Goal: Task Accomplishment & Management: Complete application form

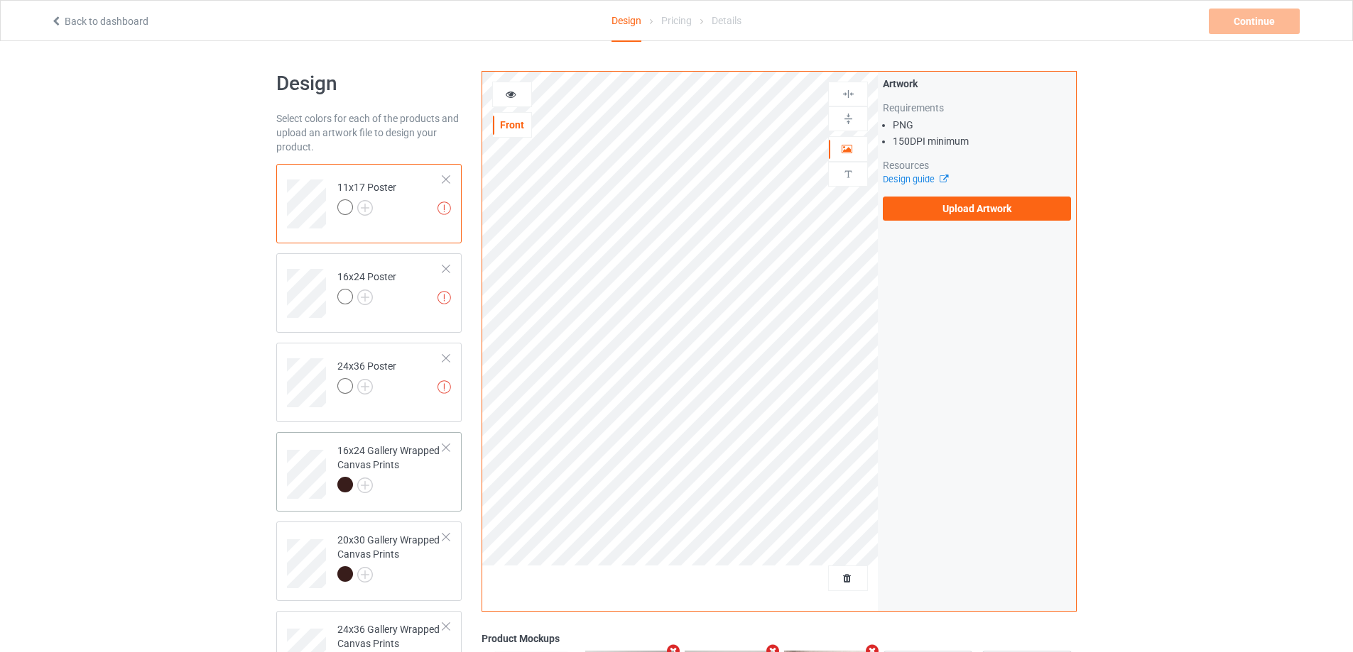
click at [422, 488] on div at bounding box center [390, 487] width 106 height 20
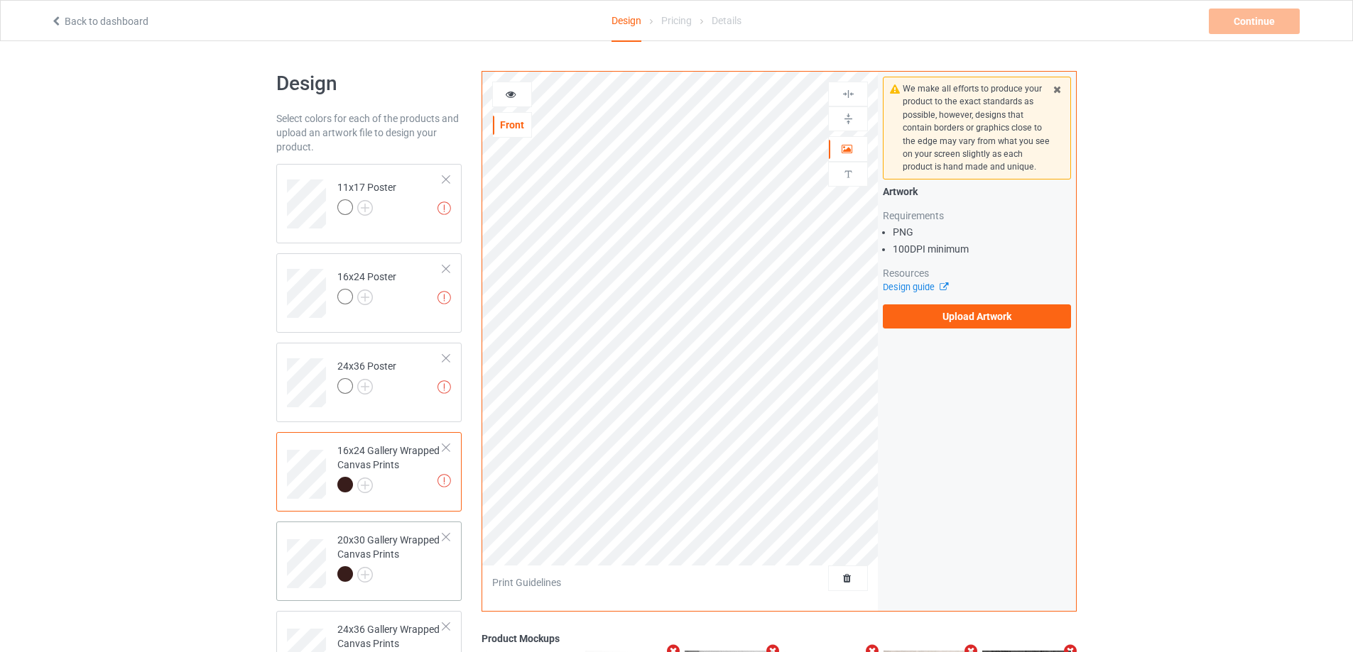
click at [403, 574] on div at bounding box center [390, 577] width 106 height 20
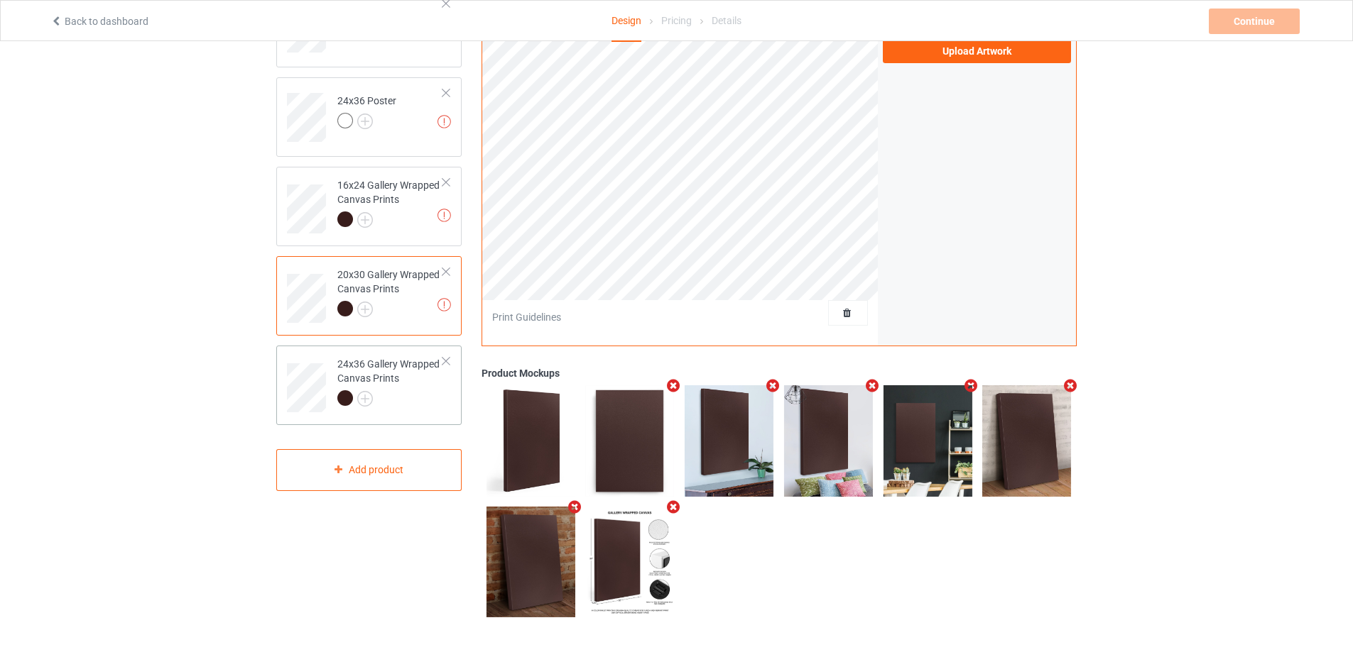
click at [415, 414] on td "24x36 Gallery Wrapped Canvas Prints" at bounding box center [389, 382] width 121 height 63
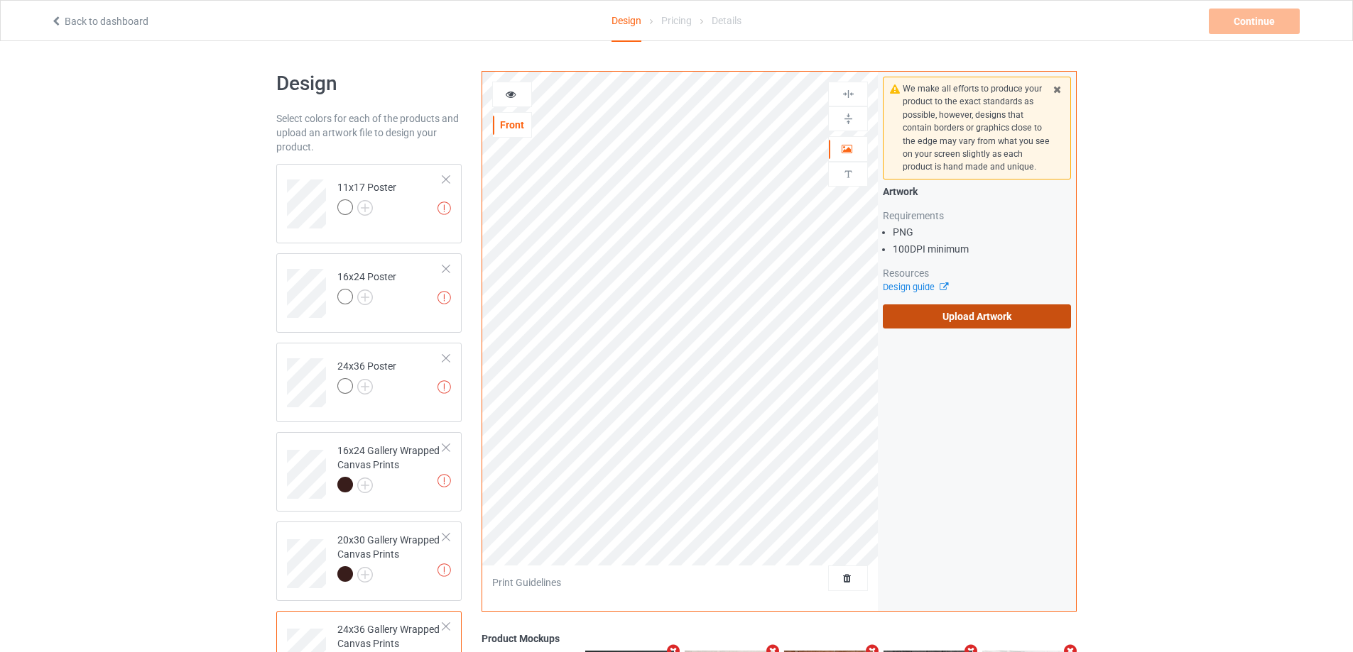
click at [993, 316] on label "Upload Artwork" at bounding box center [977, 317] width 188 height 24
click at [0, 0] on input "Upload Artwork" at bounding box center [0, 0] width 0 height 0
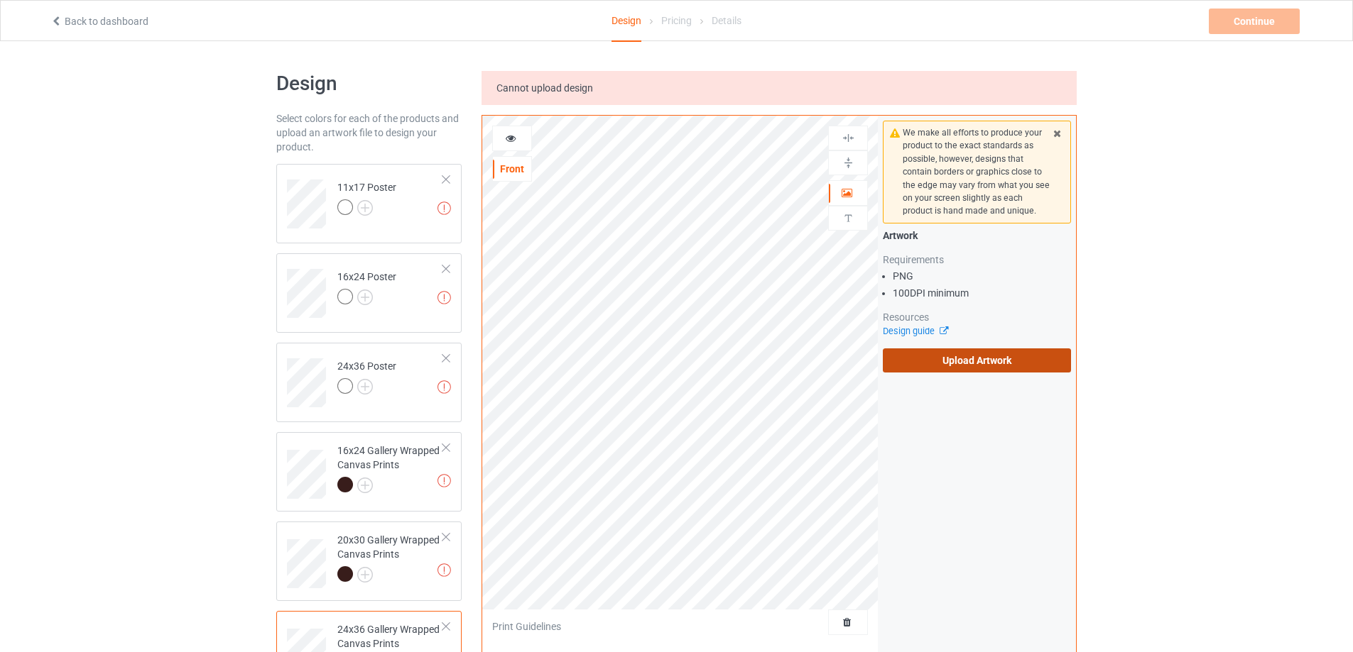
click at [946, 364] on label "Upload Artwork" at bounding box center [977, 361] width 188 height 24
click at [0, 0] on input "Upload Artwork" at bounding box center [0, 0] width 0 height 0
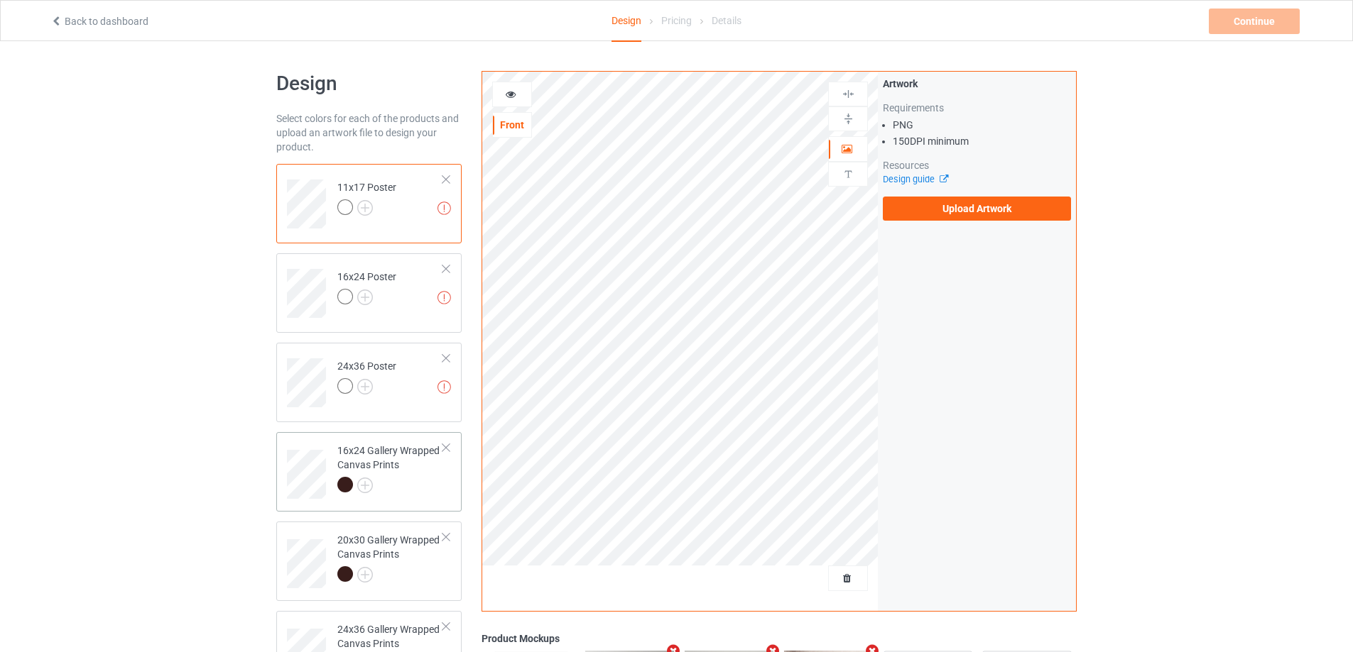
click at [405, 476] on div "16x24 Gallery Wrapped Canvas Prints" at bounding box center [390, 468] width 106 height 48
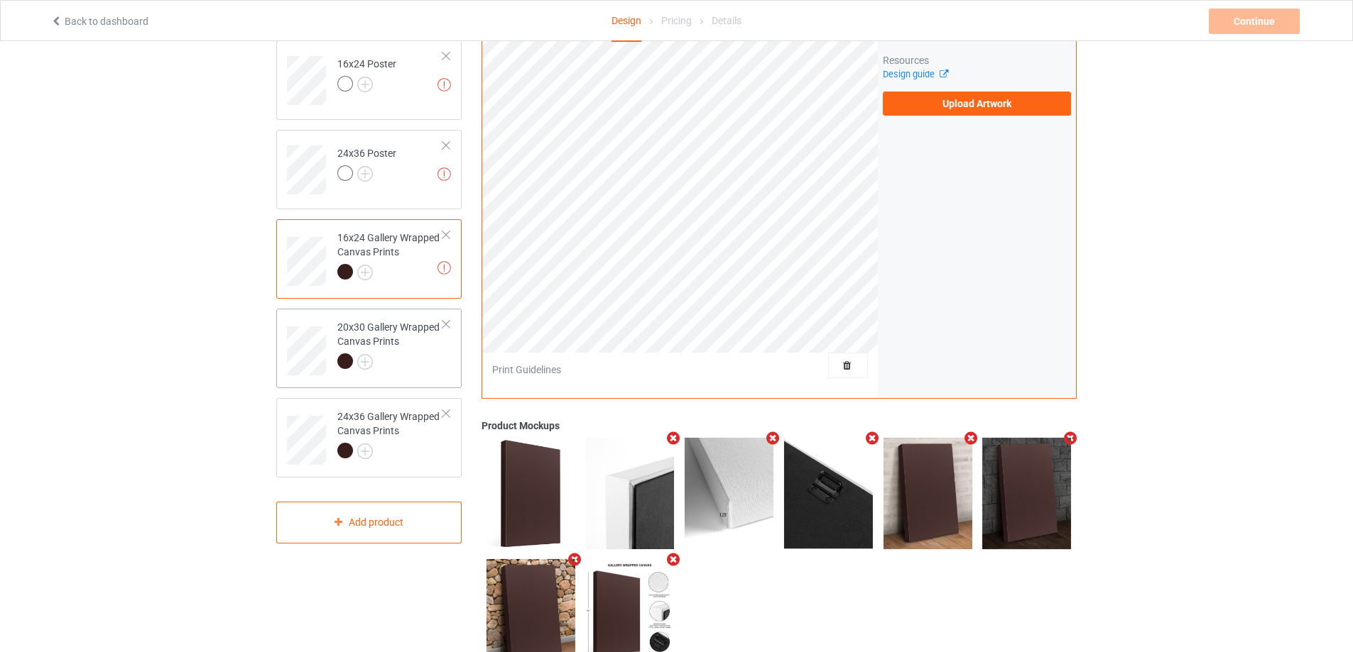
click at [403, 356] on div at bounding box center [390, 364] width 106 height 20
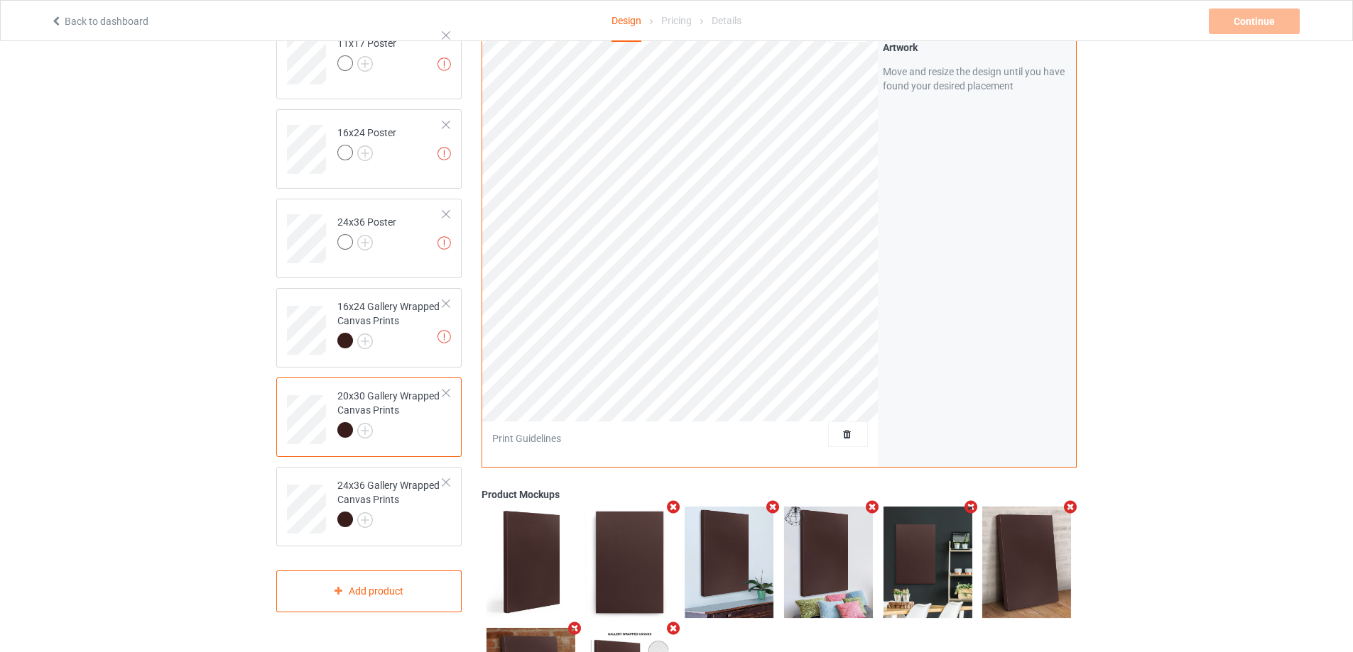
scroll to position [71, 0]
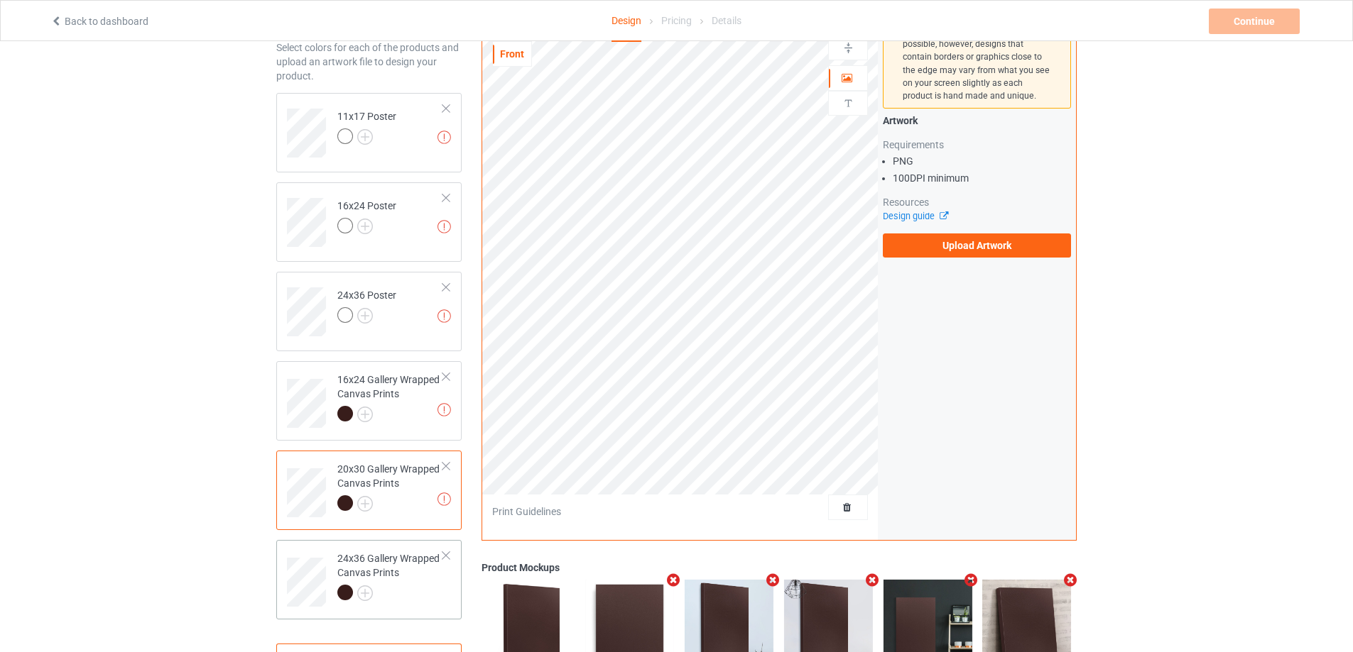
click at [398, 572] on div "24x36 Gallery Wrapped Canvas Prints" at bounding box center [390, 576] width 106 height 48
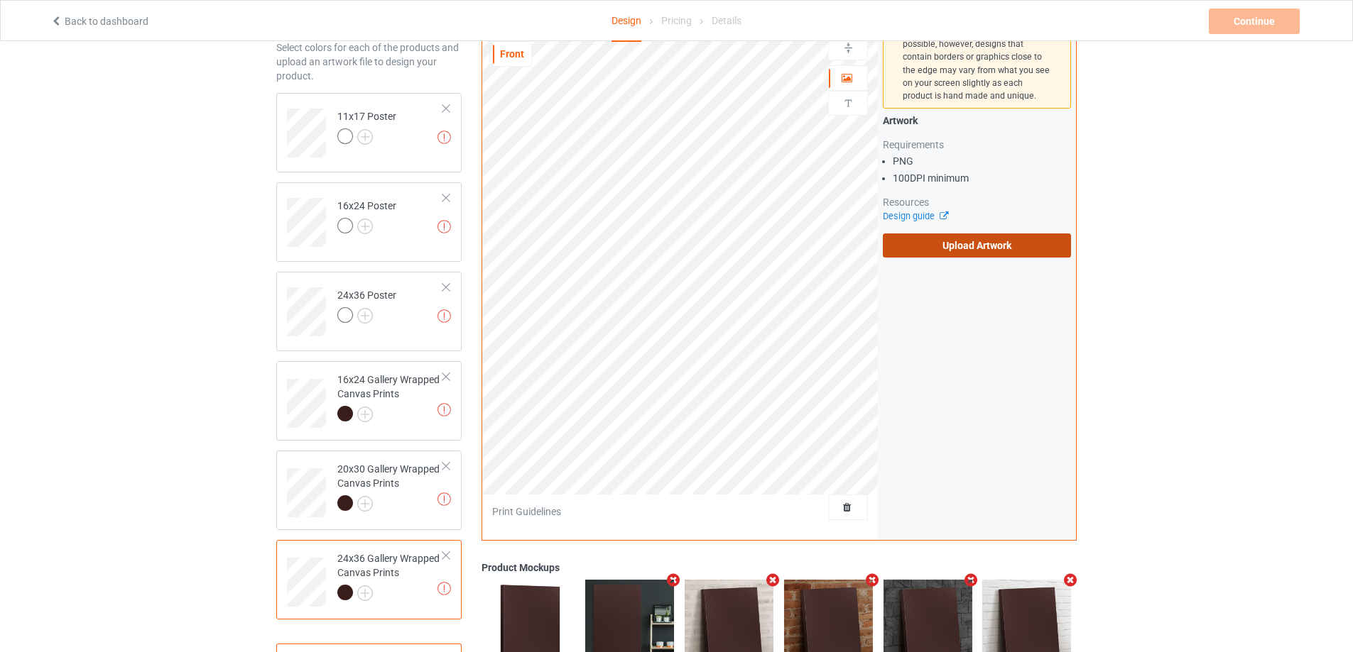
click at [926, 242] on label "Upload Artwork" at bounding box center [977, 246] width 188 height 24
click at [0, 0] on input "Upload Artwork" at bounding box center [0, 0] width 0 height 0
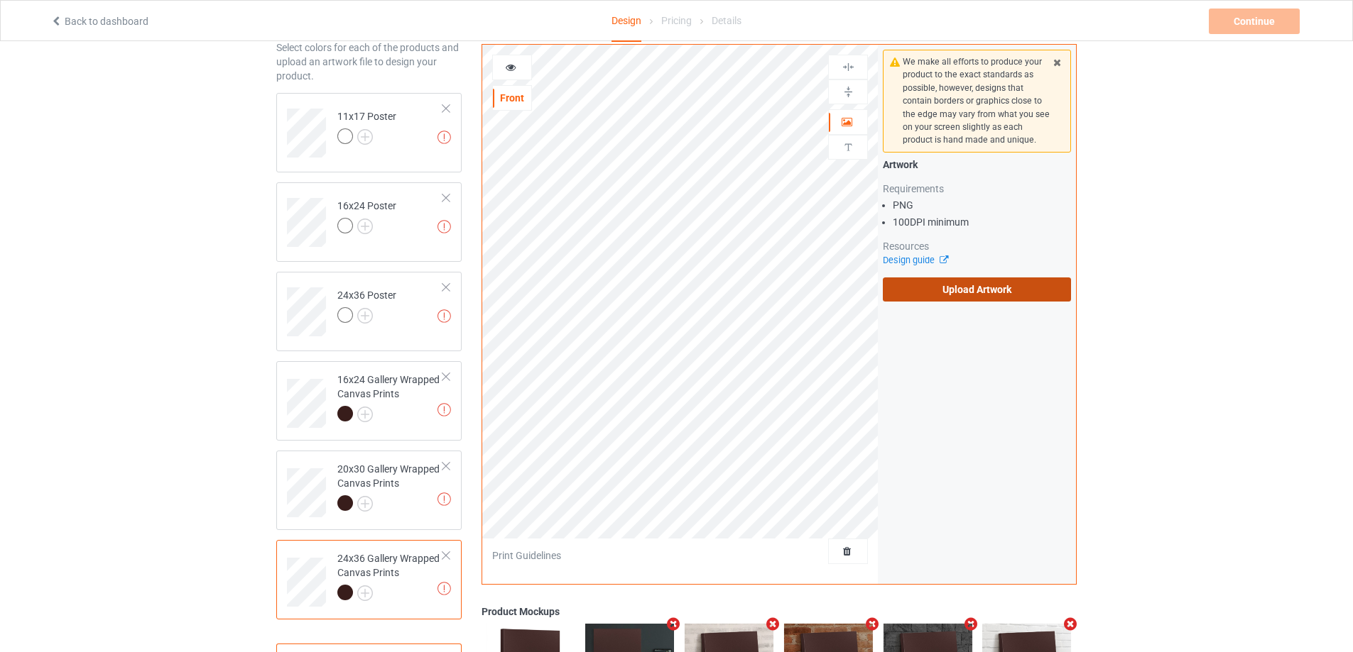
click at [961, 292] on label "Upload Artwork" at bounding box center [977, 290] width 188 height 24
click at [0, 0] on input "Upload Artwork" at bounding box center [0, 0] width 0 height 0
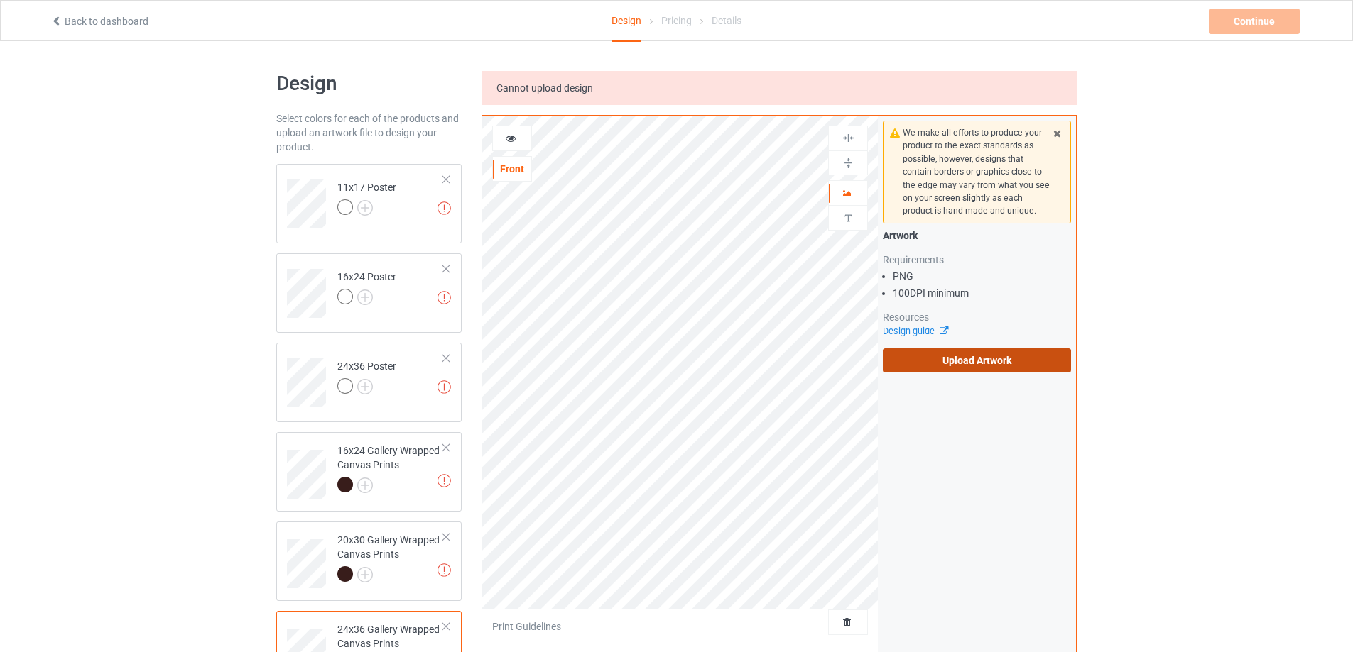
click at [941, 366] on label "Upload Artwork" at bounding box center [977, 361] width 188 height 24
click at [0, 0] on input "Upload Artwork" at bounding box center [0, 0] width 0 height 0
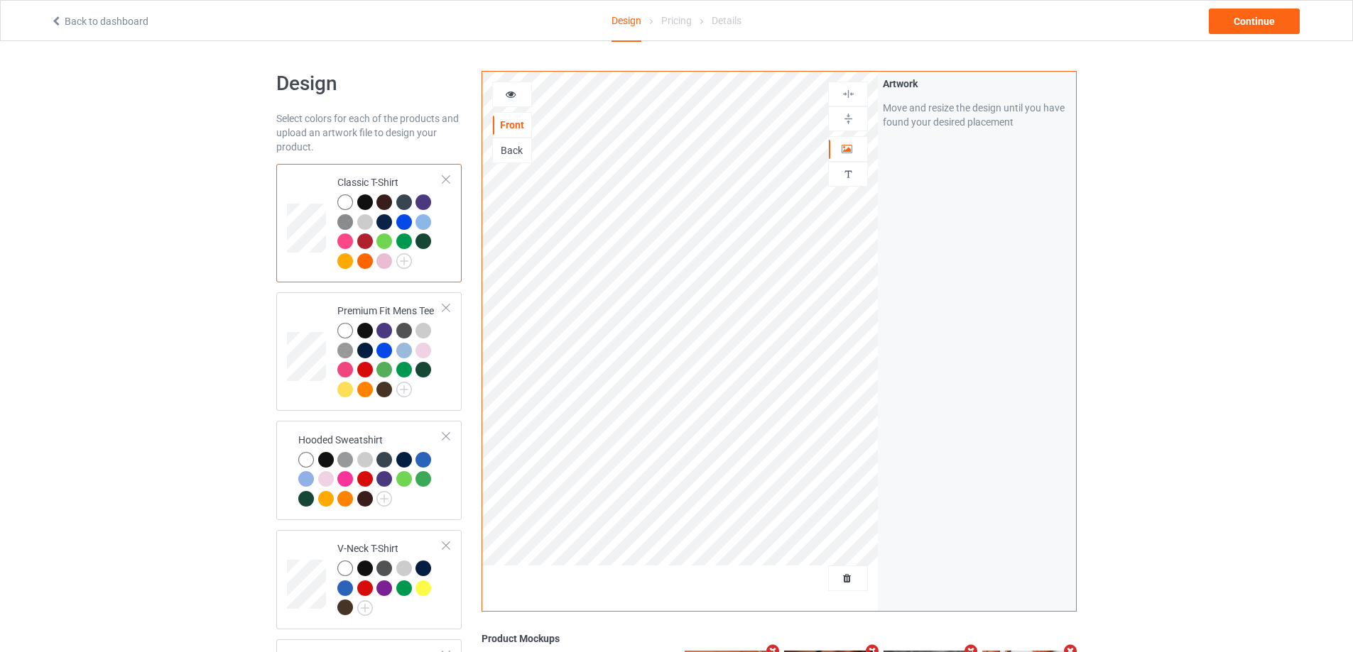
click at [447, 182] on div at bounding box center [446, 180] width 10 height 10
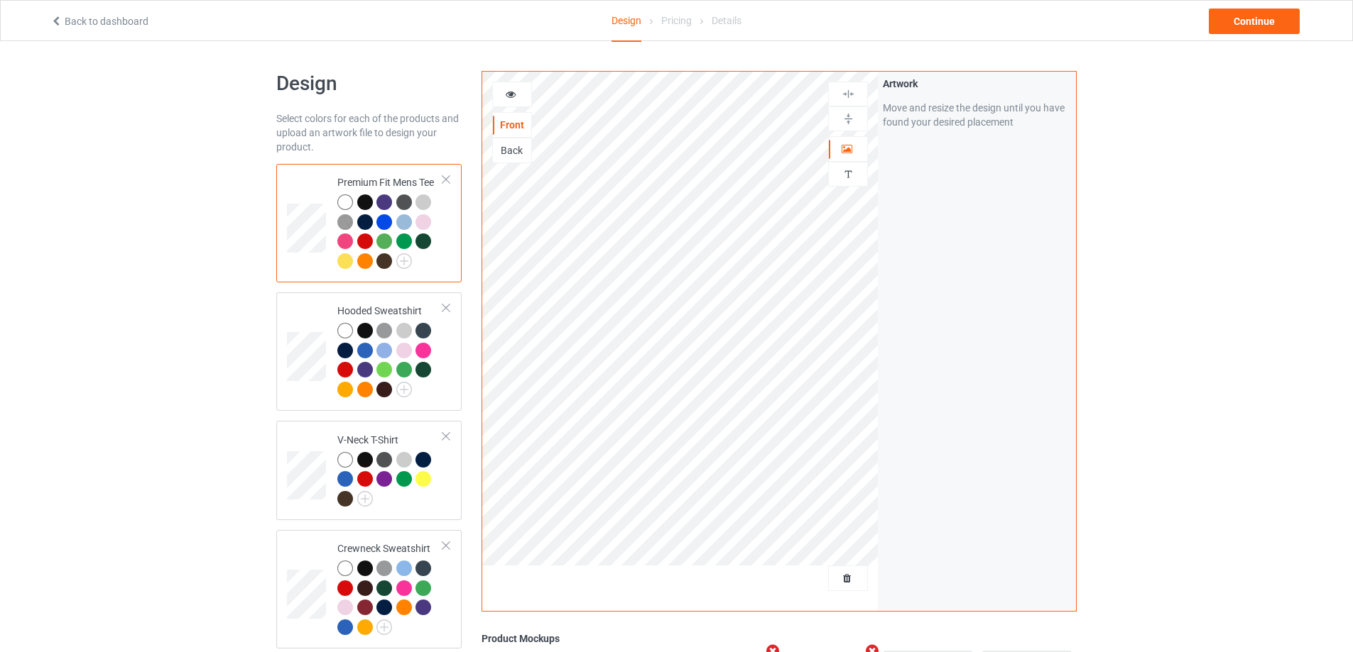
click at [447, 182] on div at bounding box center [446, 180] width 10 height 10
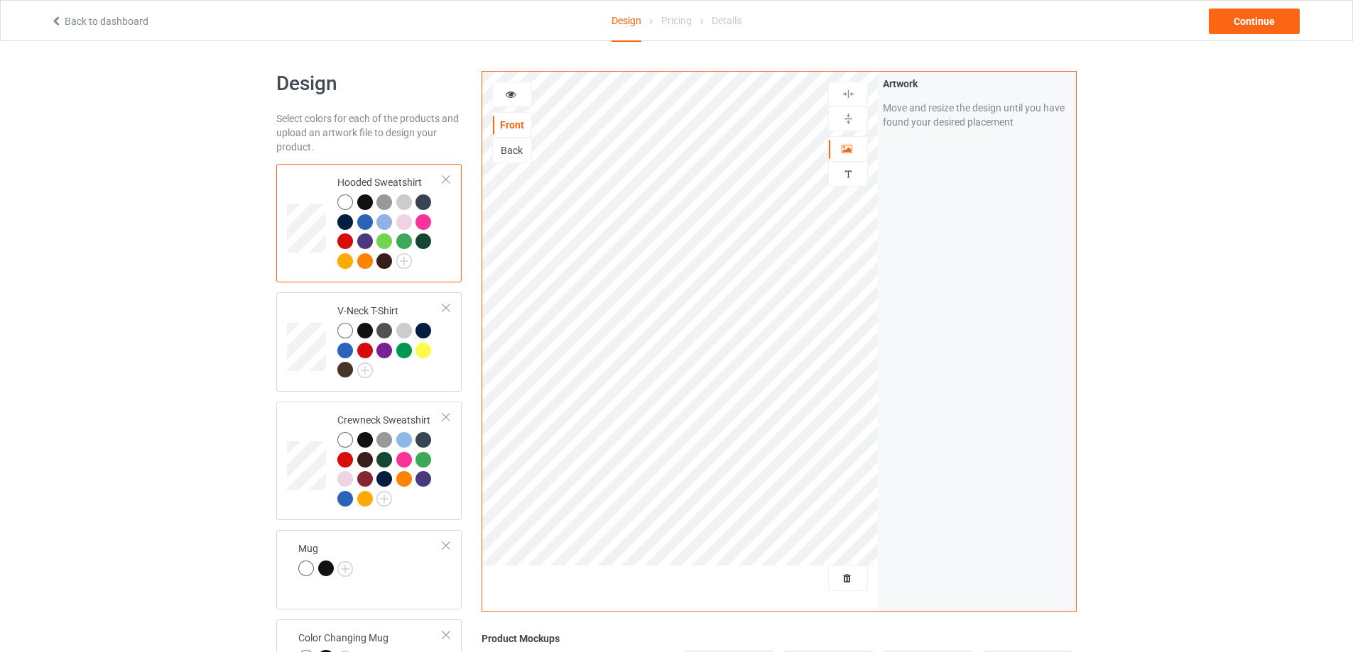
click at [447, 182] on div at bounding box center [446, 180] width 10 height 10
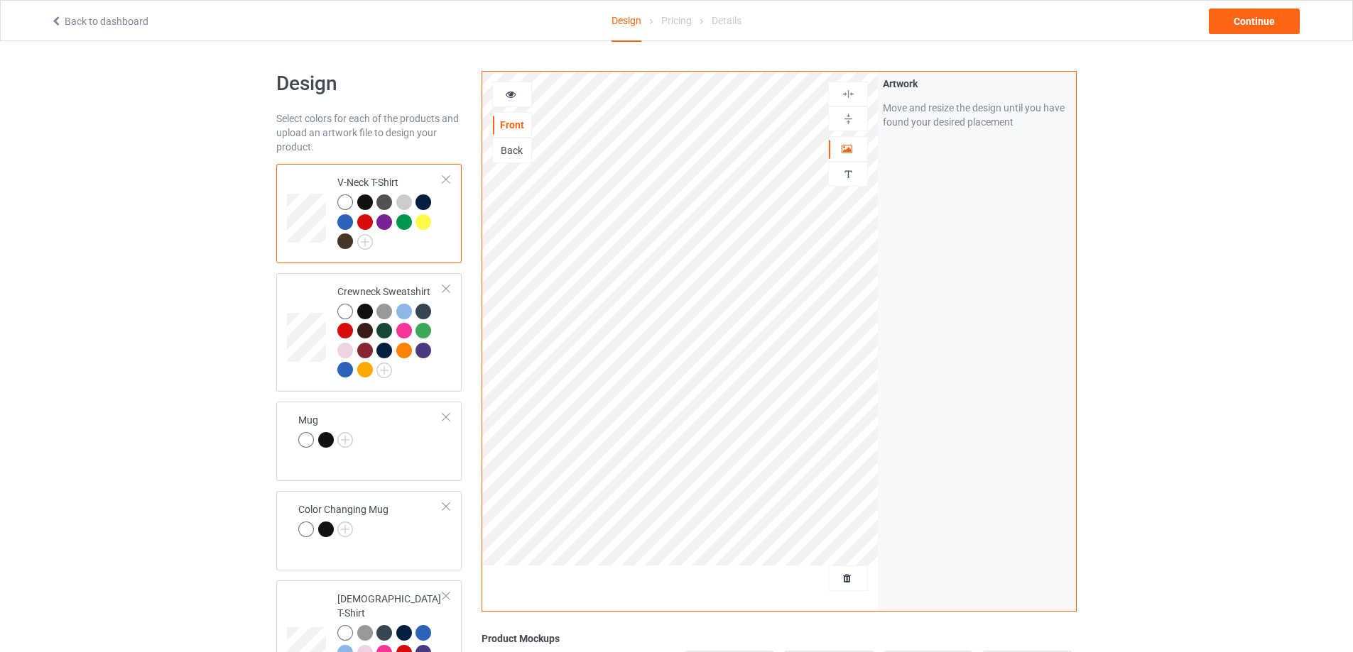
click at [447, 182] on div at bounding box center [446, 180] width 10 height 10
click at [447, 284] on div at bounding box center [446, 289] width 10 height 10
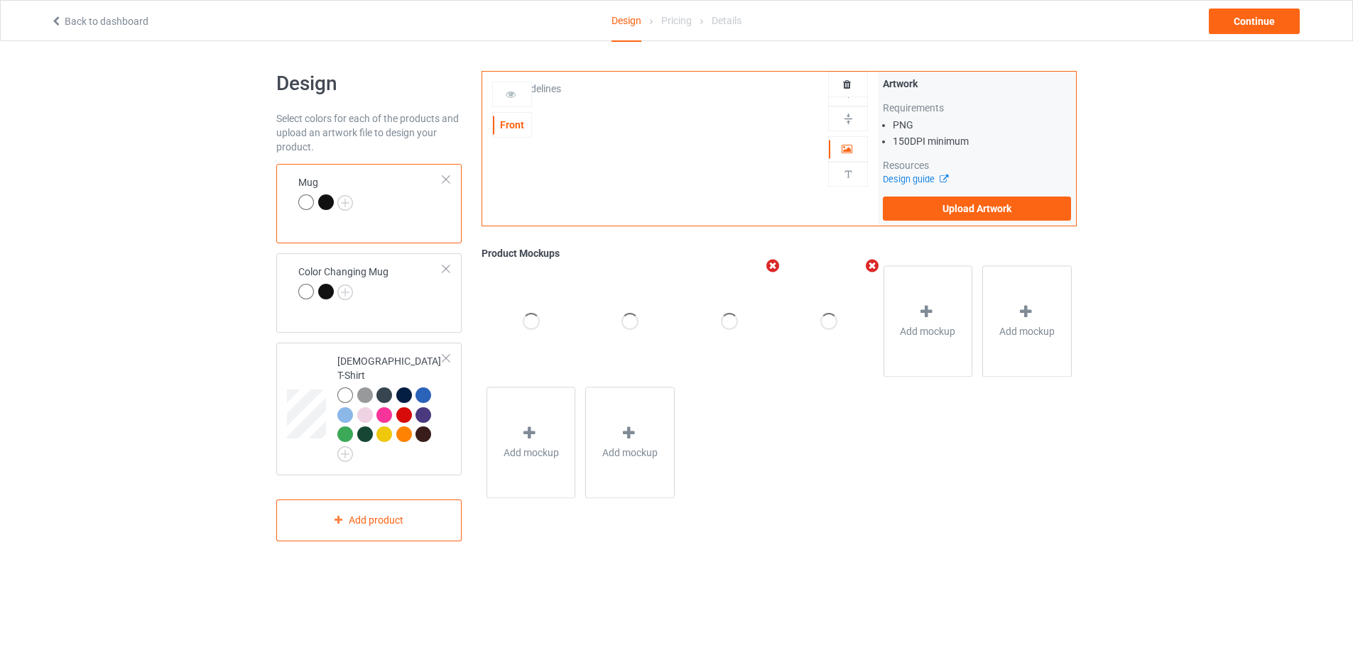
click at [447, 182] on div at bounding box center [446, 180] width 10 height 10
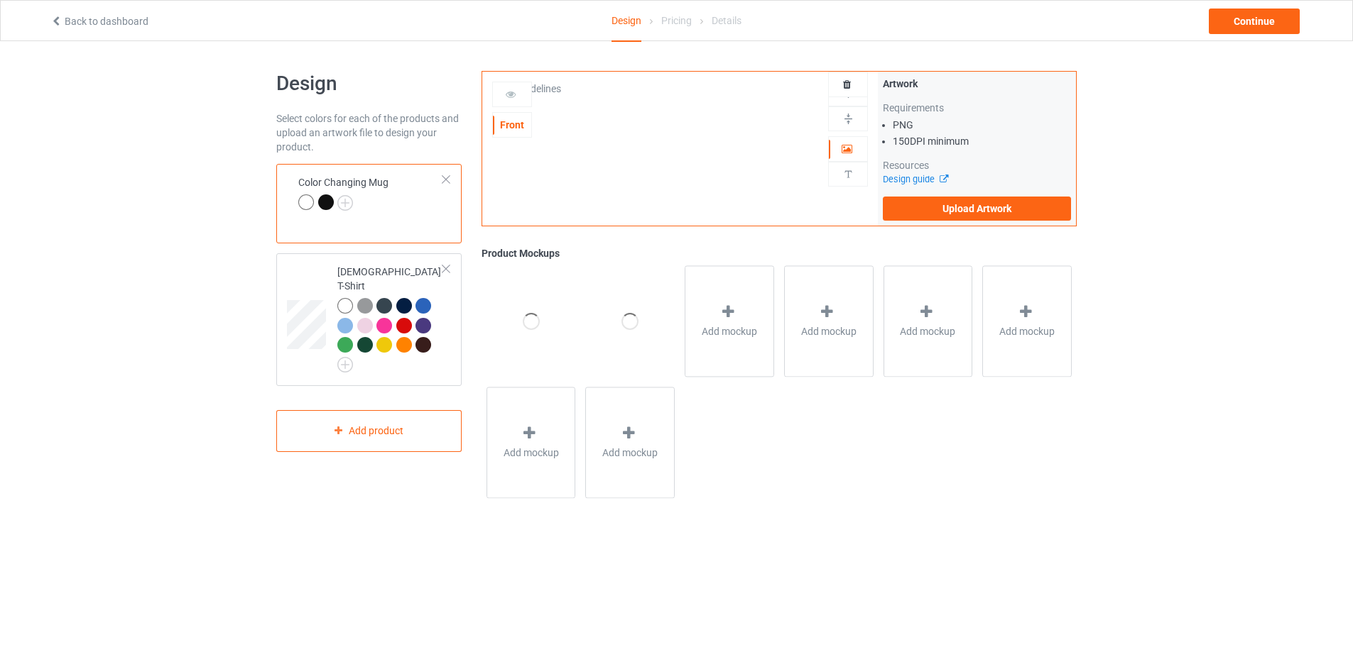
click at [447, 182] on div at bounding box center [446, 180] width 10 height 10
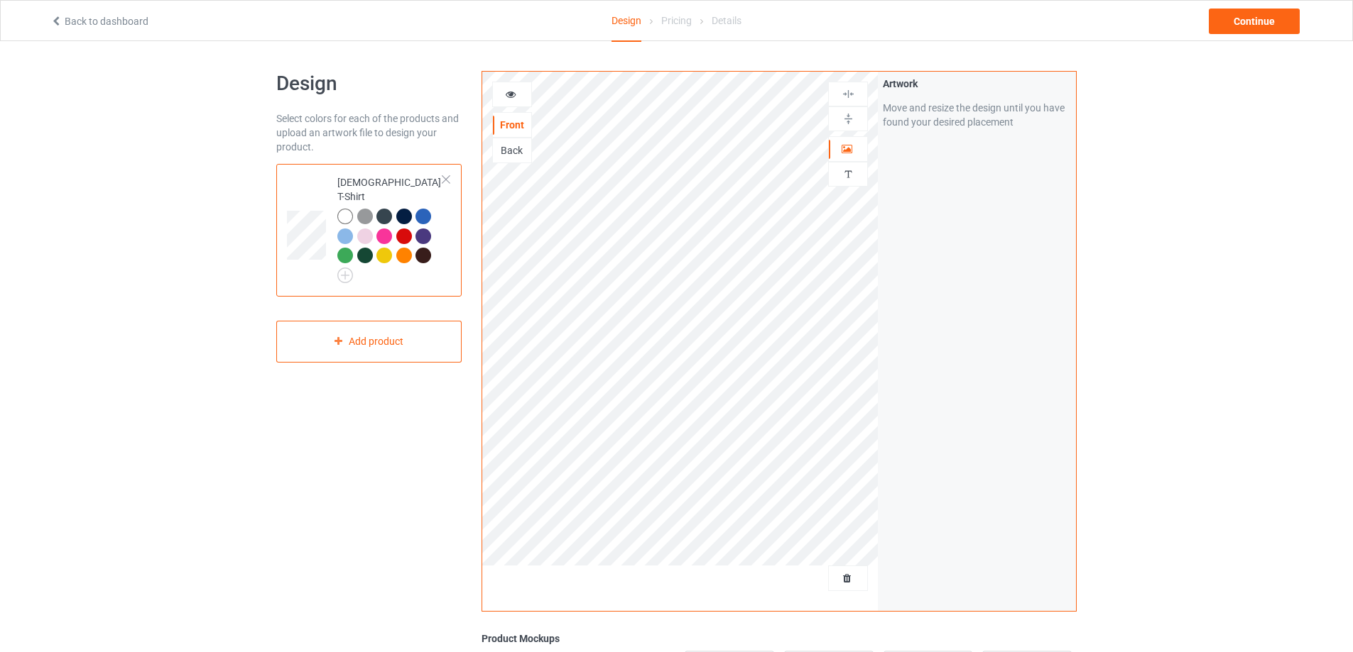
click at [447, 182] on div at bounding box center [446, 180] width 10 height 10
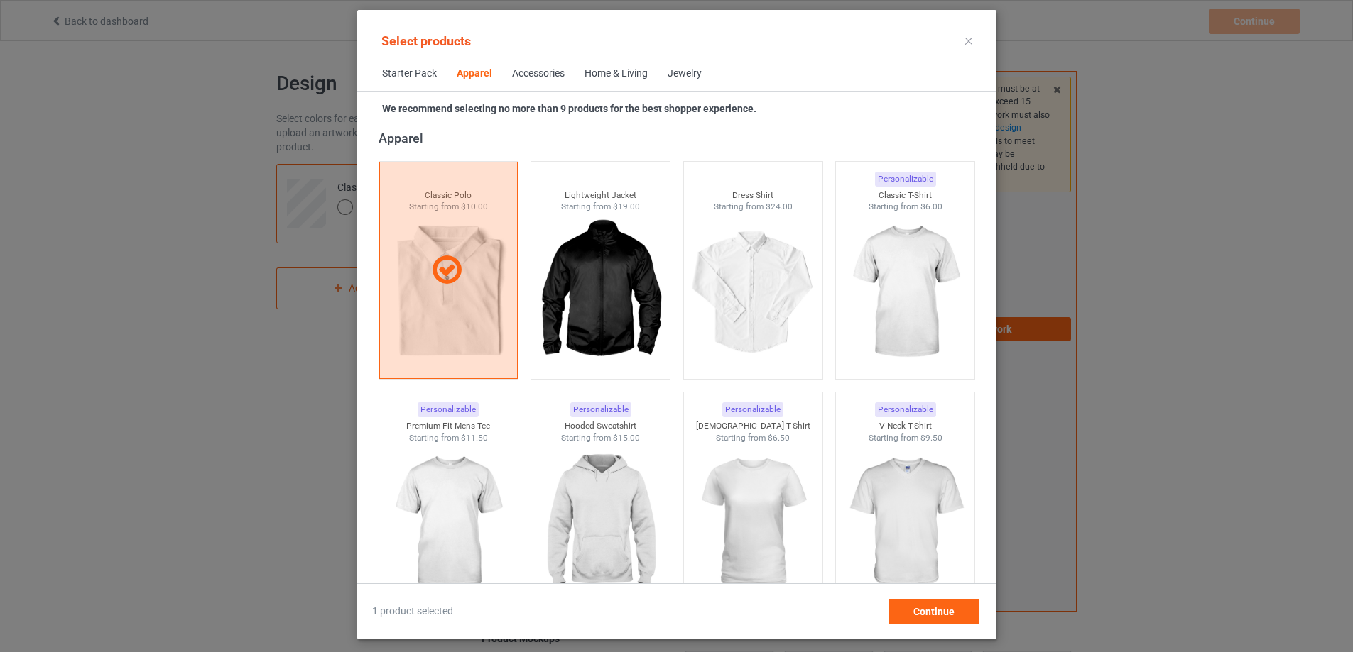
click at [606, 67] on div "Home & Living" at bounding box center [615, 74] width 63 height 14
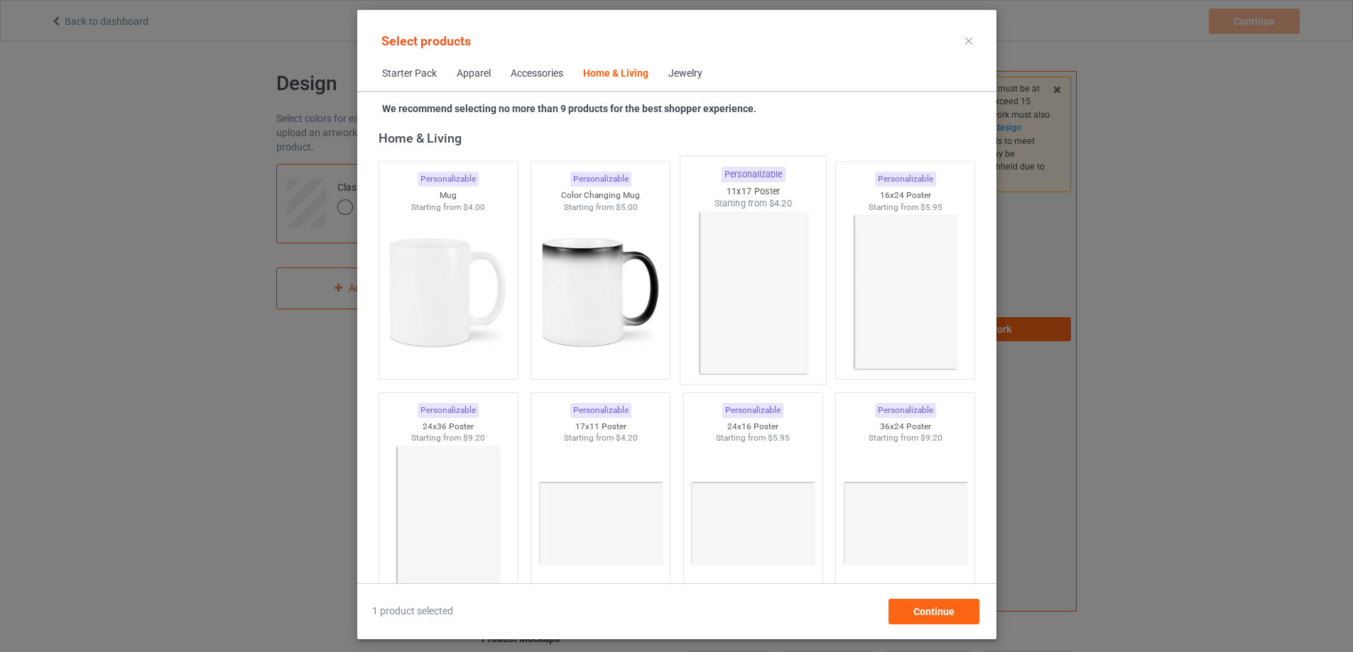
click at [769, 273] on img at bounding box center [752, 293] width 133 height 167
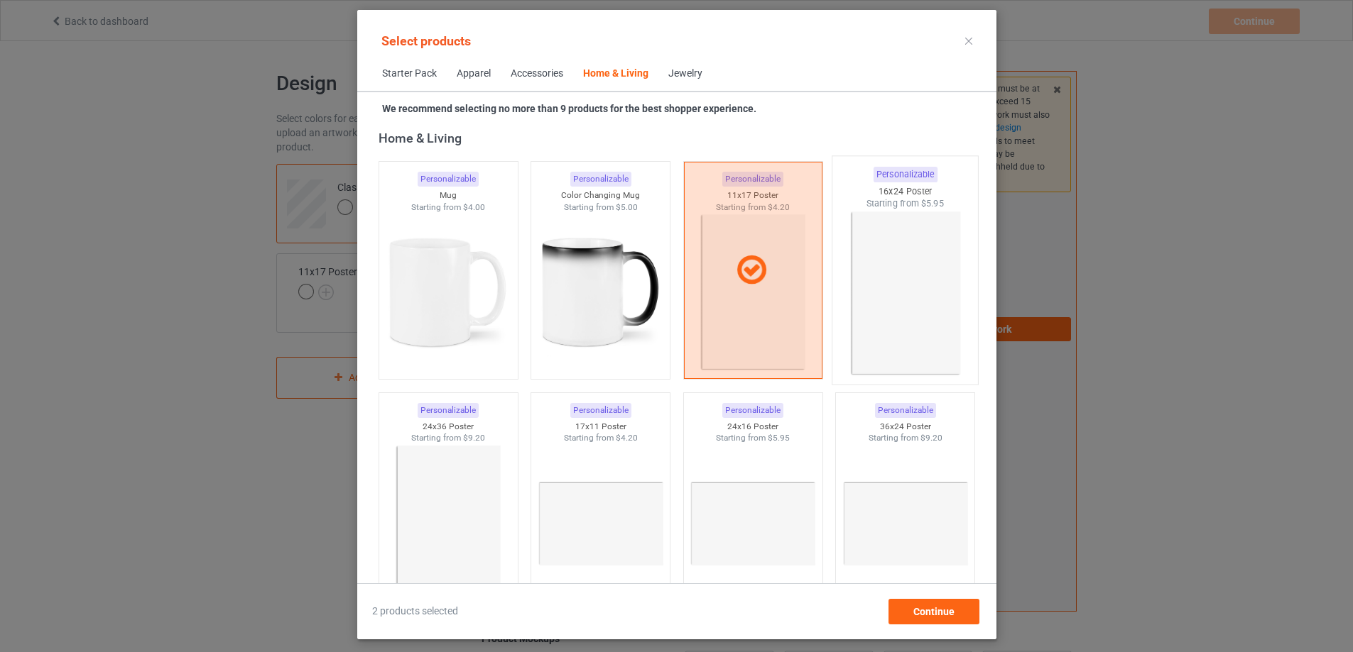
click at [926, 273] on img at bounding box center [904, 293] width 133 height 167
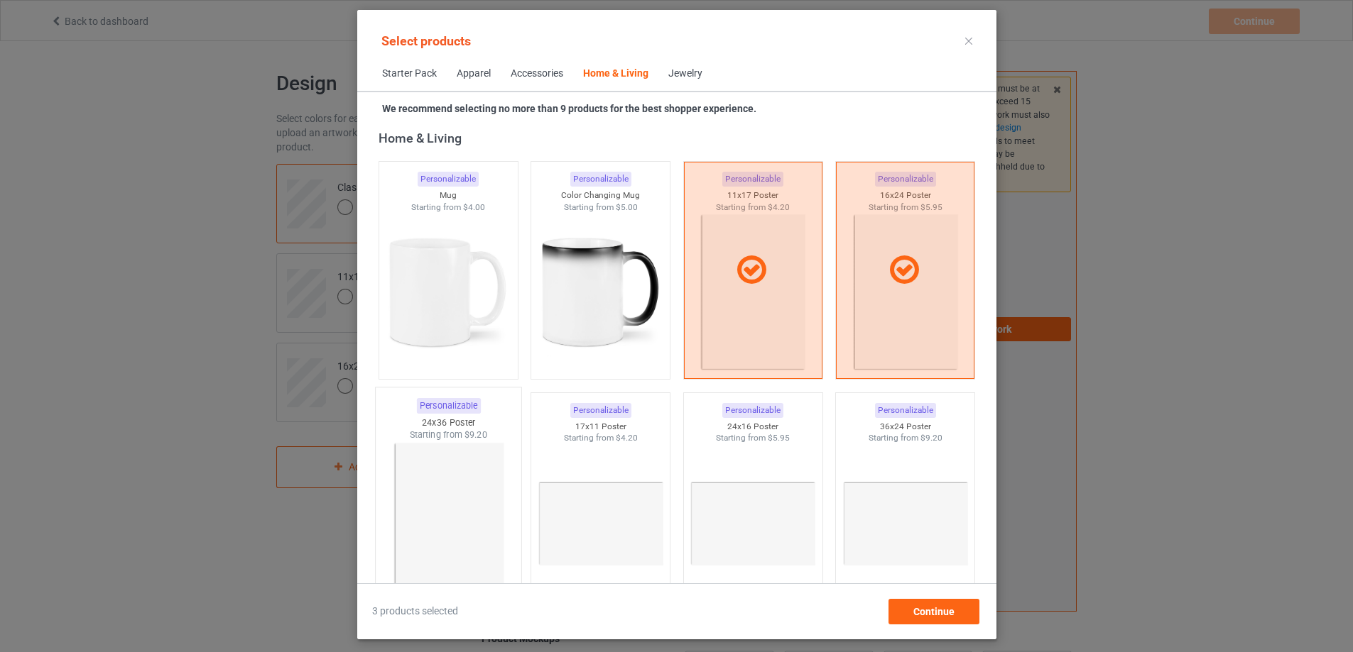
click at [413, 435] on div "Starting from $9.20" at bounding box center [448, 435] width 146 height 12
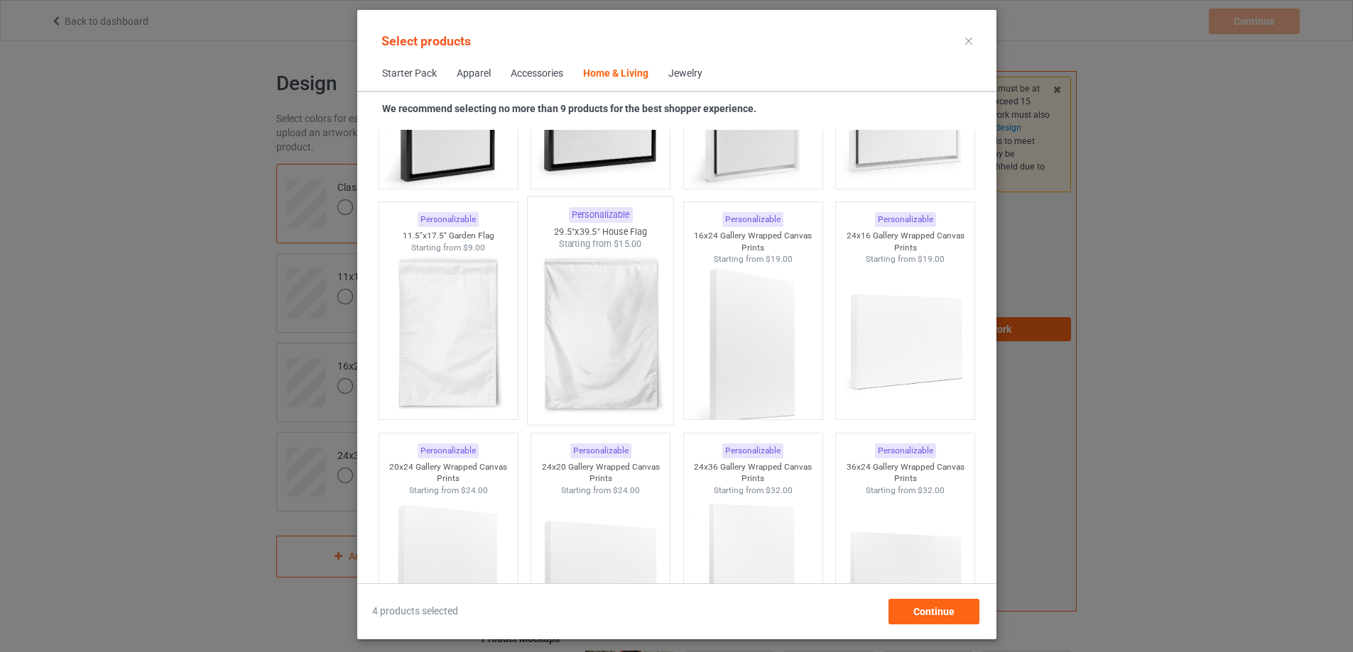
scroll to position [10095, 0]
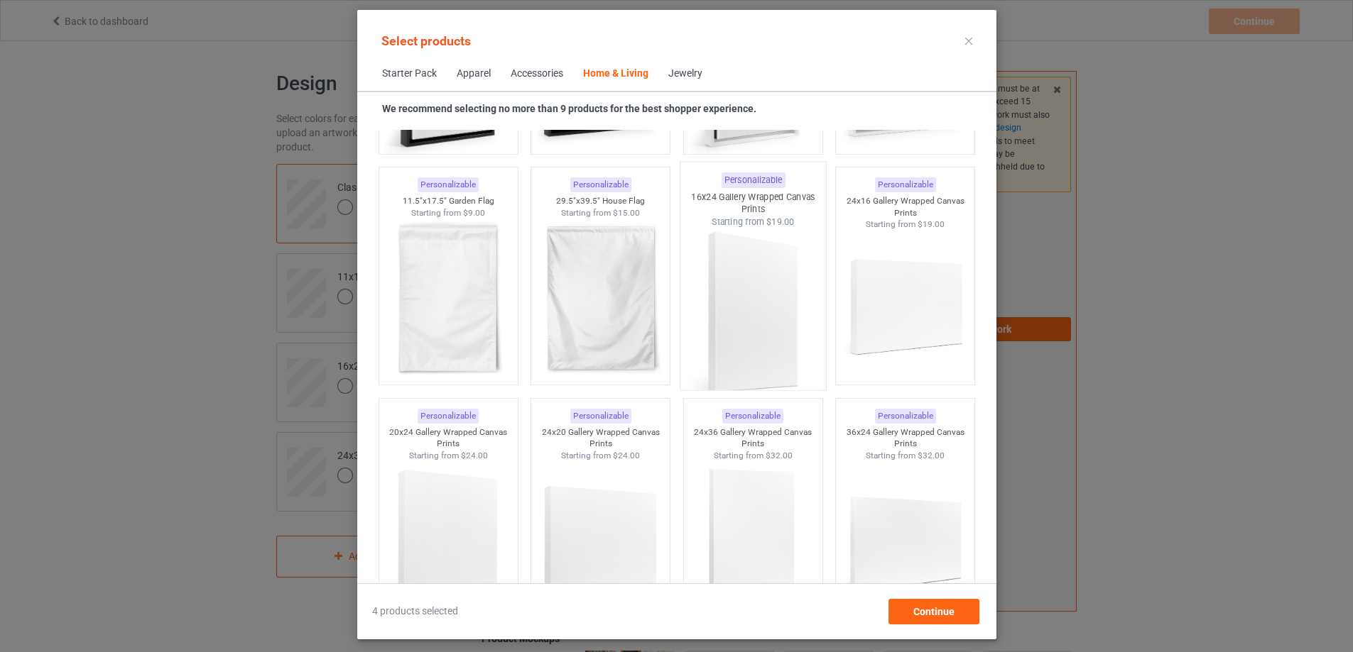
click at [773, 348] on img at bounding box center [752, 312] width 133 height 167
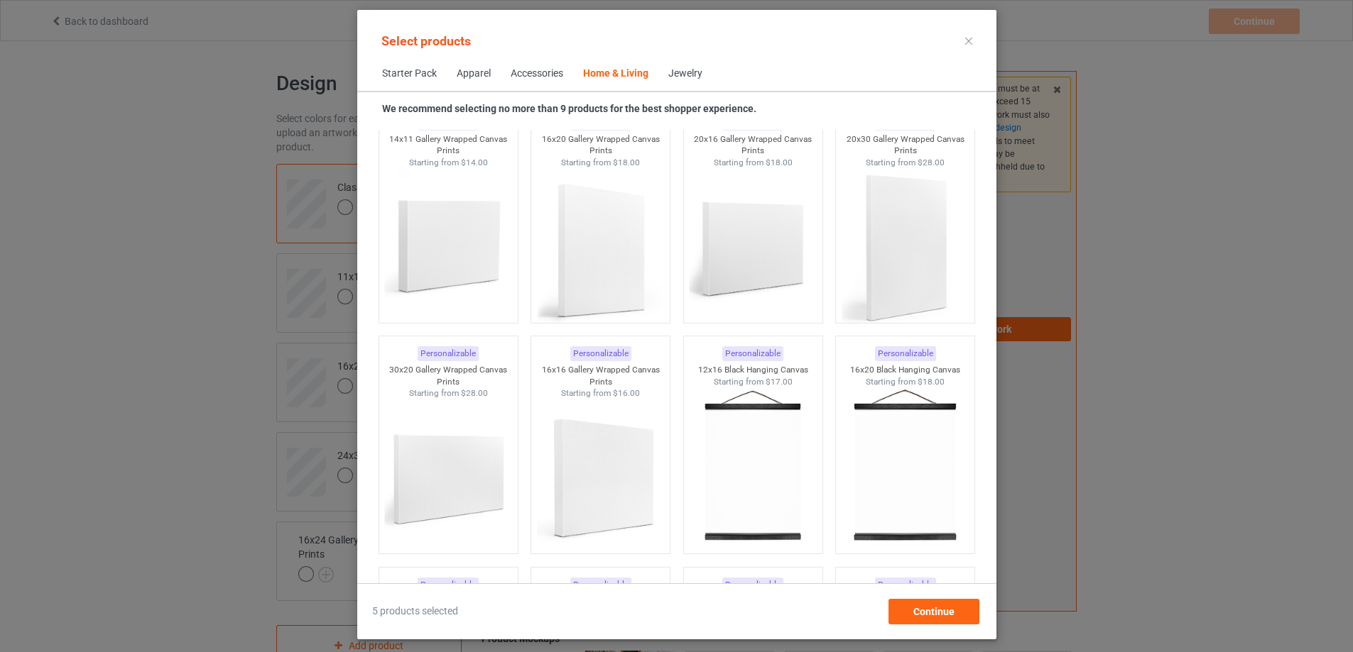
scroll to position [9456, 0]
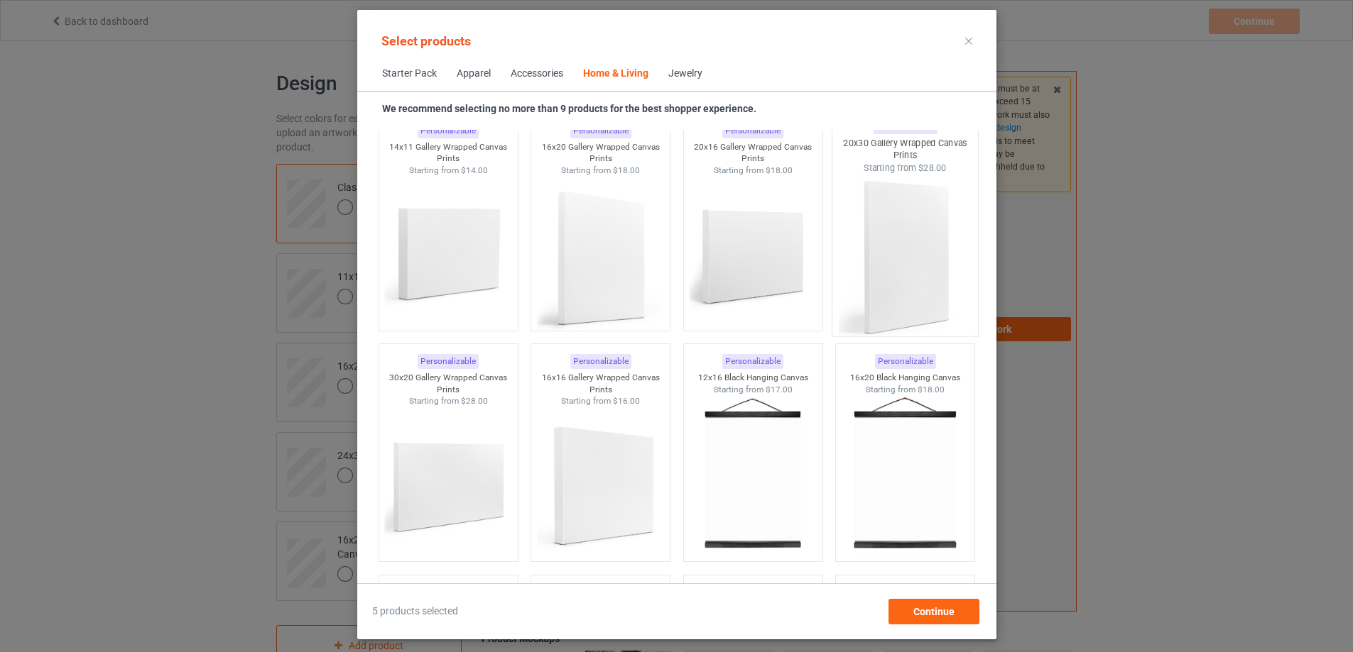
click at [878, 266] on img at bounding box center [904, 257] width 133 height 167
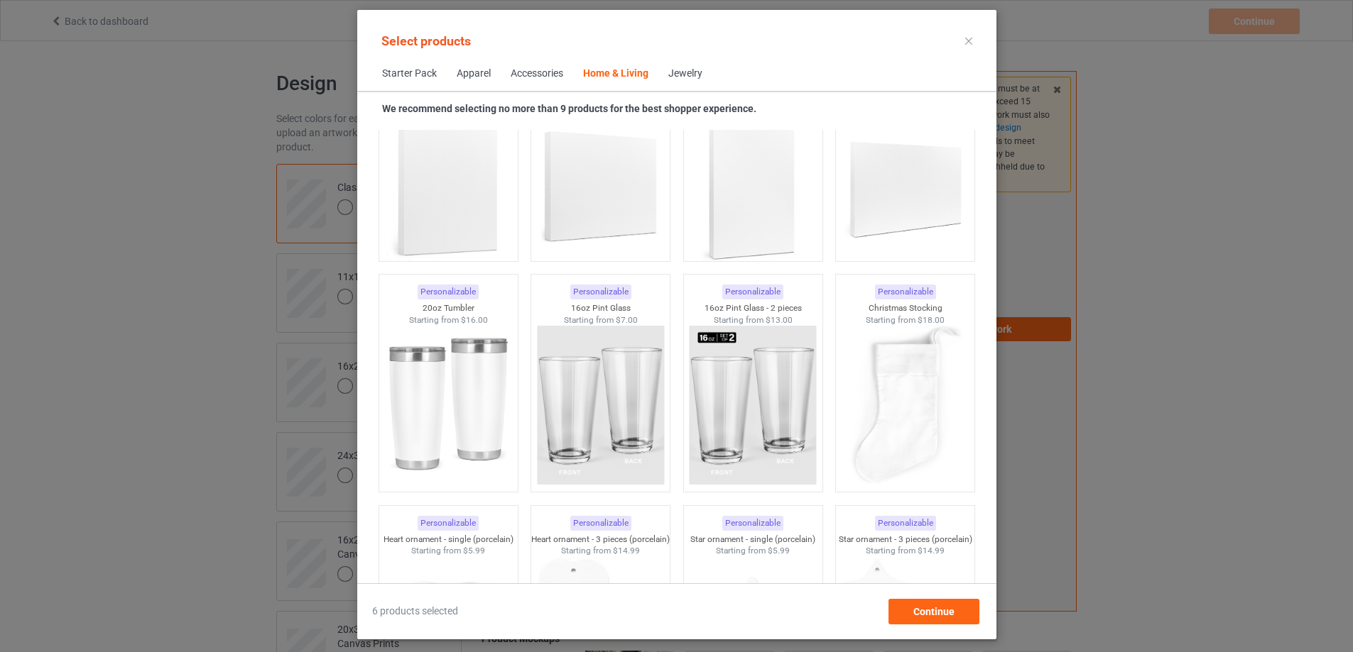
scroll to position [10379, 0]
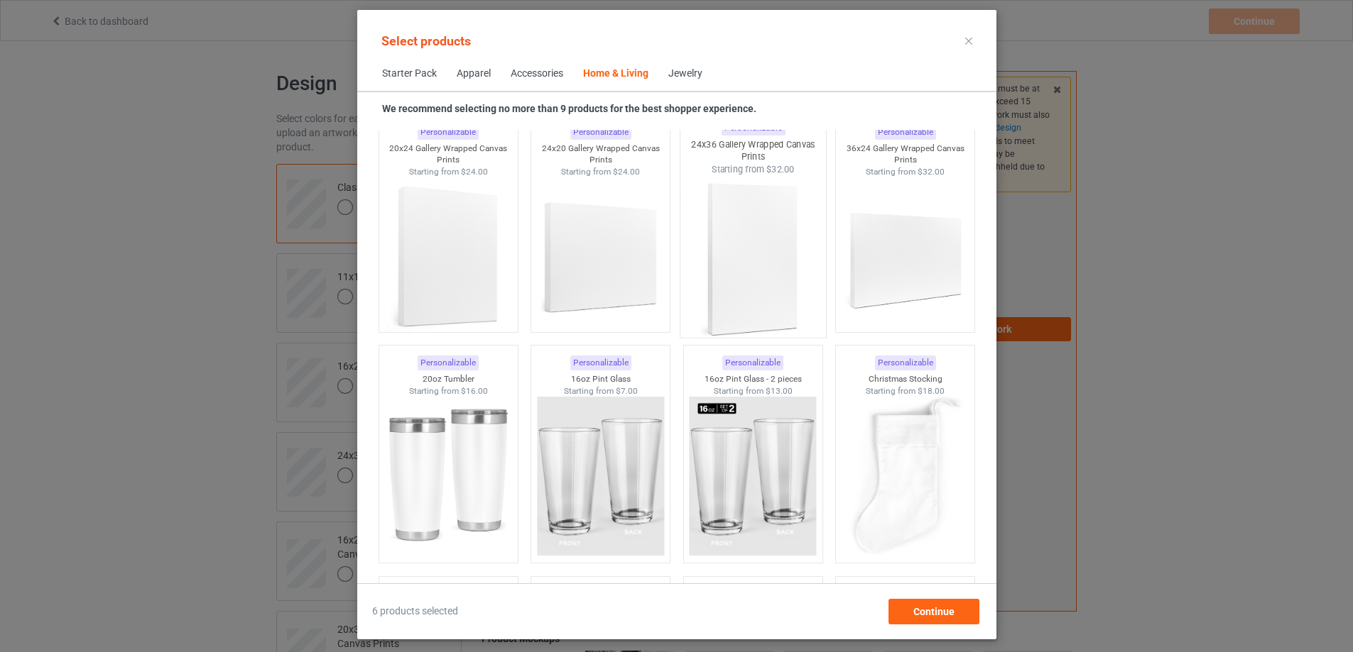
click at [770, 288] on img at bounding box center [752, 258] width 133 height 167
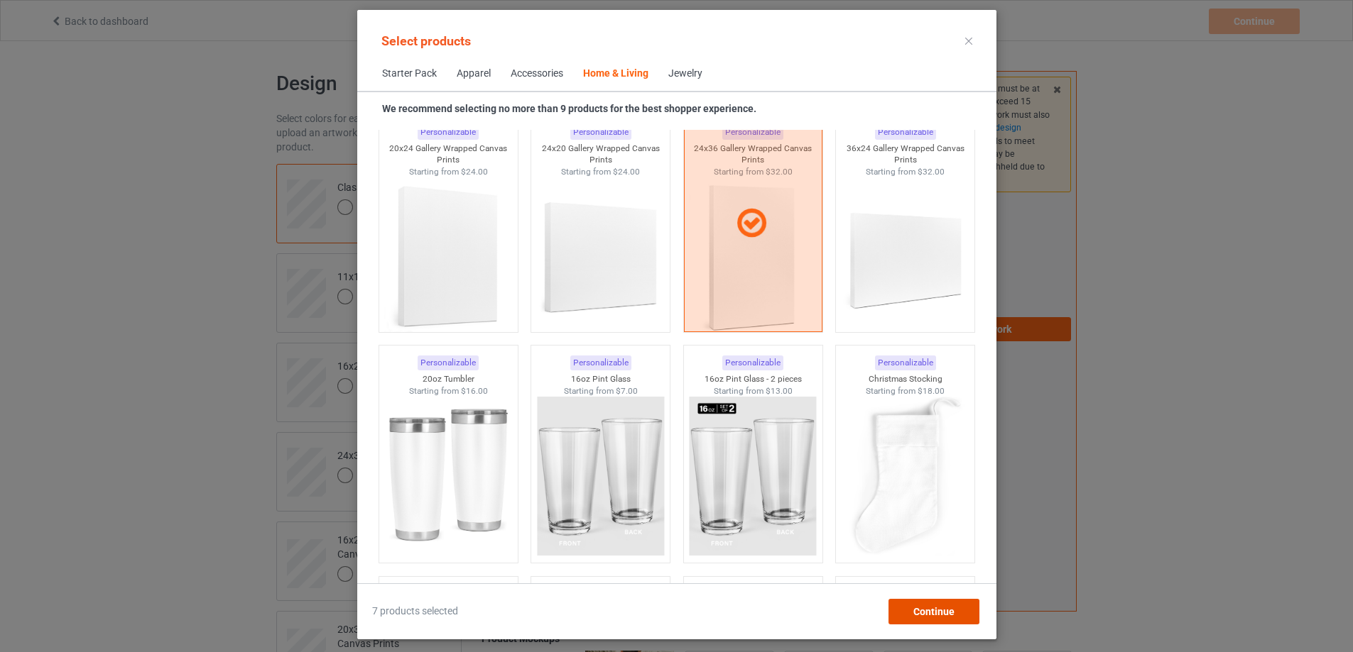
click at [954, 616] on span "Continue" at bounding box center [932, 611] width 41 height 11
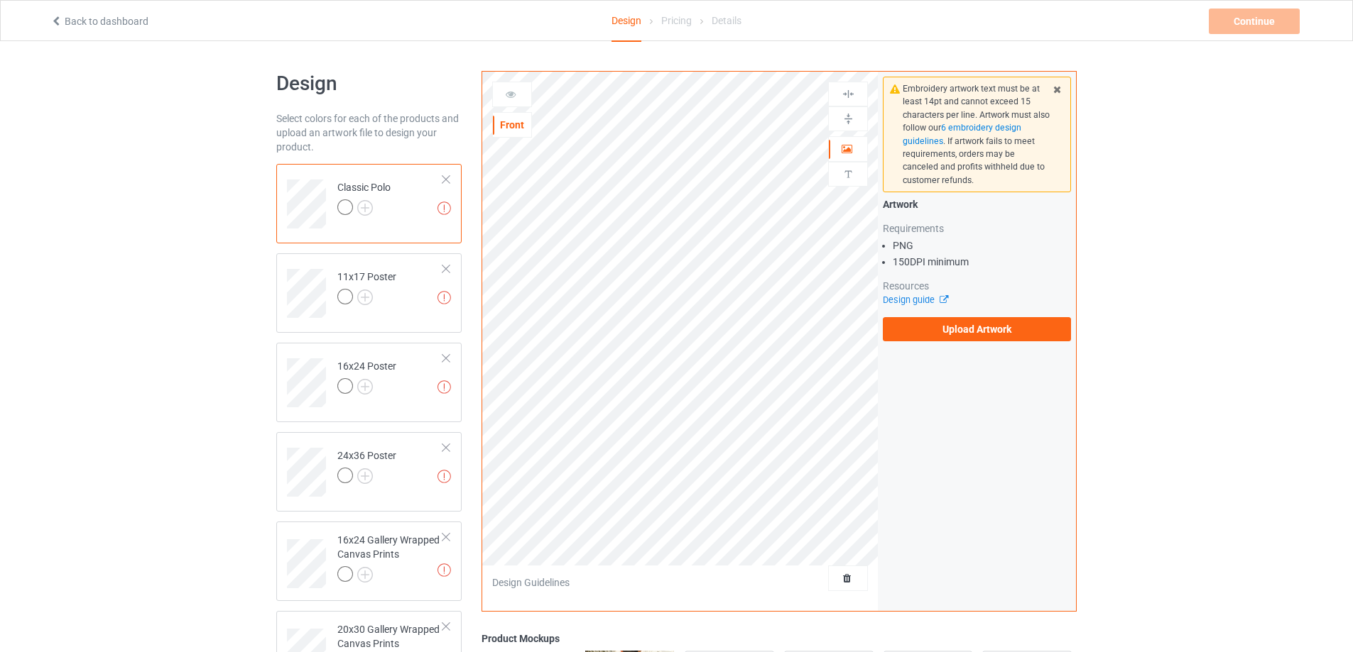
click at [442, 180] on div at bounding box center [446, 180] width 10 height 10
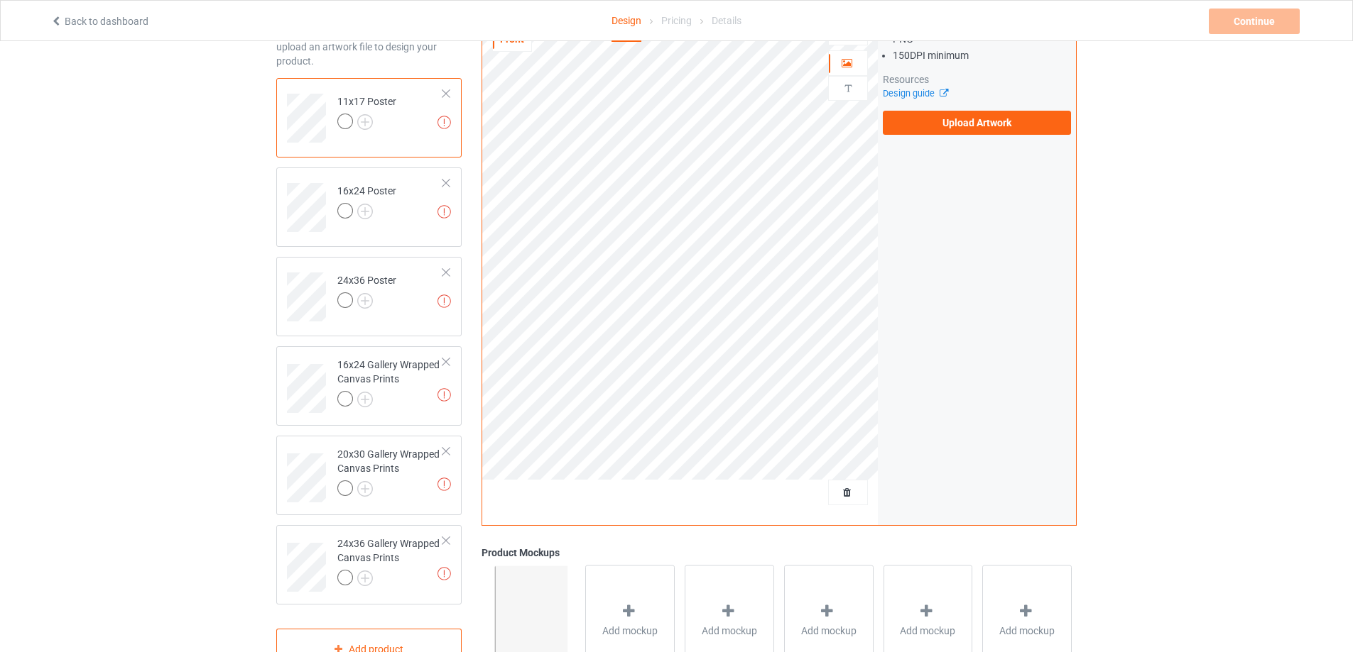
scroll to position [267, 0]
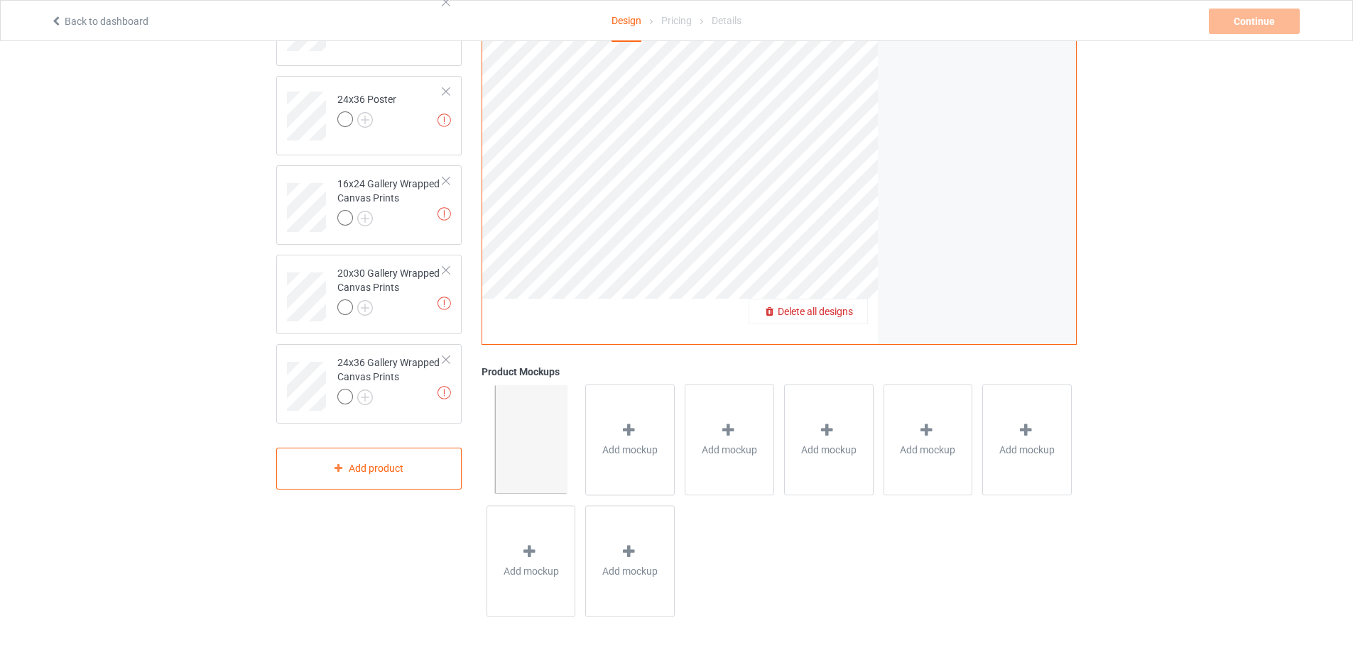
click at [853, 313] on div "Delete all designs" at bounding box center [808, 312] width 118 height 14
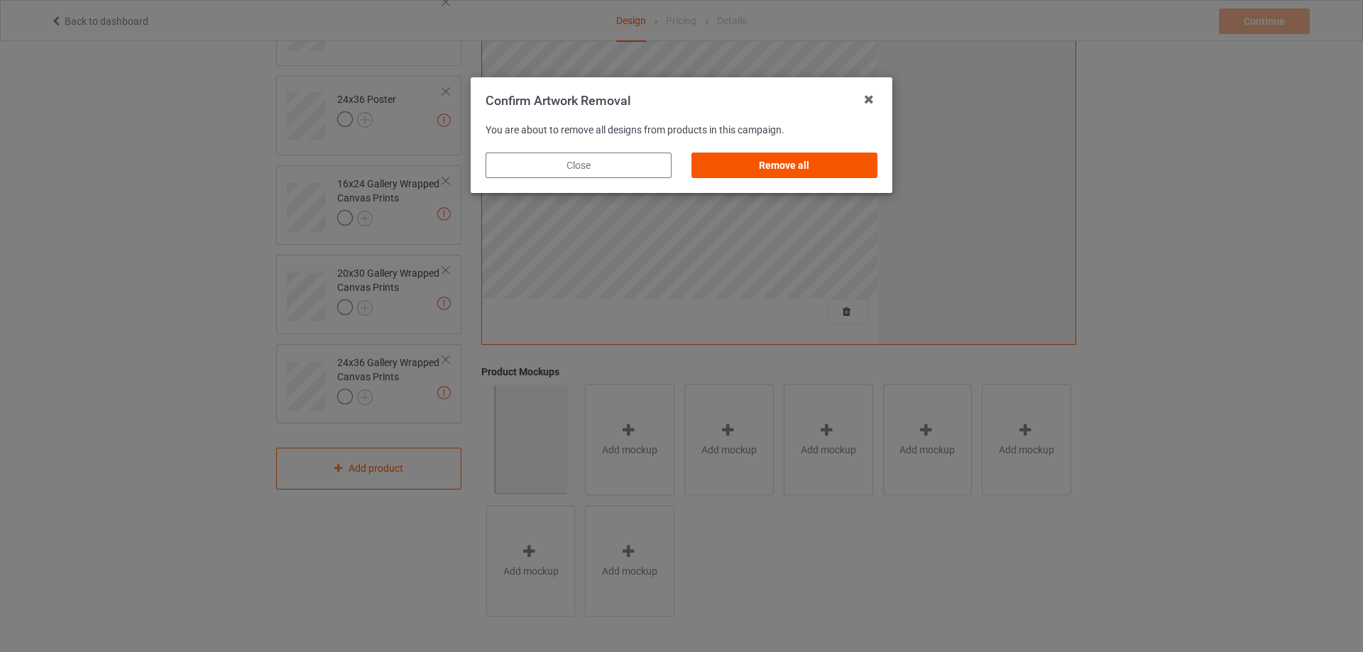
click at [783, 172] on div "Remove all" at bounding box center [785, 166] width 186 height 26
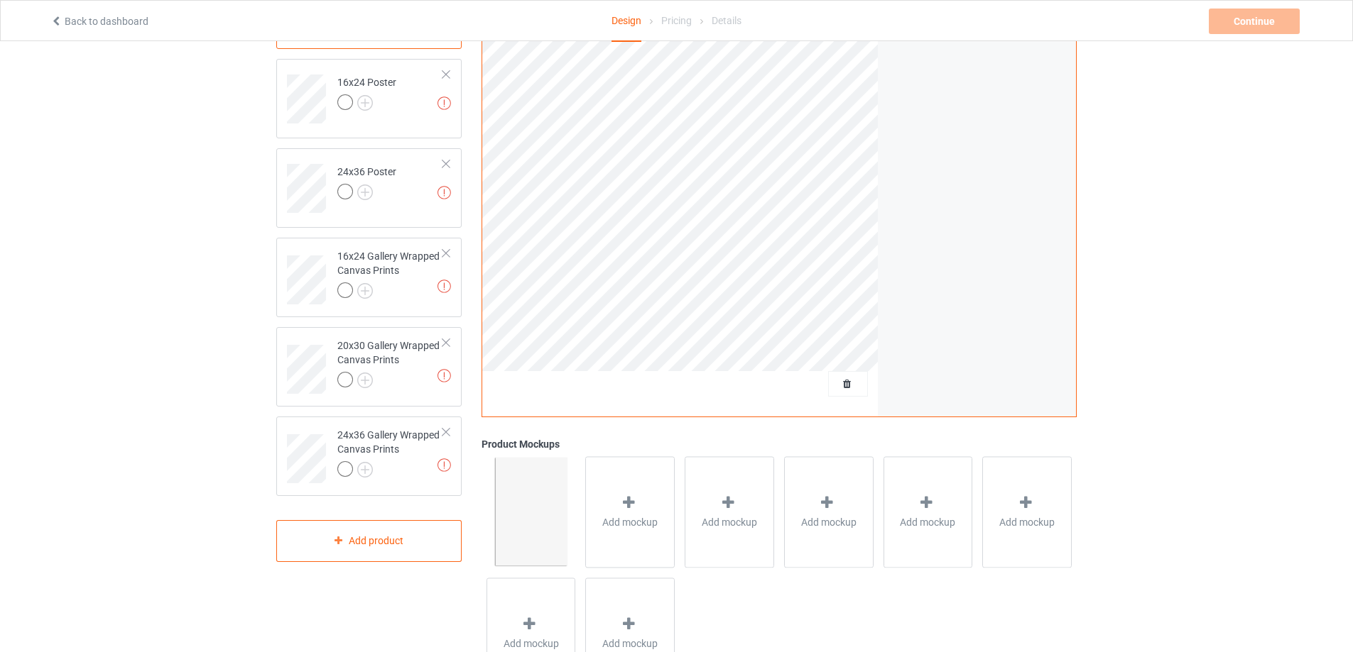
scroll to position [0, 0]
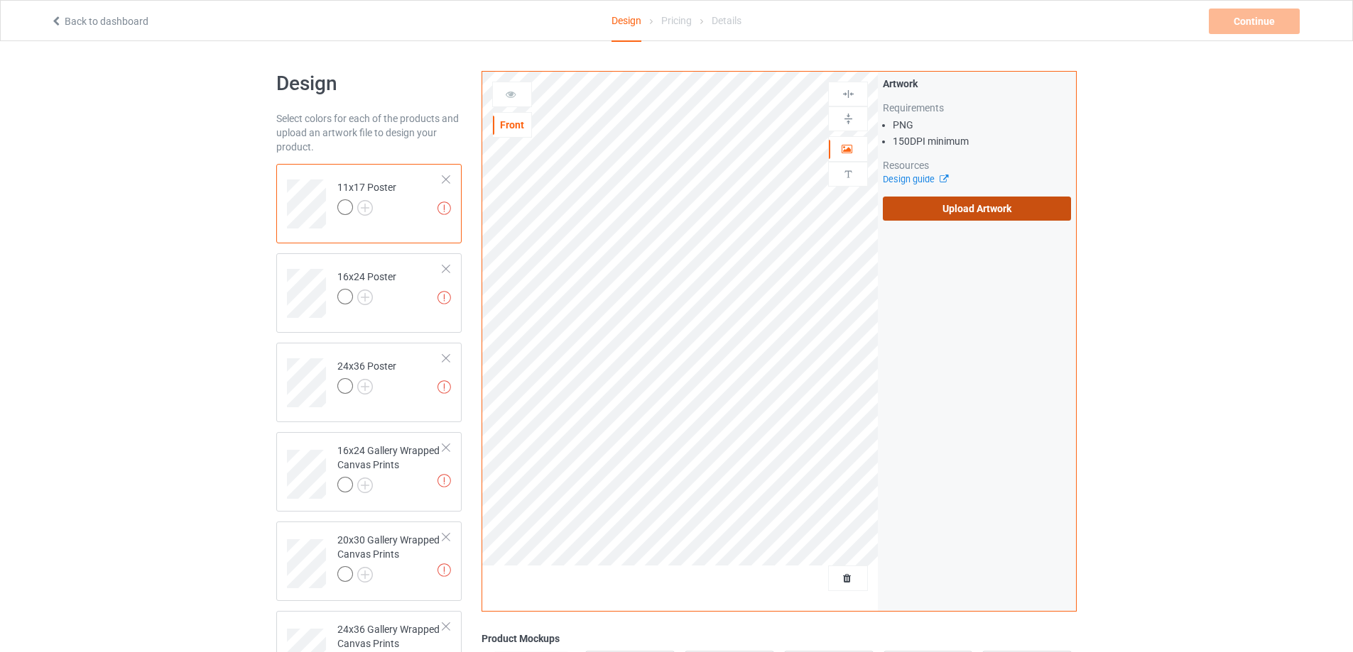
click at [982, 215] on label "Upload Artwork" at bounding box center [977, 209] width 188 height 24
click at [0, 0] on input "Upload Artwork" at bounding box center [0, 0] width 0 height 0
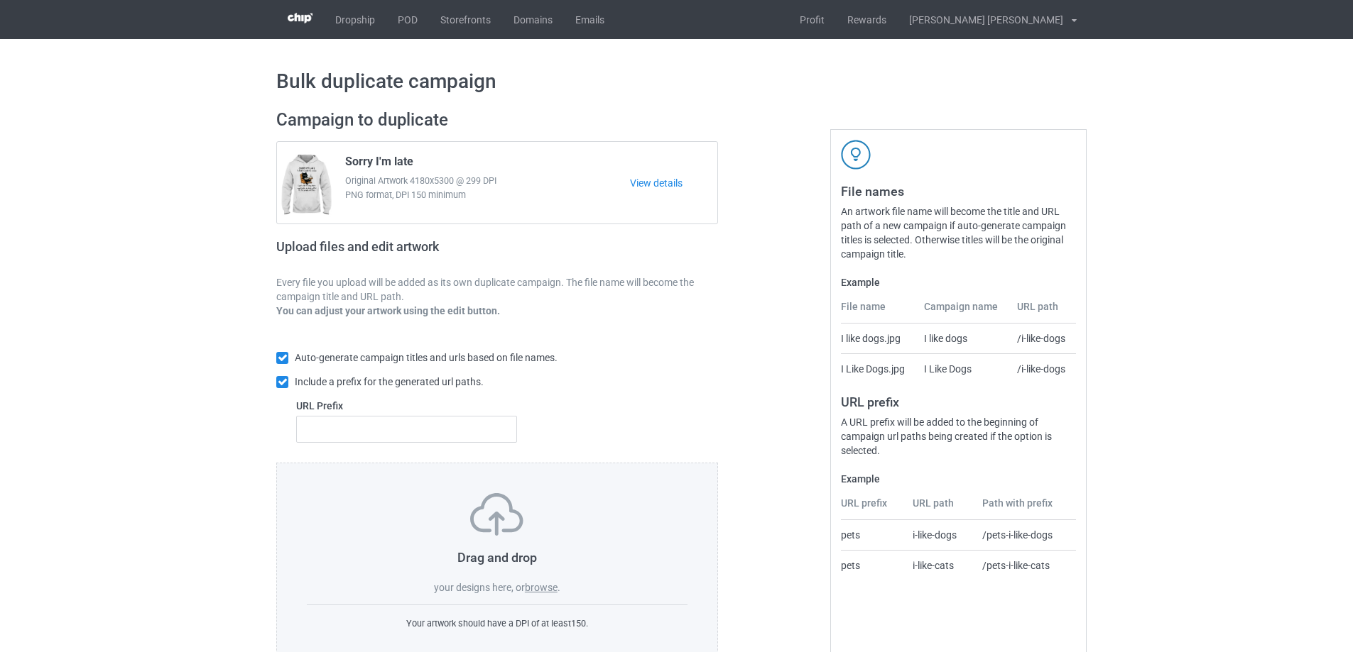
click at [542, 588] on label "browse" at bounding box center [541, 587] width 33 height 11
click at [0, 0] on input "browse" at bounding box center [0, 0] width 0 height 0
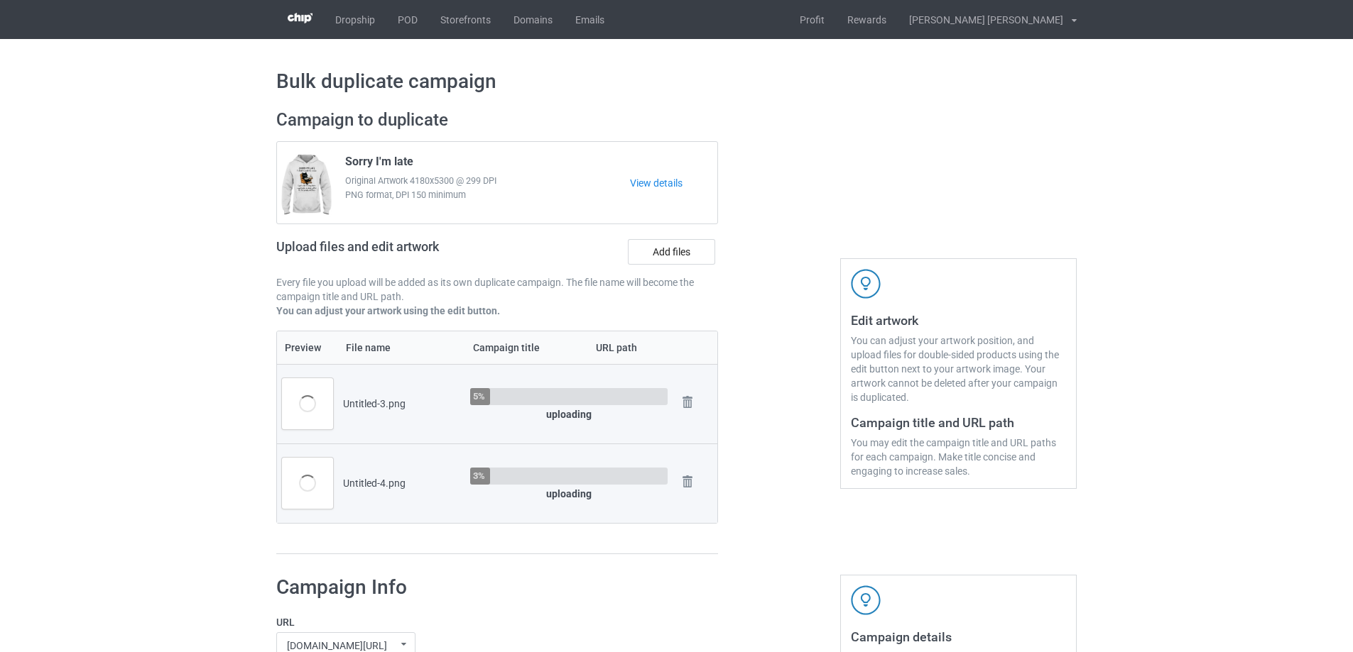
scroll to position [355, 0]
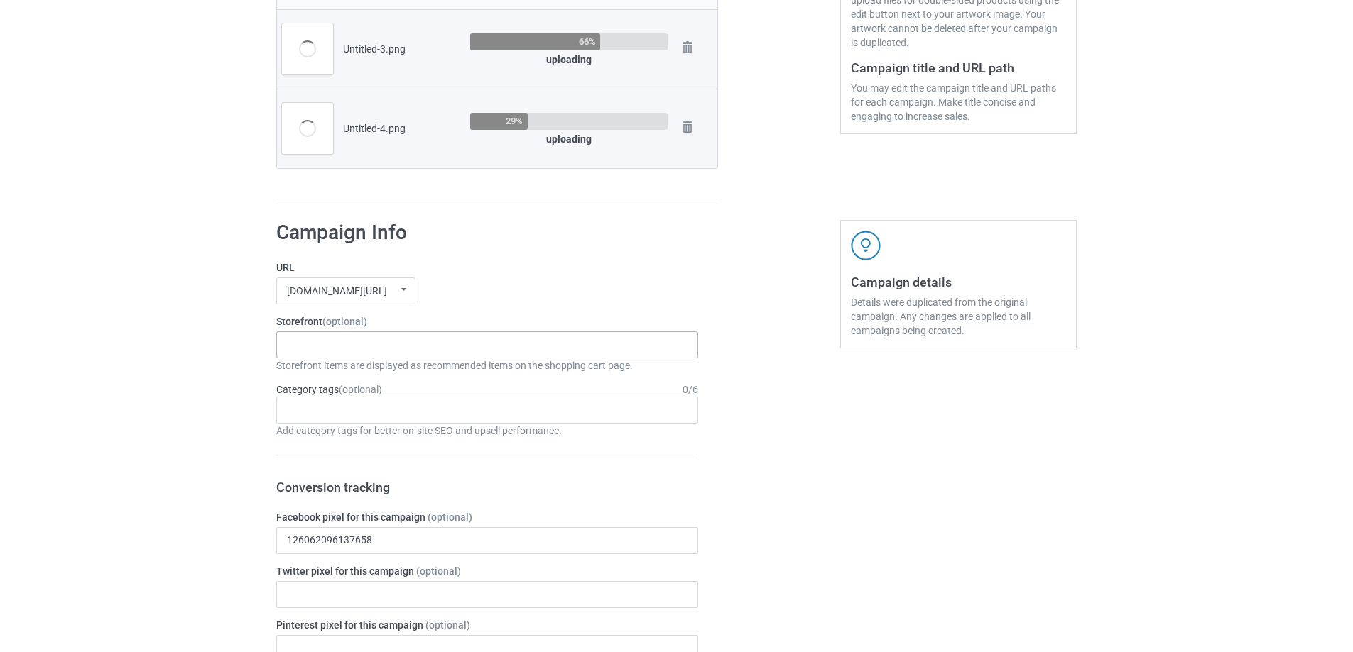
click at [400, 346] on div "Oh look! A Bookstore! Best friends/ Besties 2025 [DEMOGRAPHIC_DATA] 2025 To my …" at bounding box center [487, 345] width 422 height 27
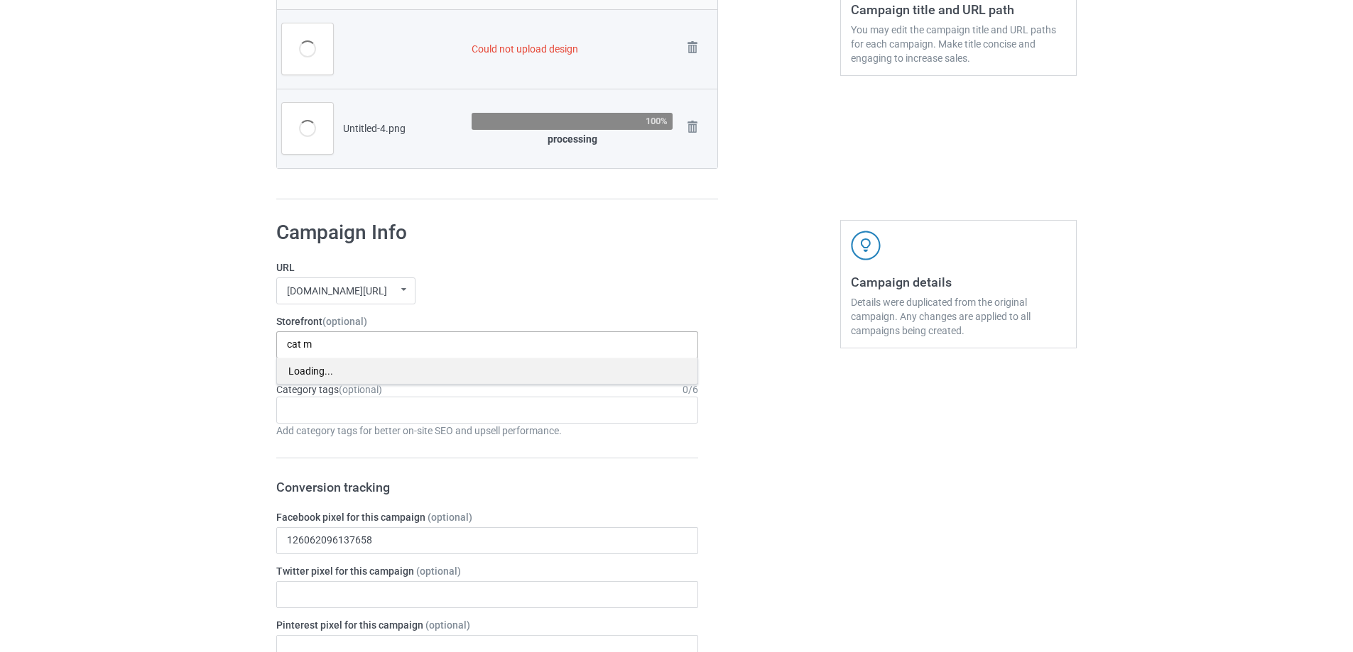
scroll to position [427, 0]
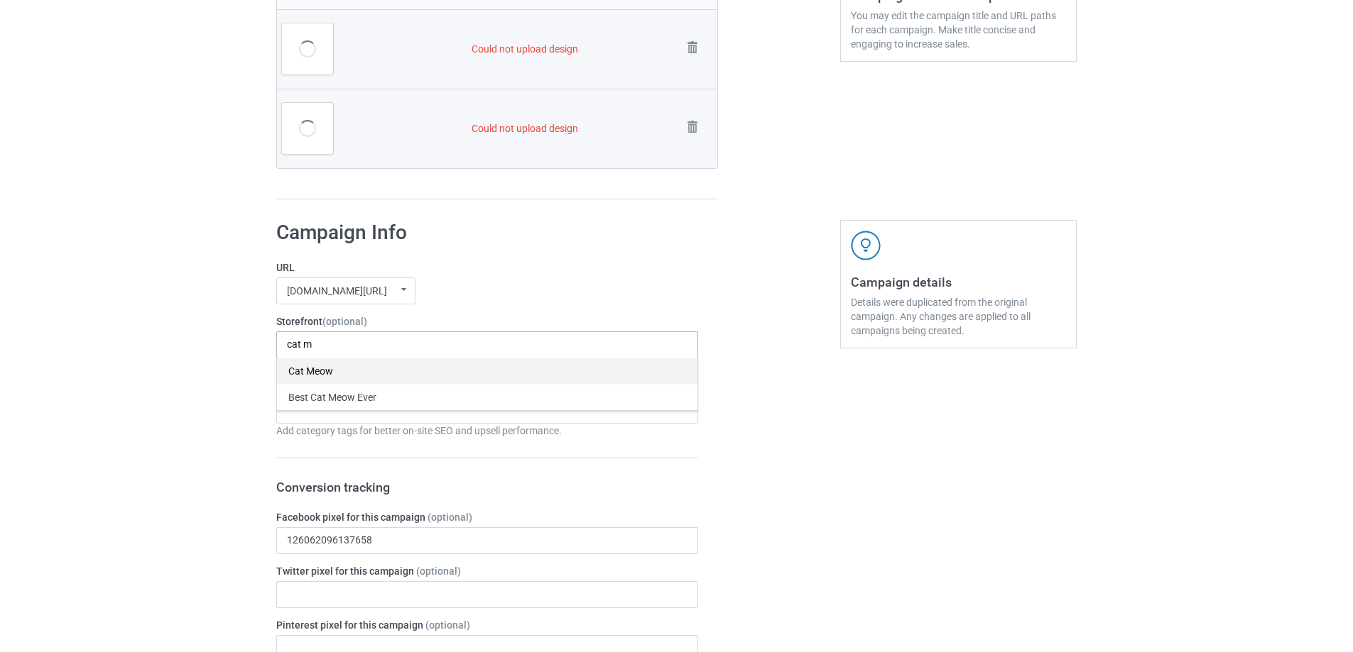
type input "cat m"
click at [393, 376] on div "Cat Meow" at bounding box center [487, 371] width 420 height 26
click at [205, 374] on div "Bulk duplicate campaign Could not upload design Untitled-3.png Untitled-4.png C…" at bounding box center [676, 572] width 1353 height 1921
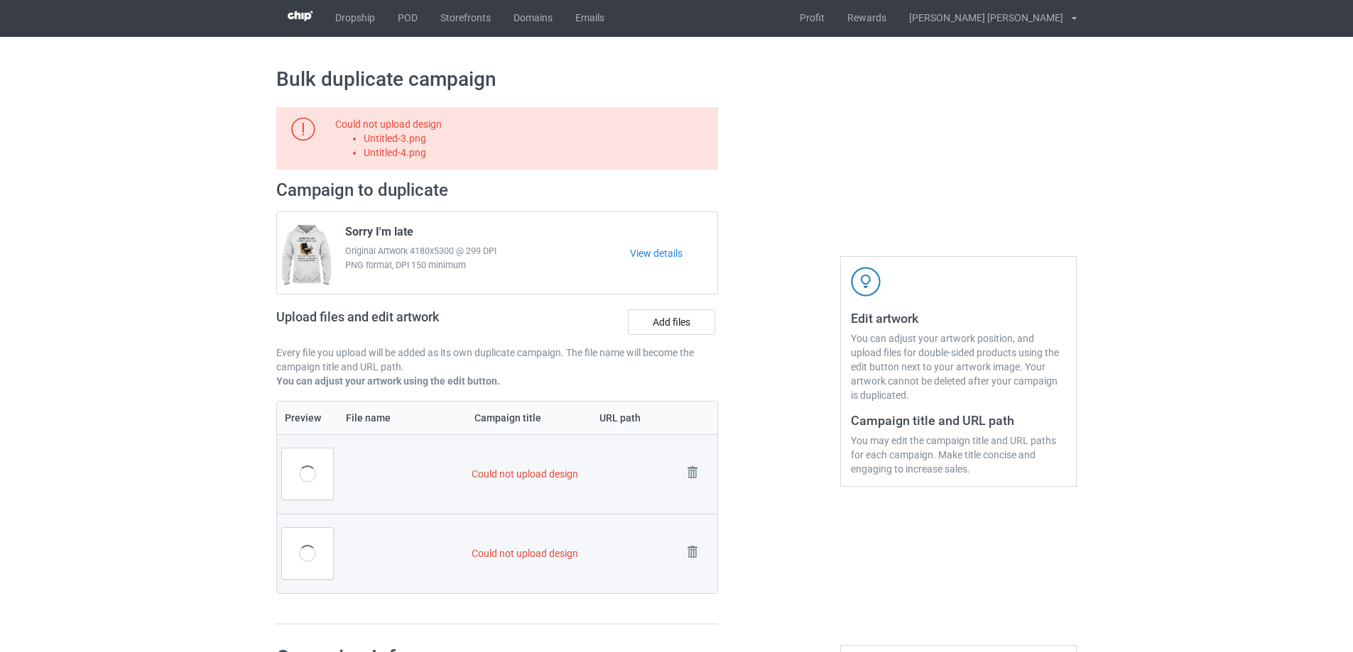
scroll to position [0, 0]
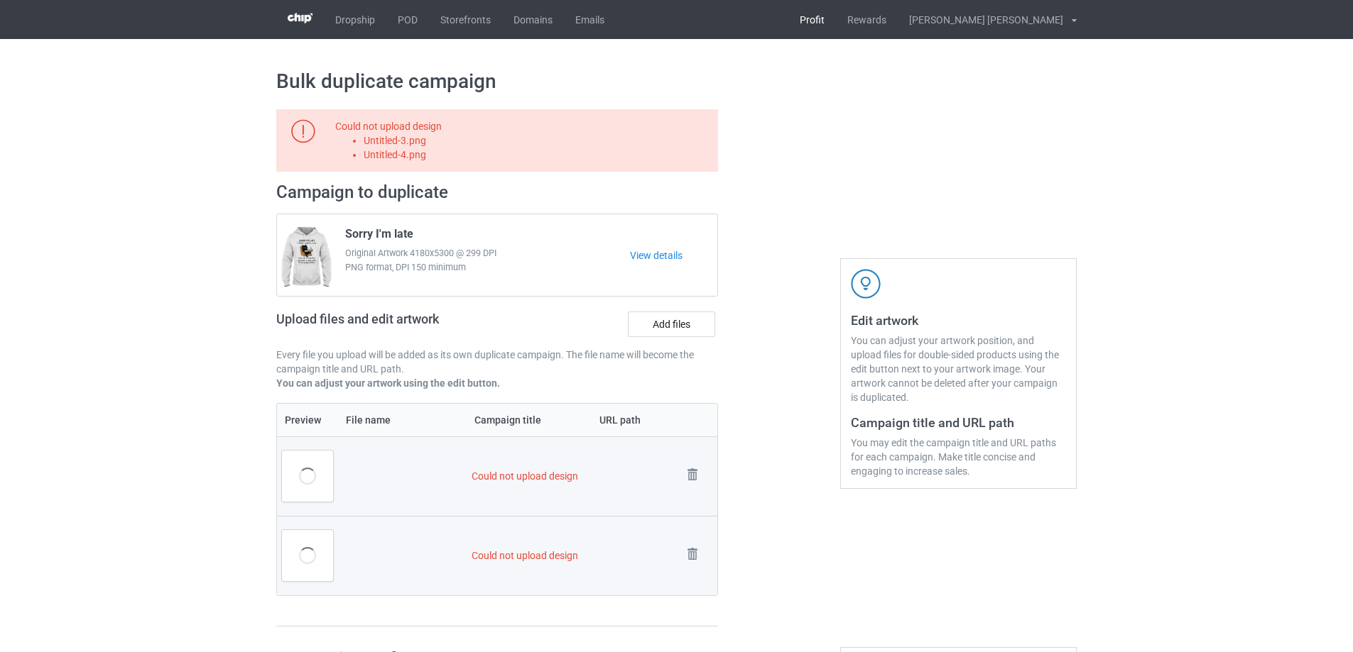
click at [836, 13] on link "Profit" at bounding box center [812, 19] width 48 height 39
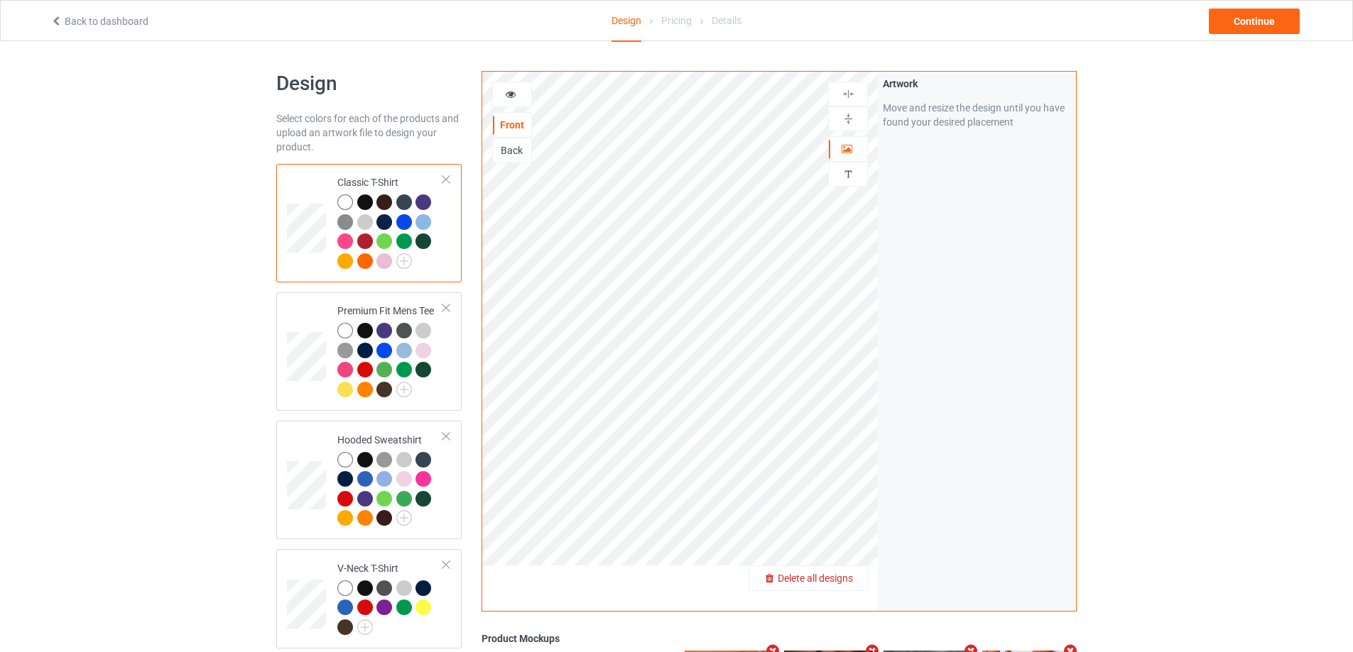
click at [823, 576] on span "Delete all designs" at bounding box center [814, 578] width 75 height 11
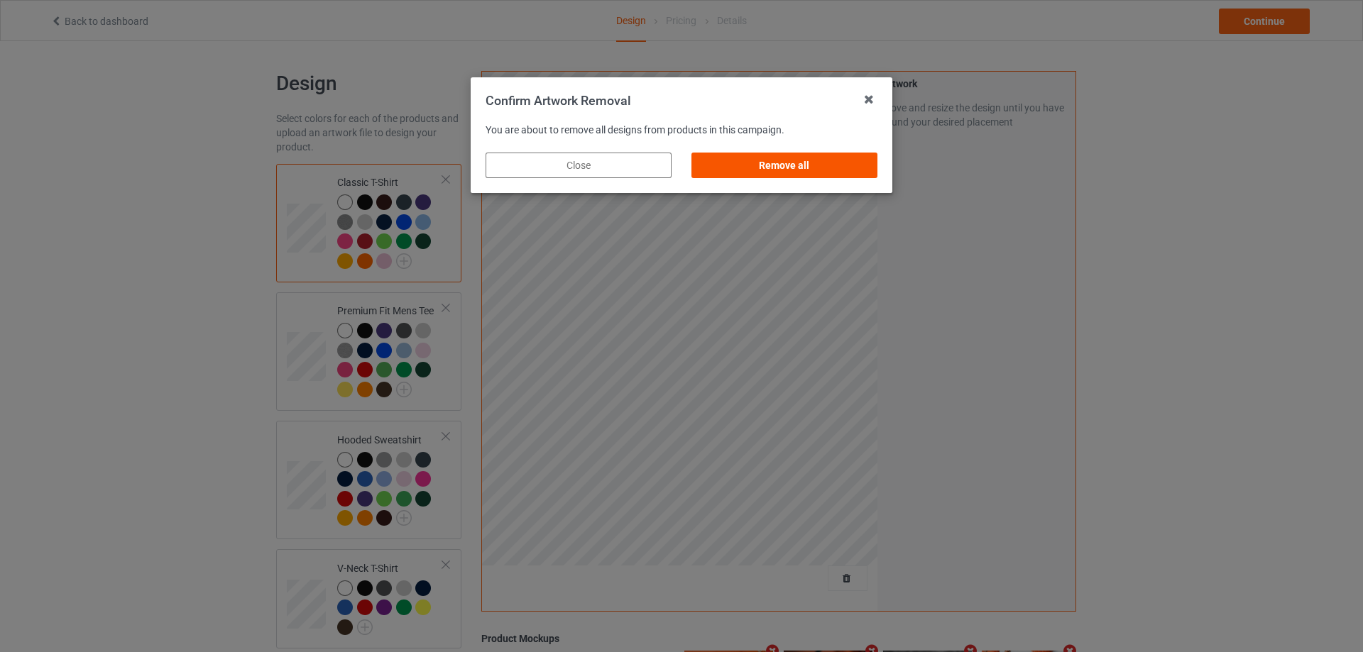
click at [768, 162] on div "Remove all" at bounding box center [785, 166] width 186 height 26
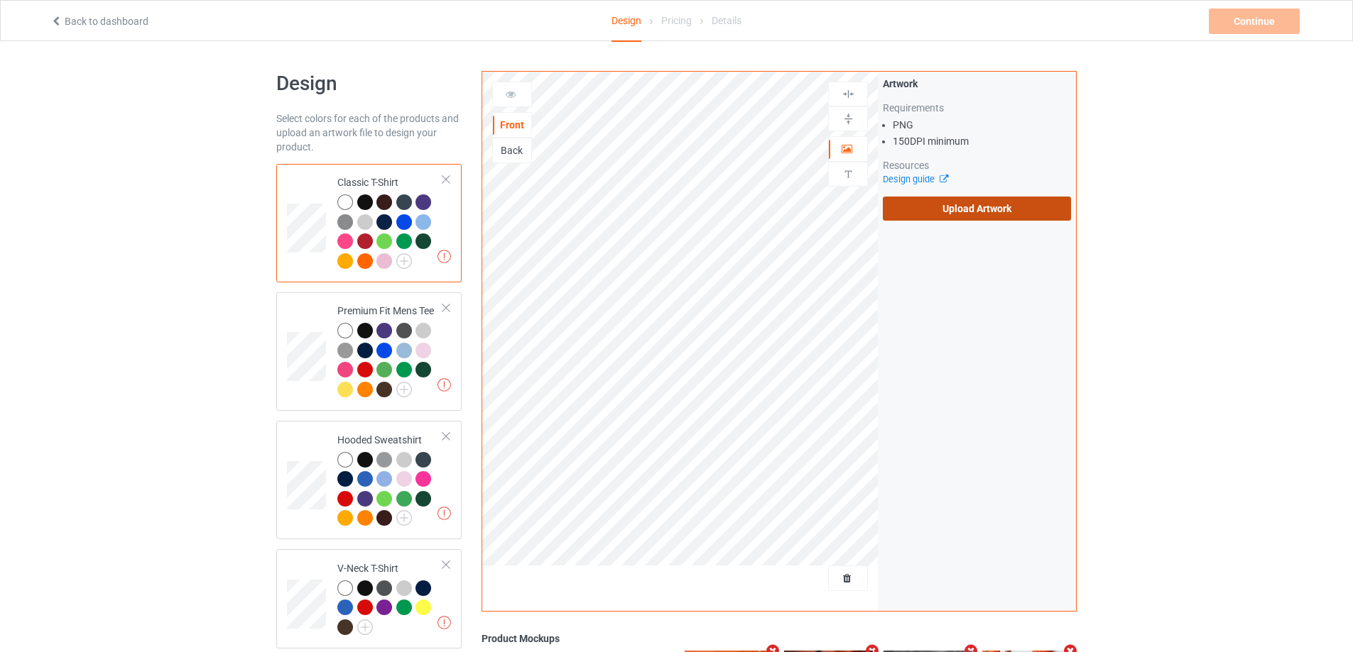
click at [911, 212] on label "Upload Artwork" at bounding box center [977, 209] width 188 height 24
click at [0, 0] on input "Upload Artwork" at bounding box center [0, 0] width 0 height 0
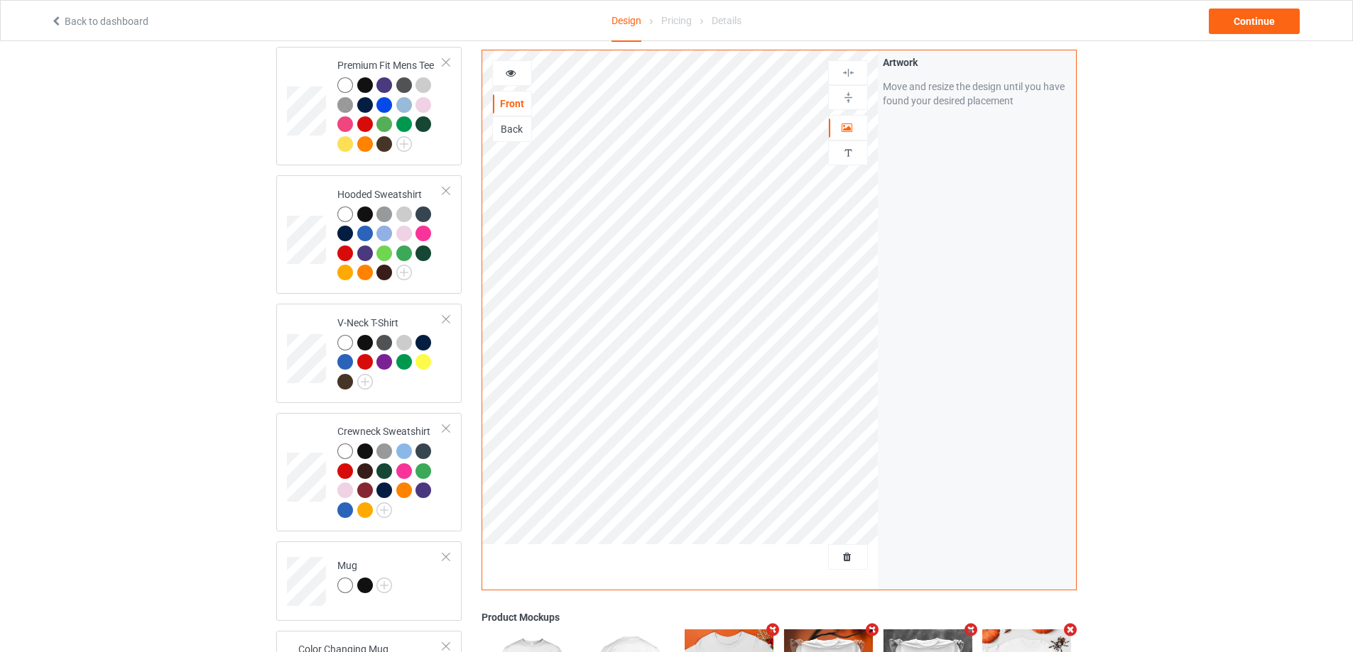
scroll to position [284, 0]
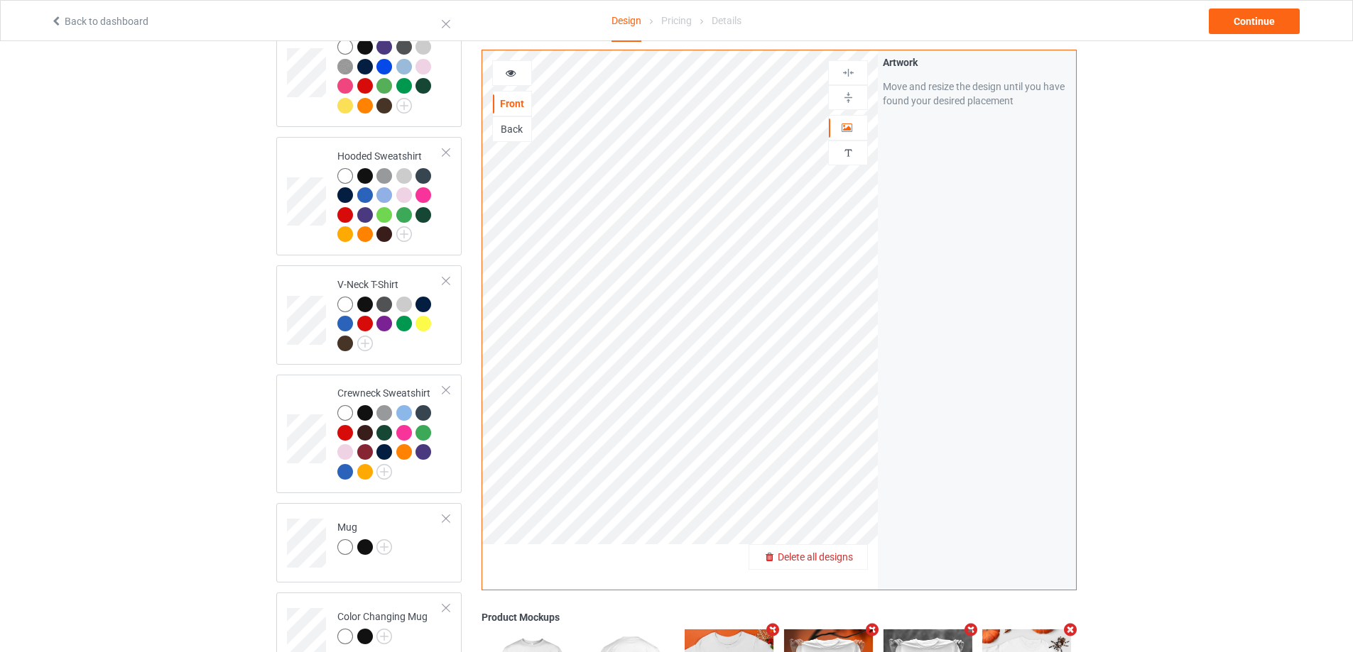
click at [832, 557] on span "Delete all designs" at bounding box center [814, 557] width 75 height 11
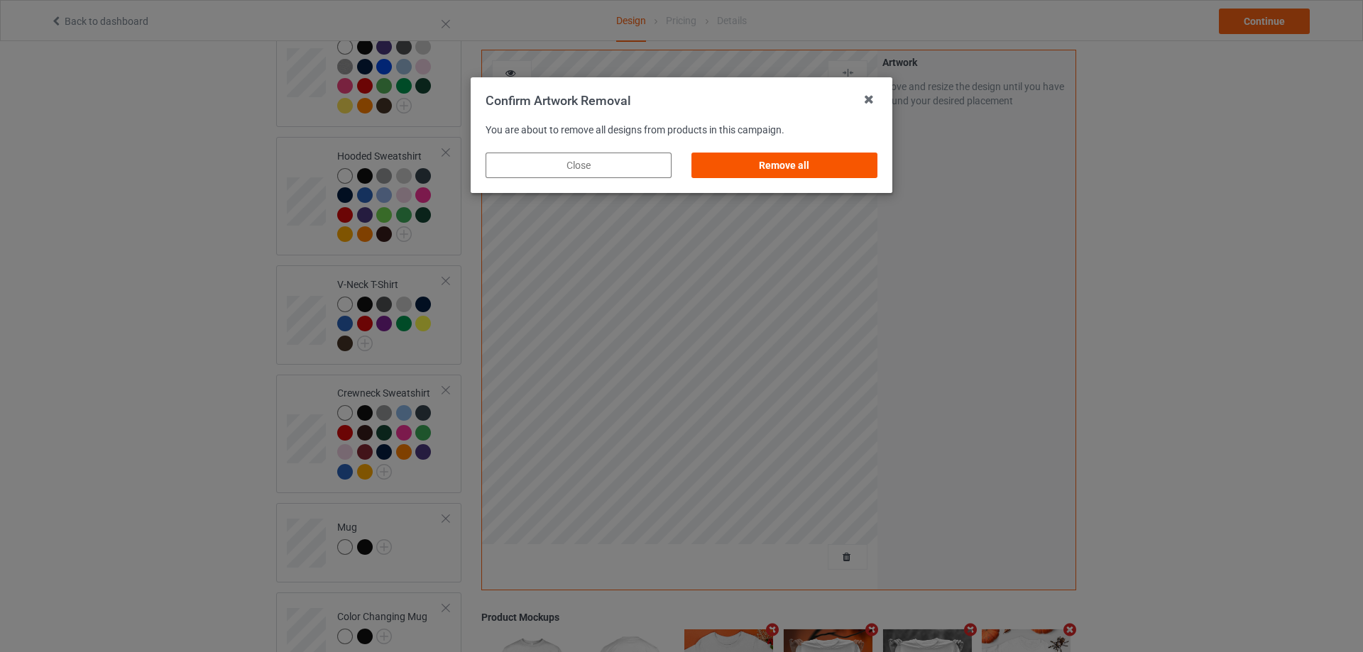
click at [787, 173] on div "Remove all" at bounding box center [785, 166] width 186 height 26
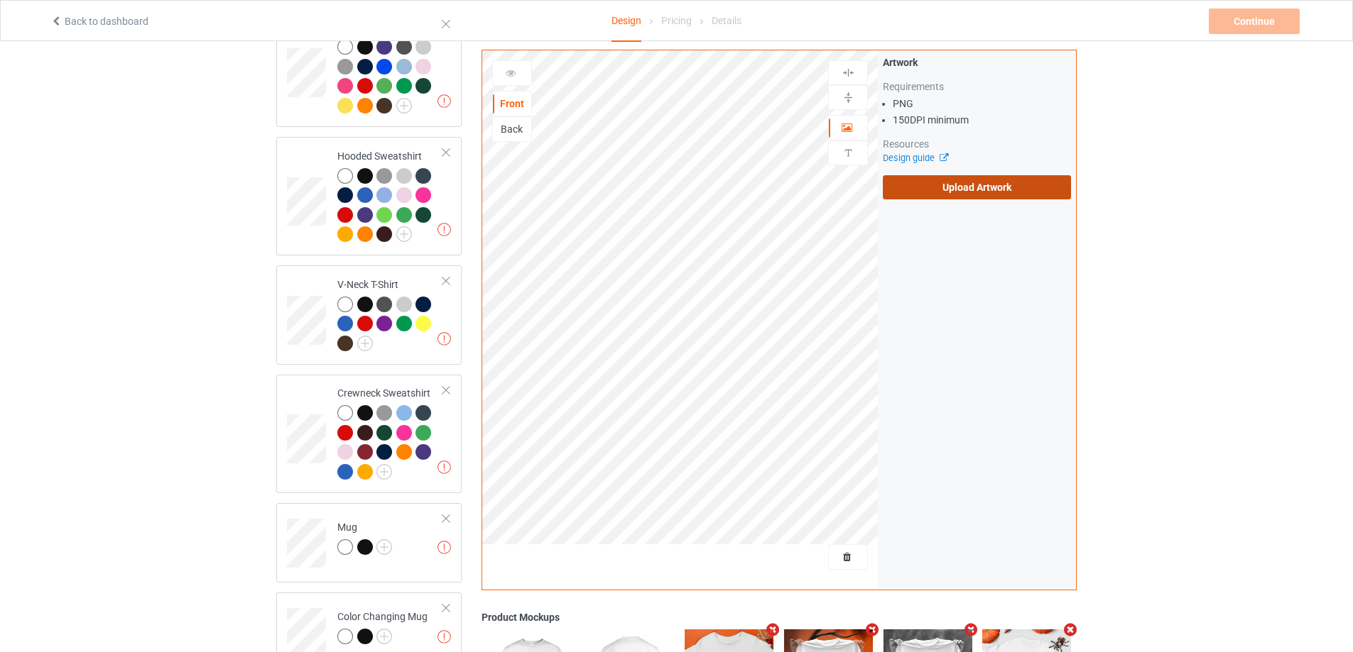
click at [940, 193] on label "Upload Artwork" at bounding box center [977, 187] width 188 height 24
click at [0, 0] on input "Upload Artwork" at bounding box center [0, 0] width 0 height 0
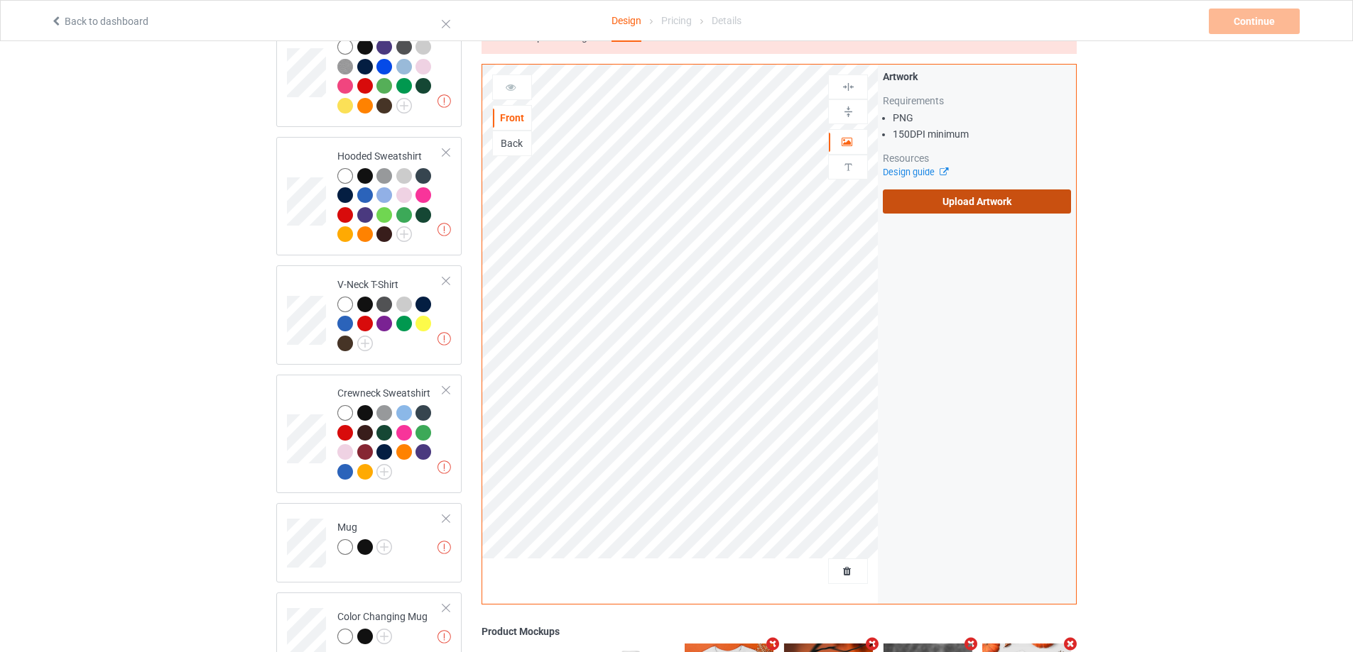
click at [965, 190] on label "Upload Artwork" at bounding box center [977, 202] width 188 height 24
click at [0, 0] on input "Upload Artwork" at bounding box center [0, 0] width 0 height 0
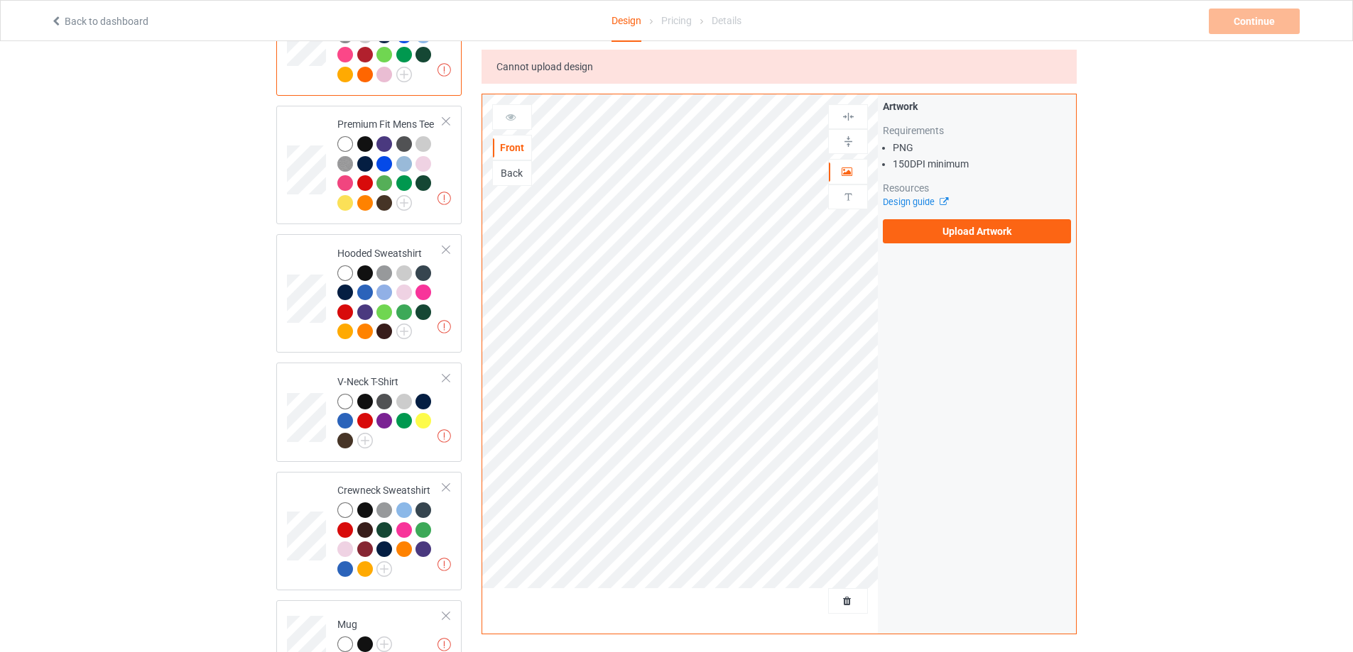
scroll to position [71, 0]
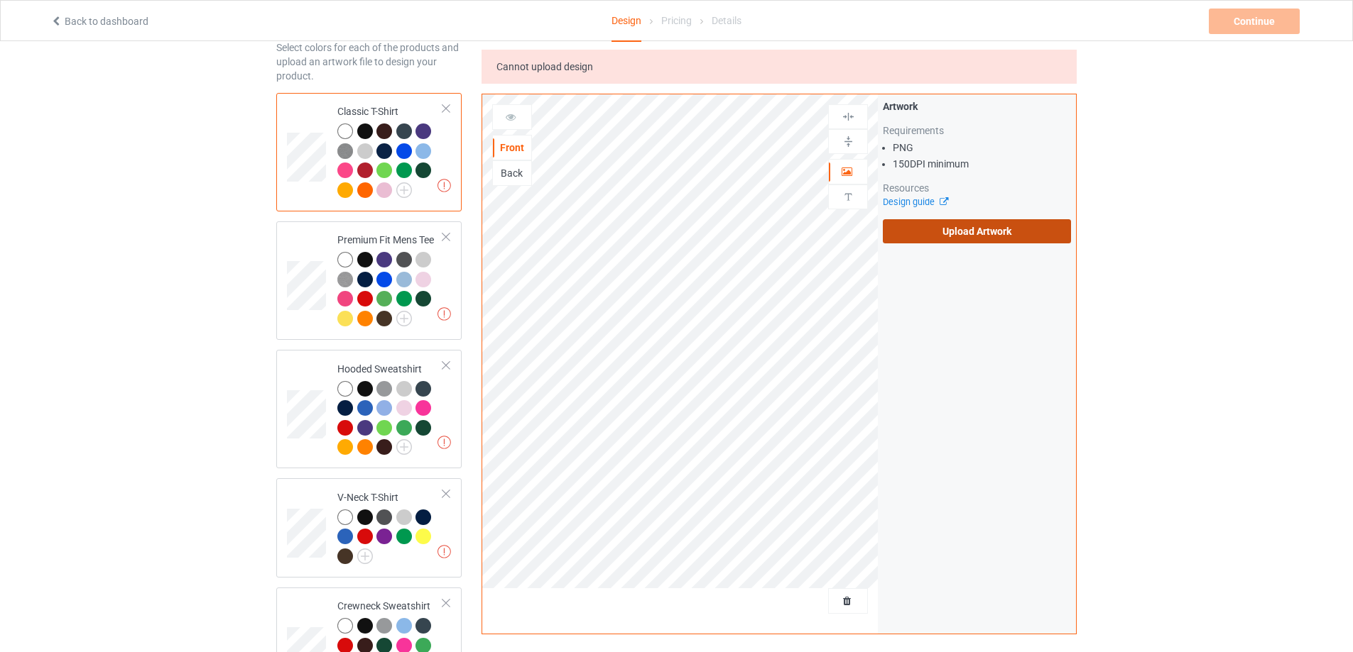
click at [979, 225] on label "Upload Artwork" at bounding box center [977, 231] width 188 height 24
click at [0, 0] on input "Upload Artwork" at bounding box center [0, 0] width 0 height 0
click at [995, 225] on label "Upload Artwork" at bounding box center [977, 231] width 188 height 24
click at [0, 0] on input "Upload Artwork" at bounding box center [0, 0] width 0 height 0
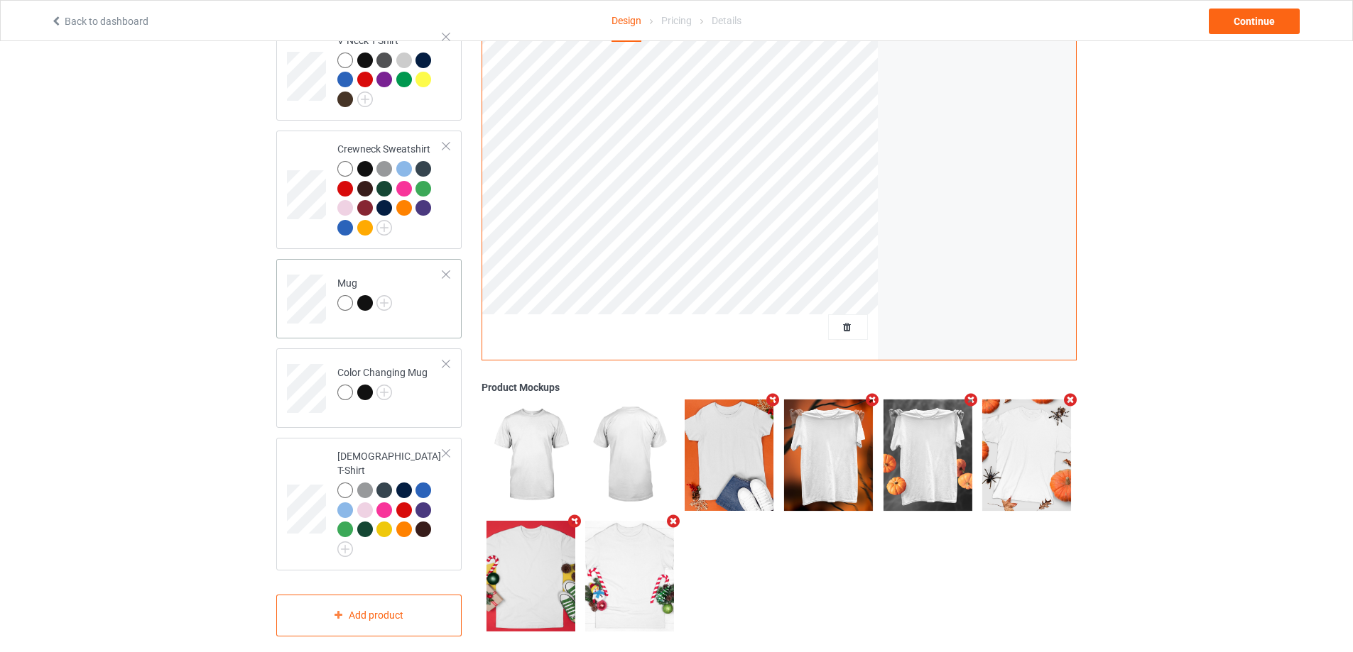
click at [411, 300] on td "Mug" at bounding box center [389, 294] width 121 height 59
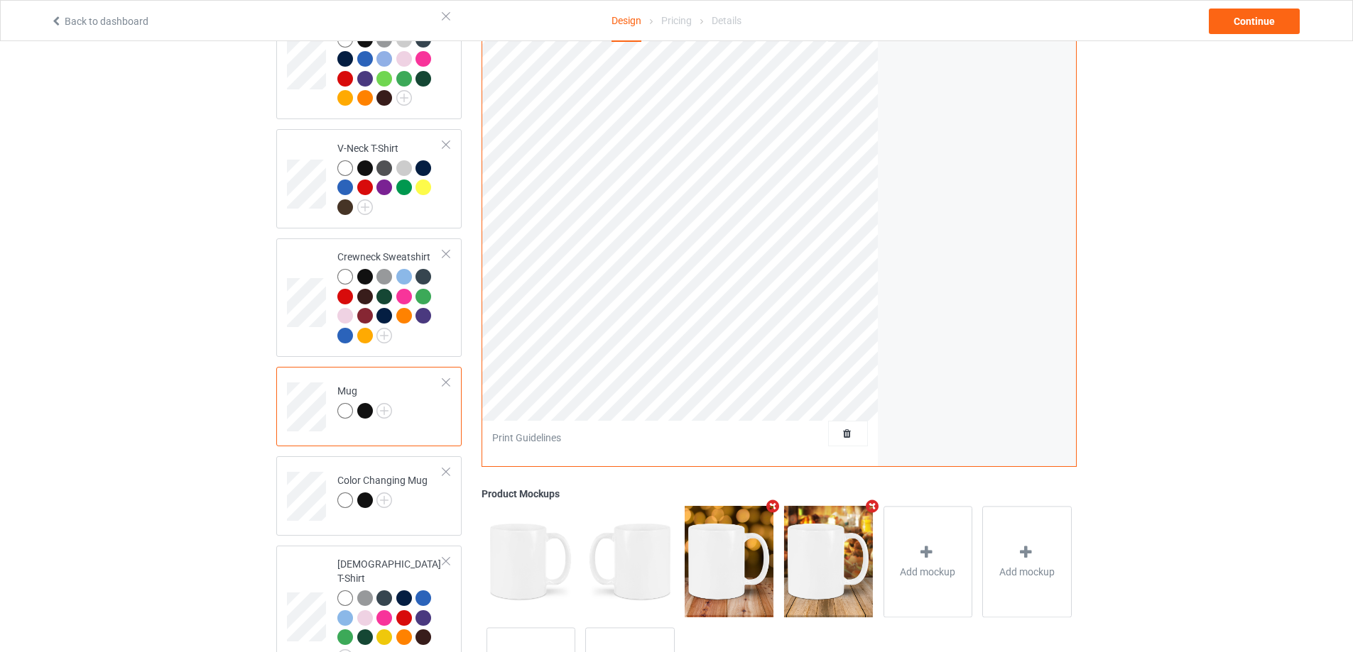
scroll to position [315, 0]
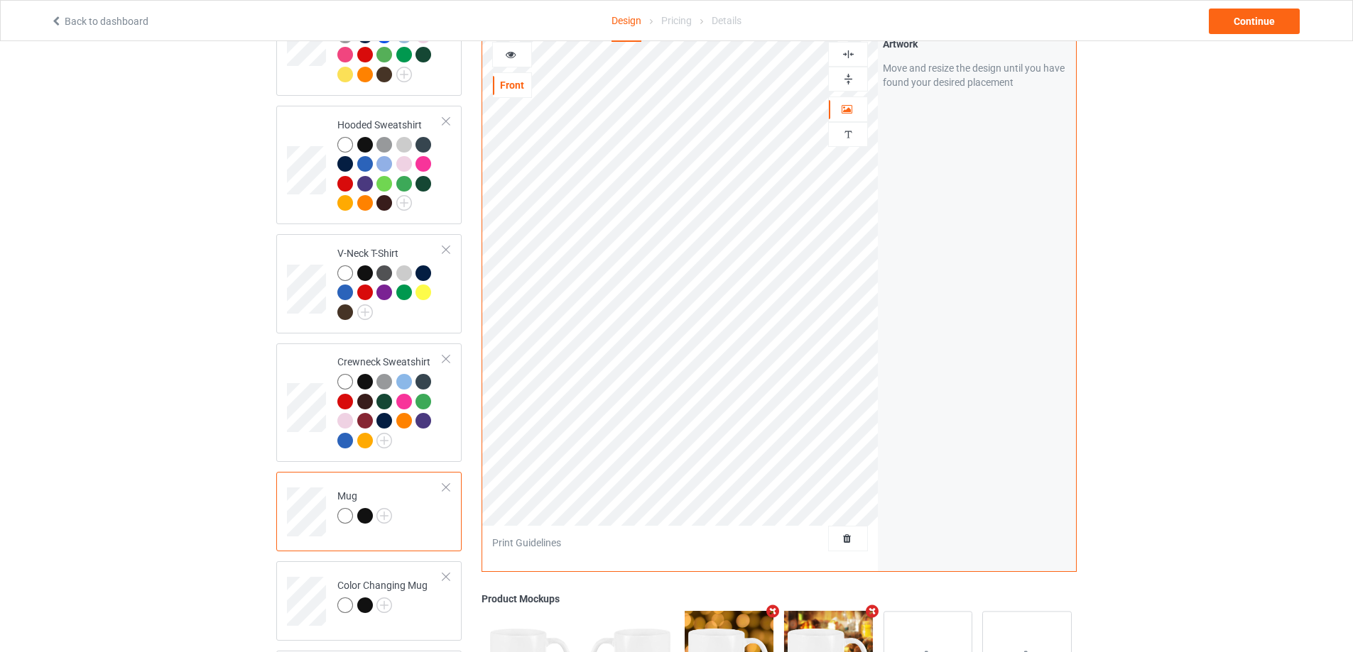
click at [846, 72] on img at bounding box center [847, 78] width 13 height 13
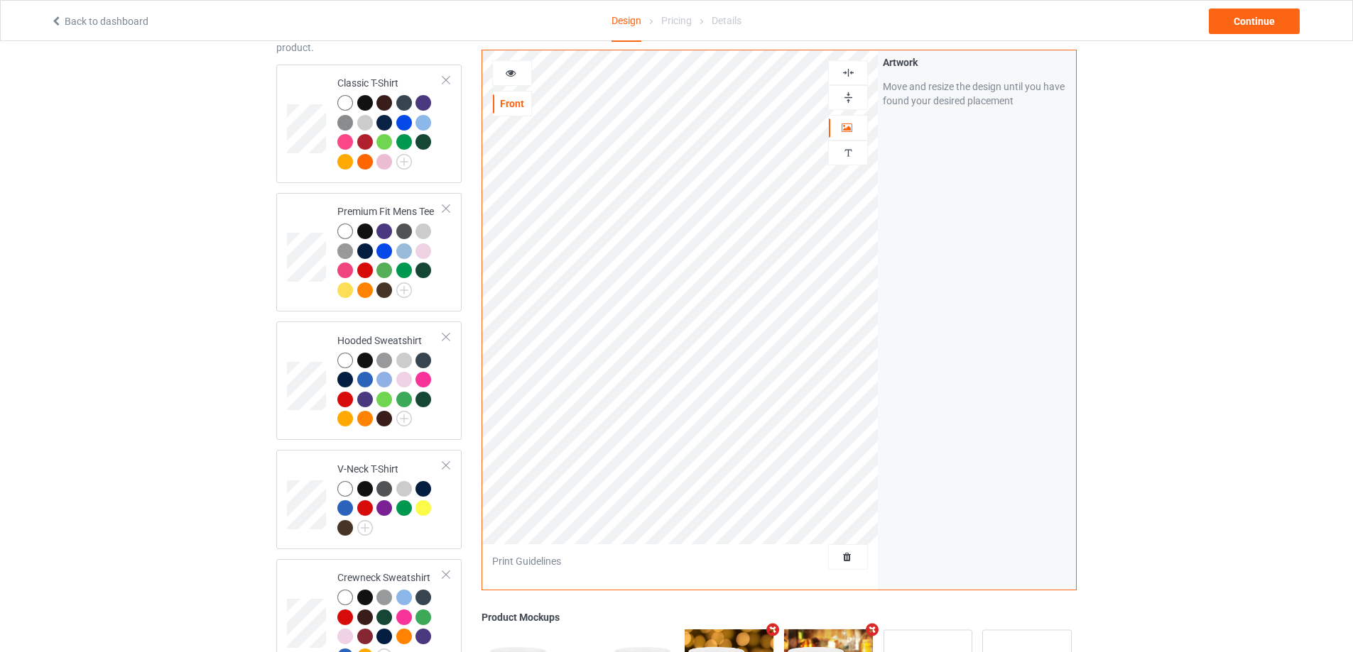
scroll to position [31, 0]
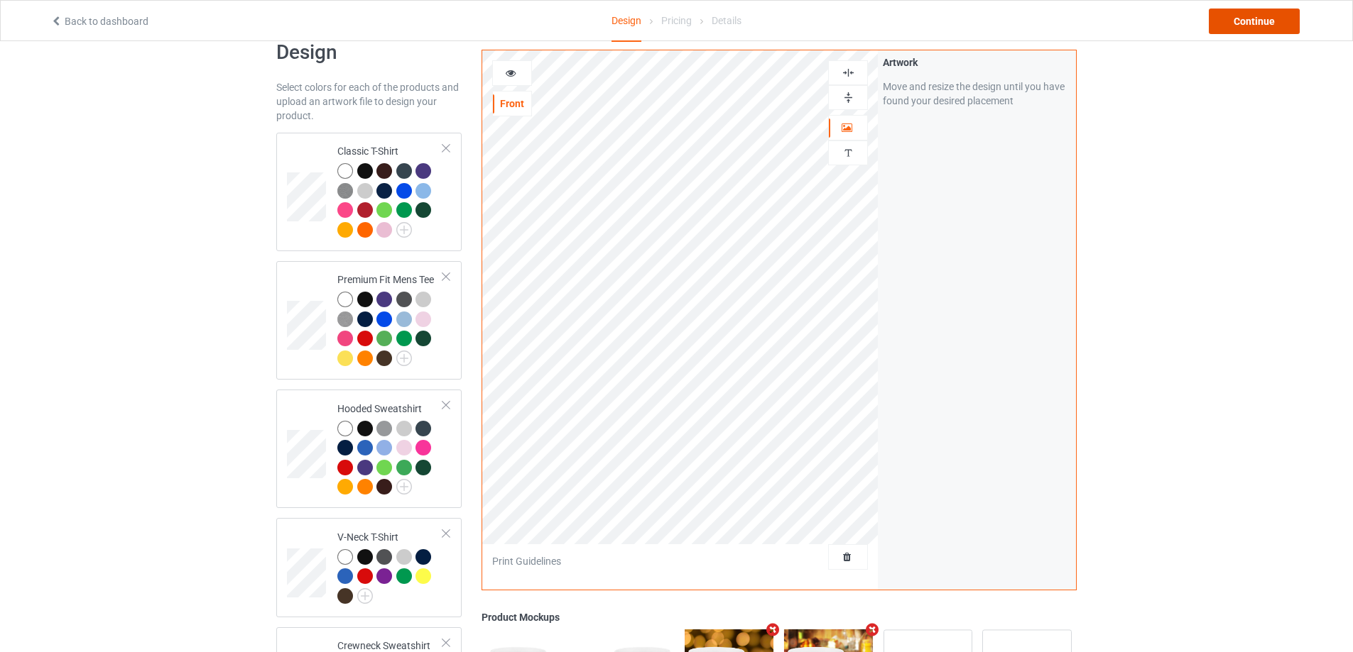
click at [1240, 20] on div "Continue" at bounding box center [1253, 22] width 91 height 26
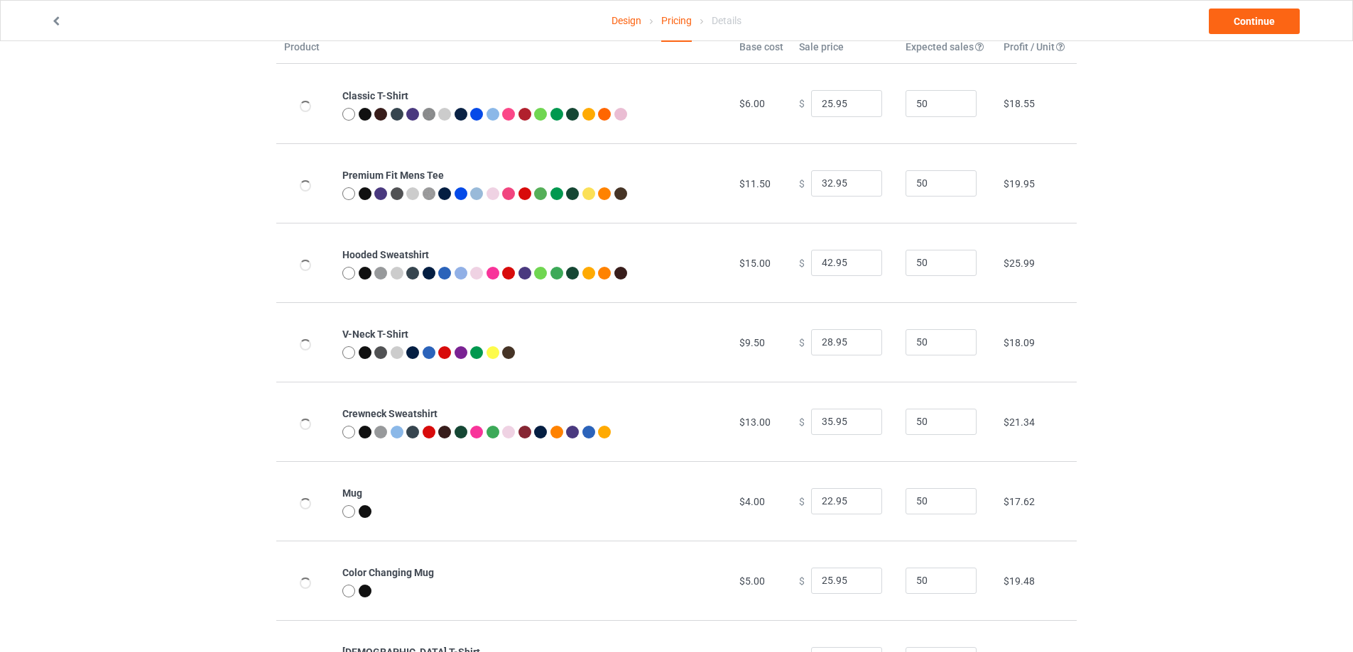
scroll to position [153, 0]
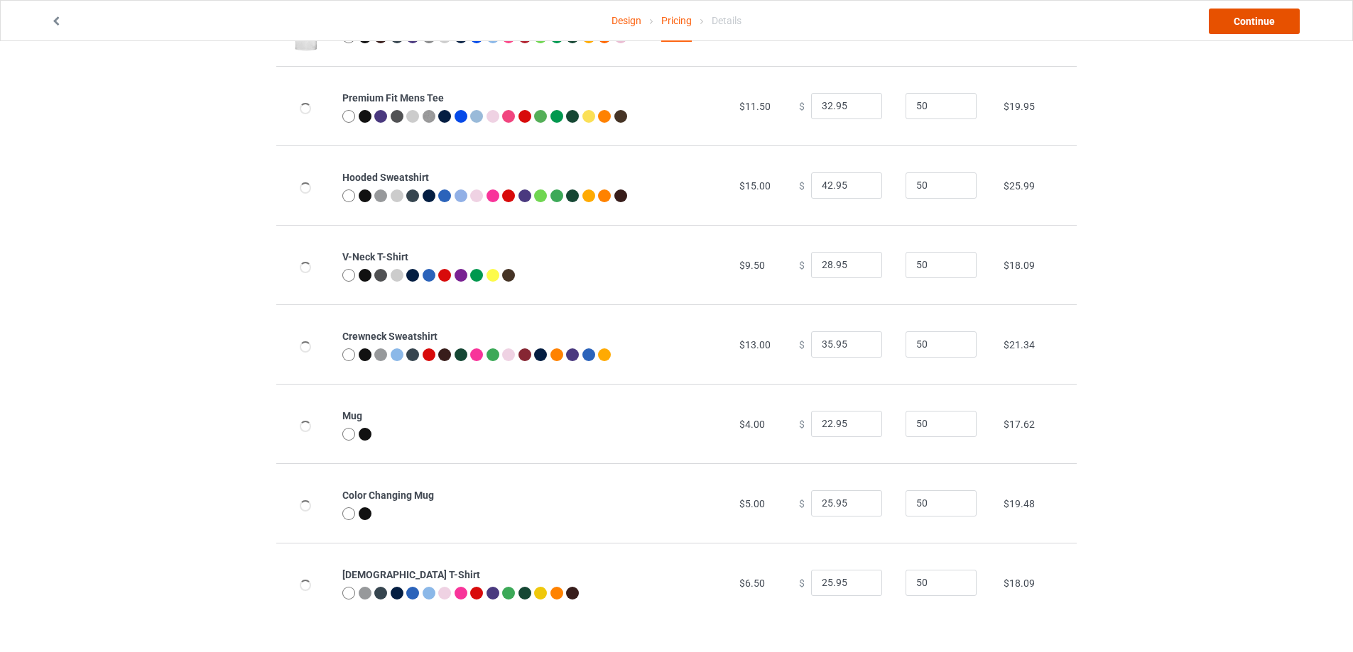
click at [1245, 27] on link "Continue" at bounding box center [1253, 22] width 91 height 26
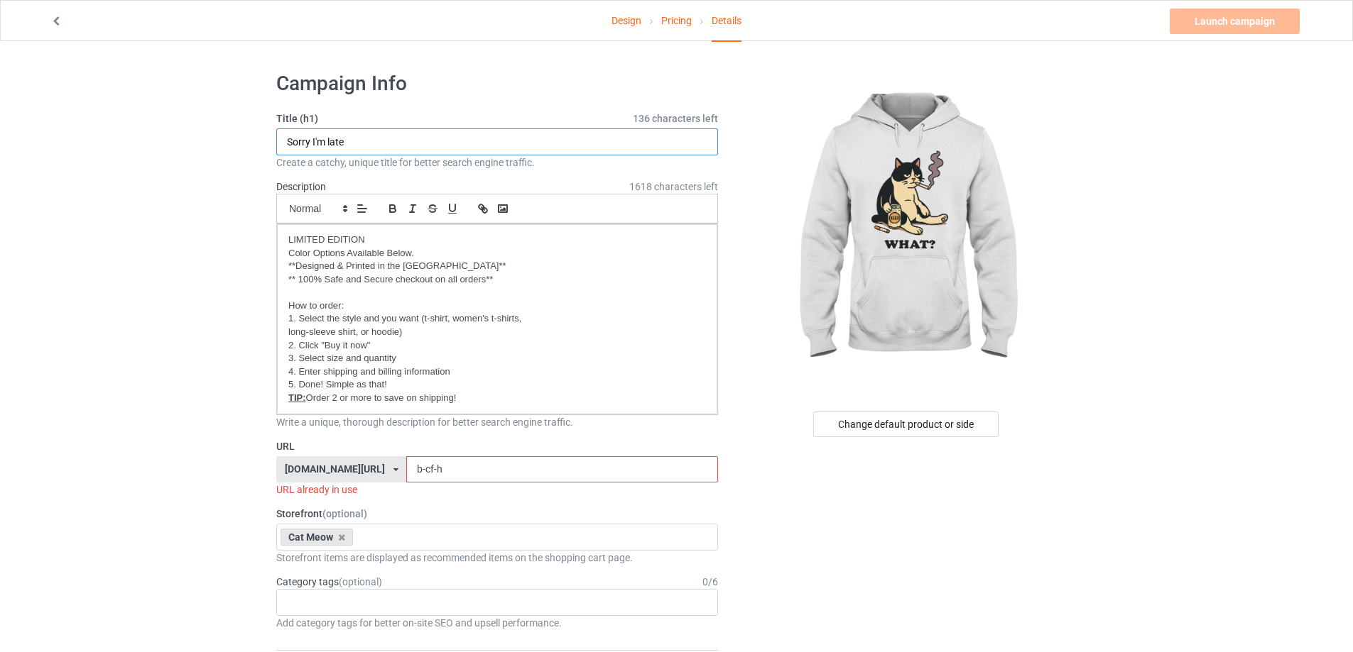
drag, startPoint x: 378, startPoint y: 139, endPoint x: 241, endPoint y: 138, distance: 137.0
type input "Ư"
type input "What"
drag, startPoint x: 450, startPoint y: 476, endPoint x: 342, endPoint y: 470, distance: 108.1
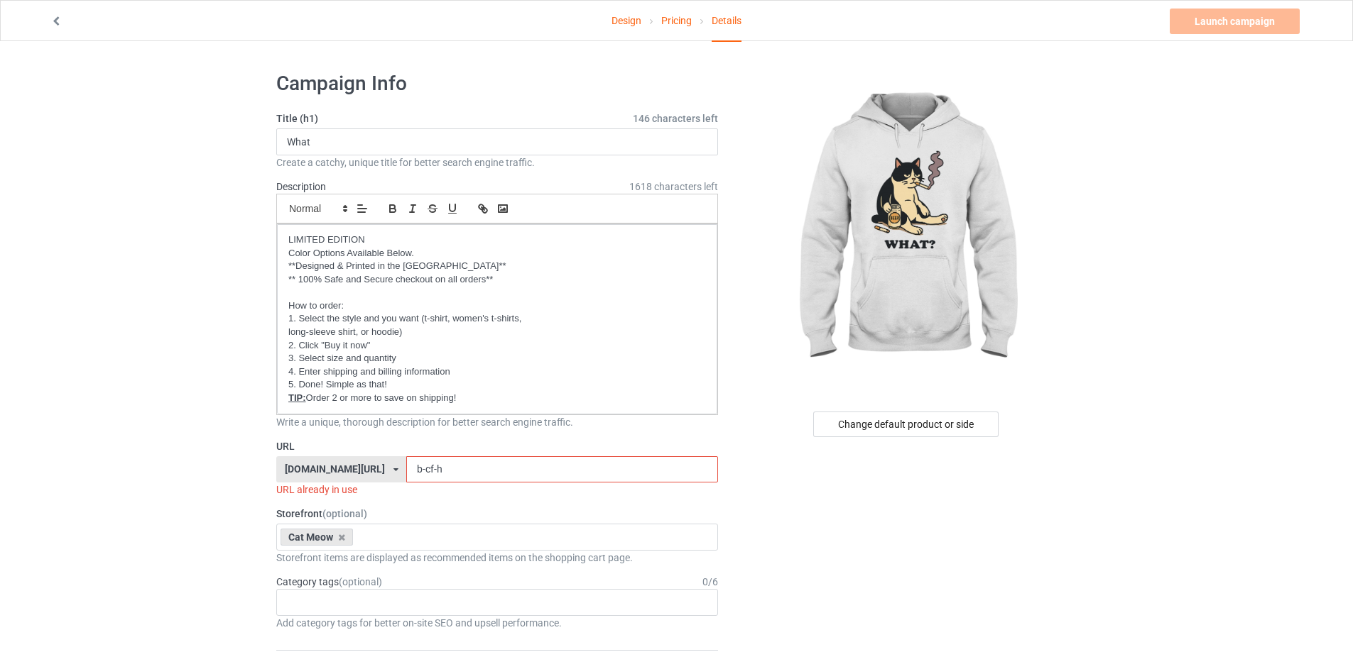
click at [343, 471] on div "gift4family.com/ gift4family.com/ homely-gift.com/ homely-gift1960s.com/ teefuf…" at bounding box center [497, 470] width 442 height 27
paste input "What"
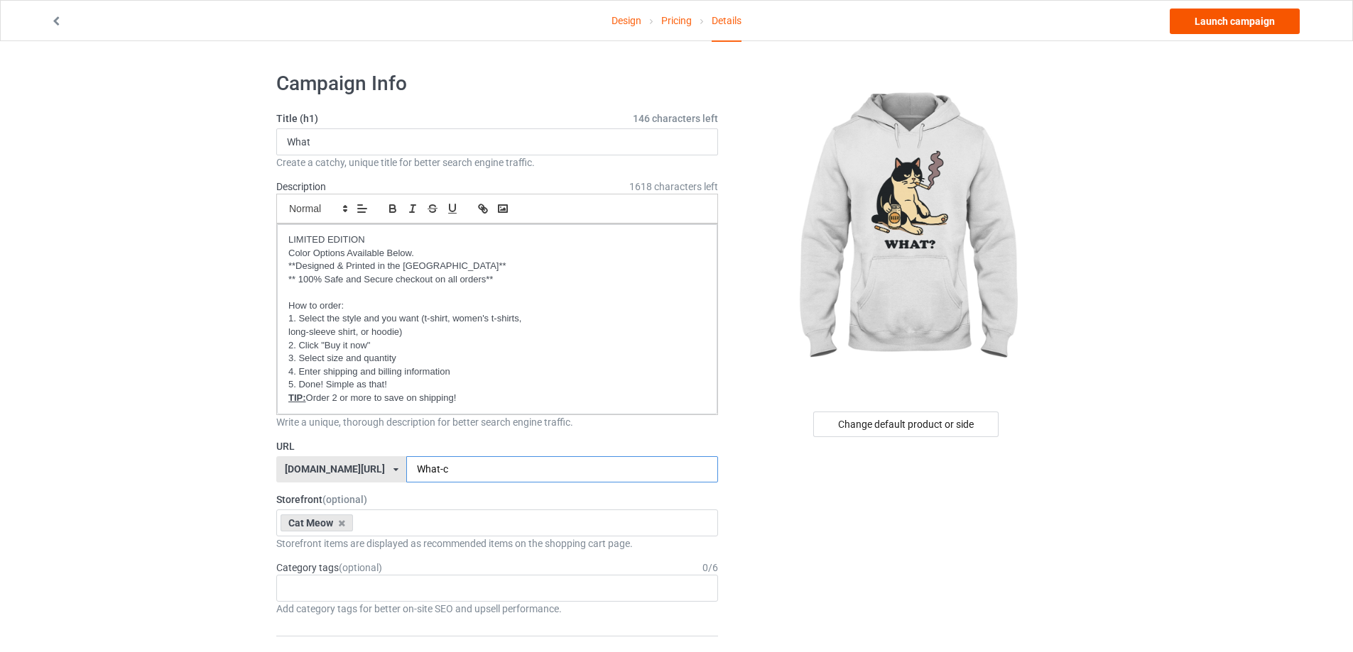
type input "What-c"
click at [1196, 18] on link "Launch campaign" at bounding box center [1234, 22] width 130 height 26
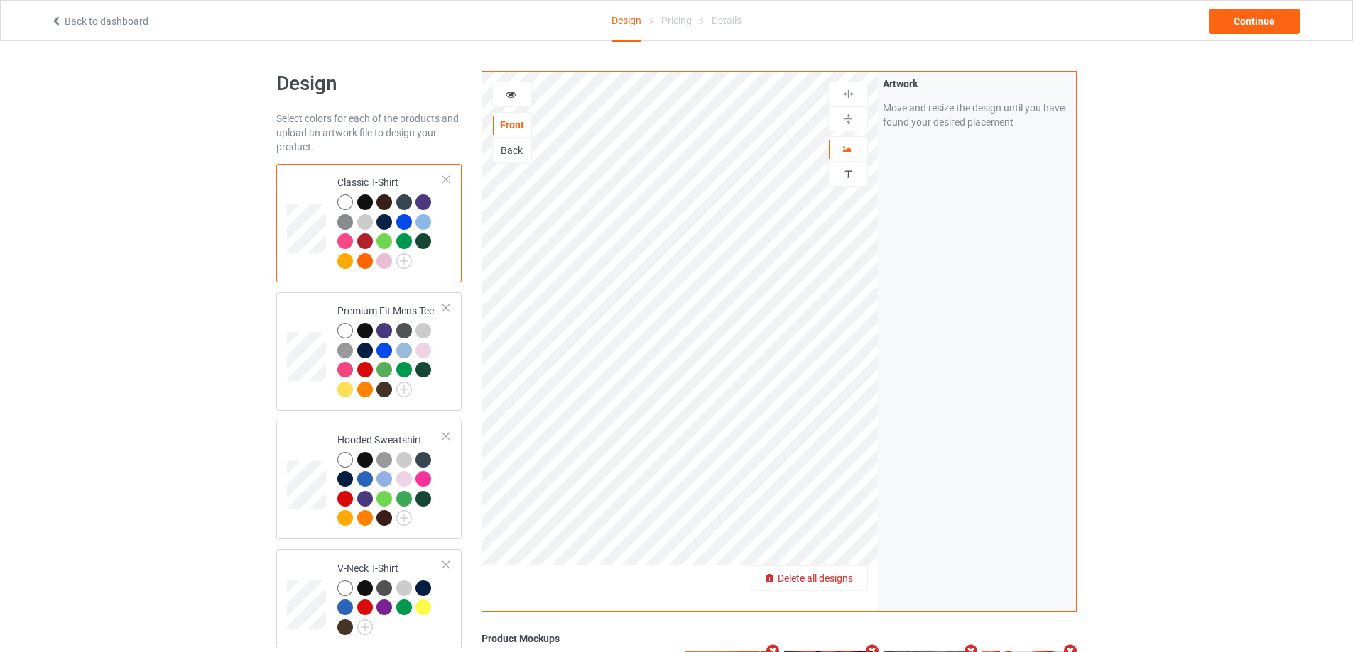
click at [854, 581] on div "Delete all designs" at bounding box center [808, 579] width 118 height 14
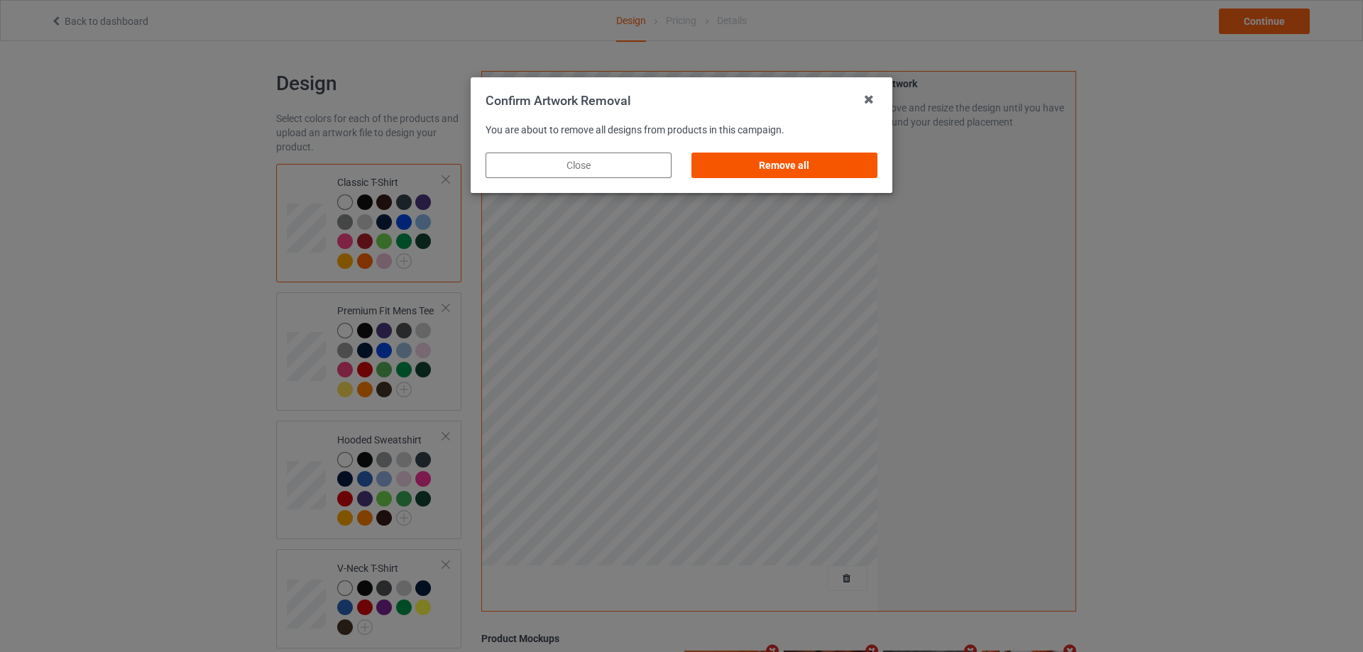
click at [783, 158] on div "Remove all" at bounding box center [785, 166] width 186 height 26
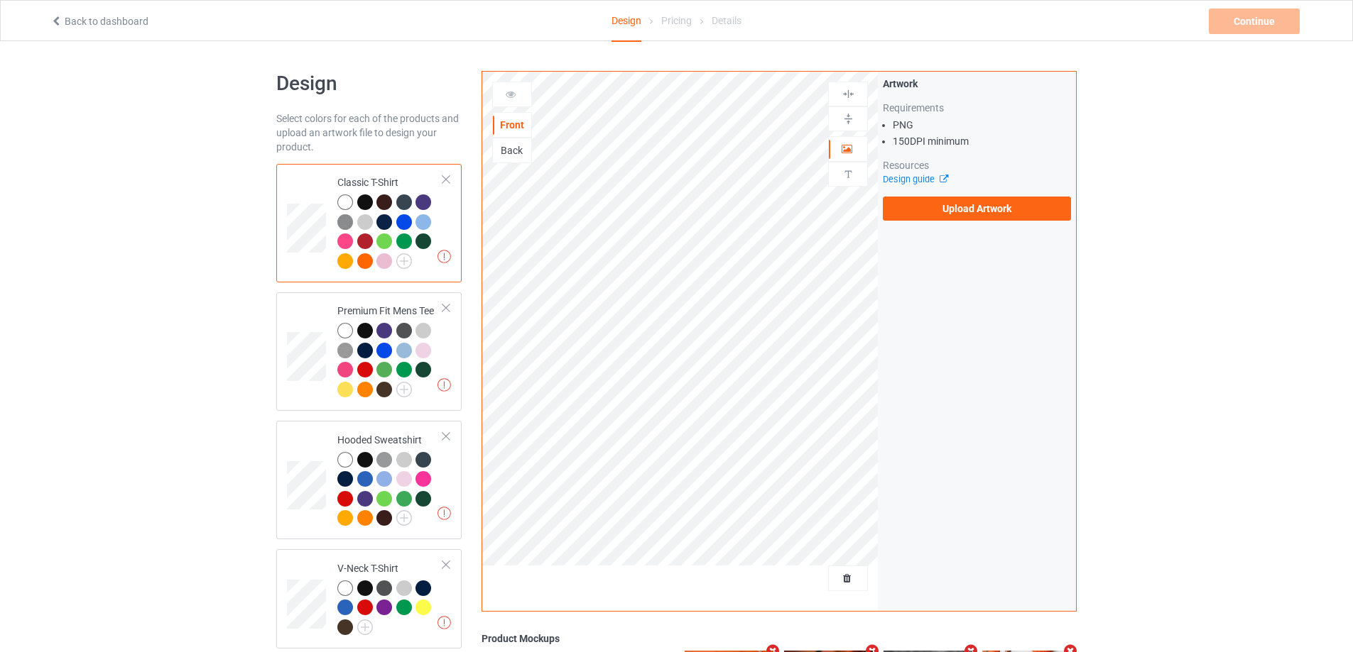
click at [922, 222] on div "Artwork Requirements PNG 150 DPI minimum Resources Design guide Upload Artwork" at bounding box center [977, 149] width 198 height 154
click at [932, 214] on label "Upload Artwork" at bounding box center [977, 209] width 188 height 24
click at [0, 0] on input "Upload Artwork" at bounding box center [0, 0] width 0 height 0
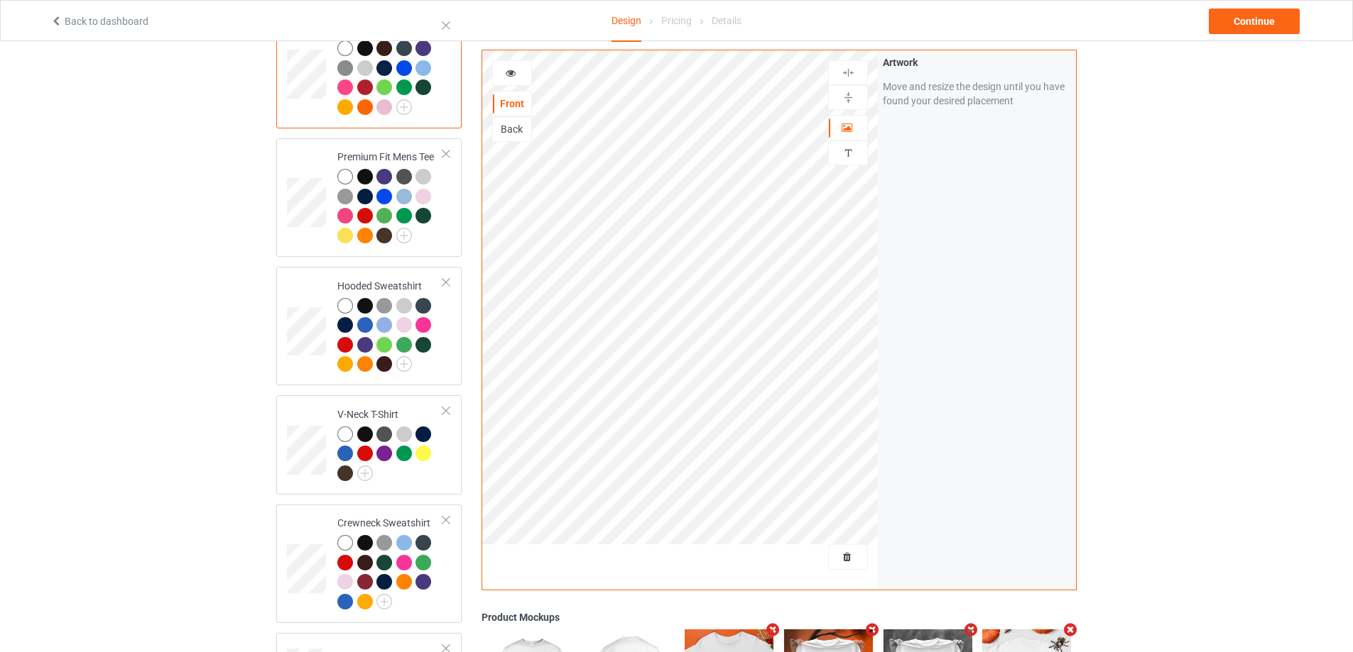
scroll to position [497, 0]
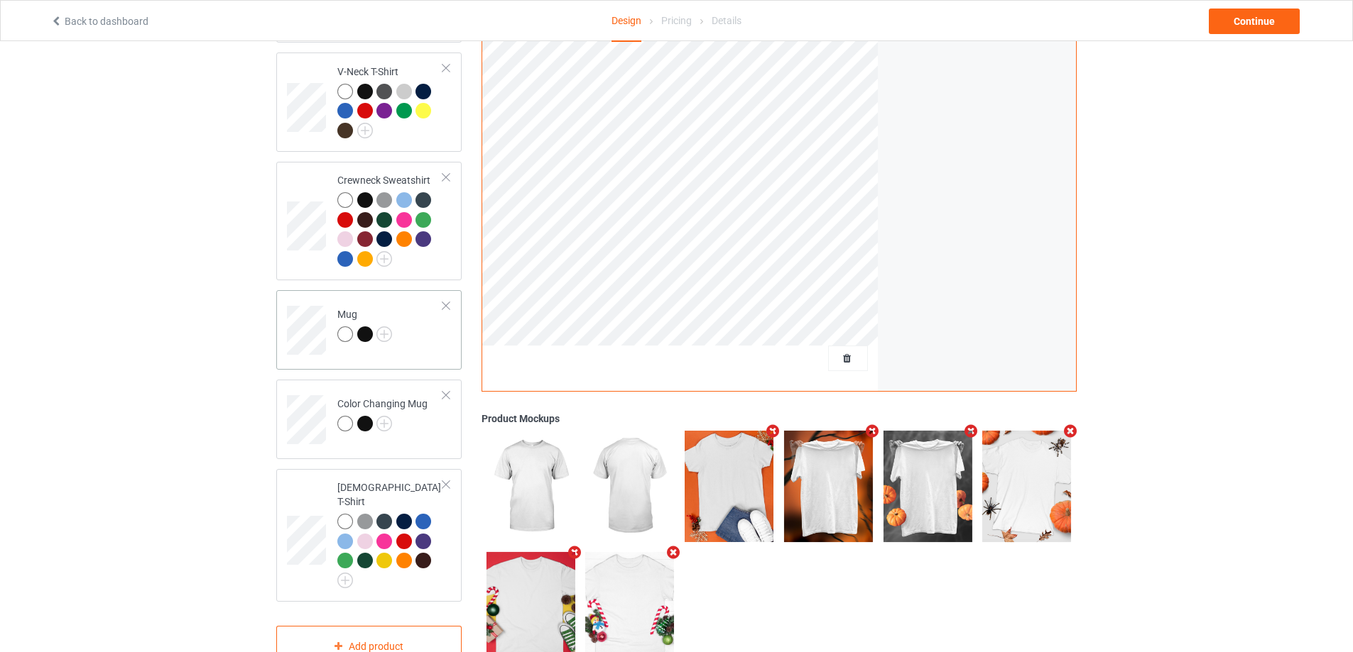
click at [418, 351] on td "Mug" at bounding box center [389, 325] width 121 height 59
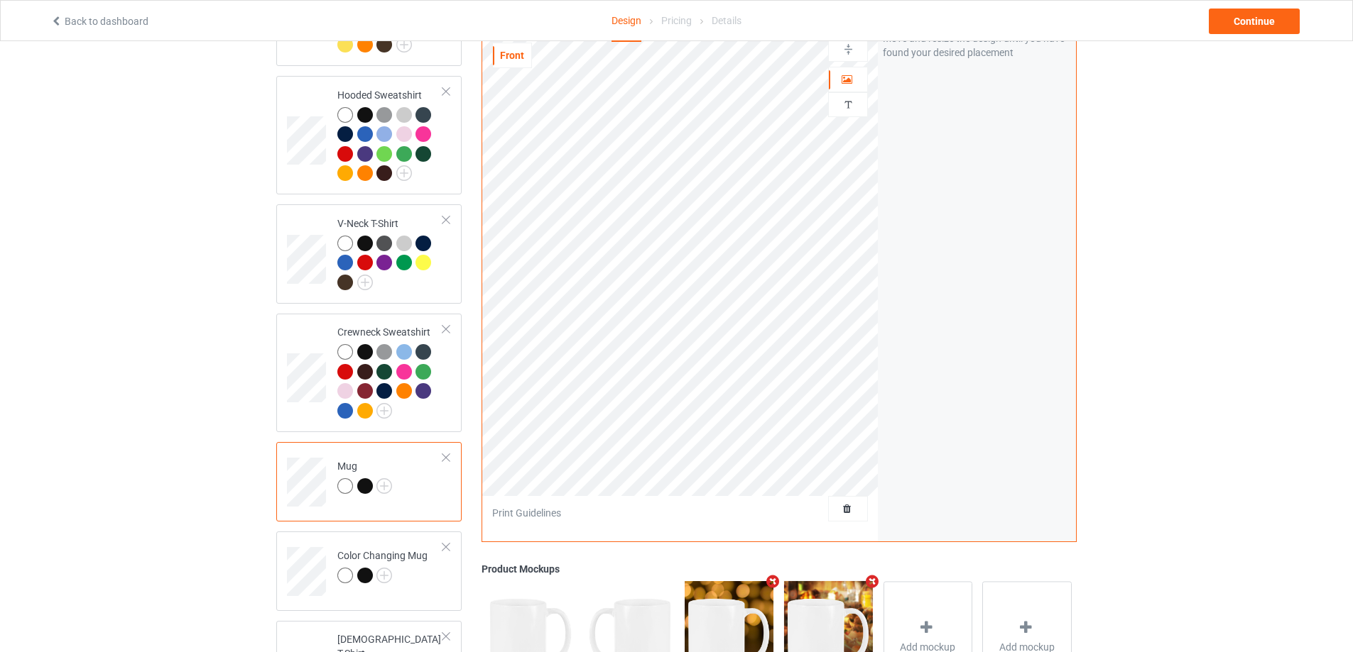
scroll to position [213, 0]
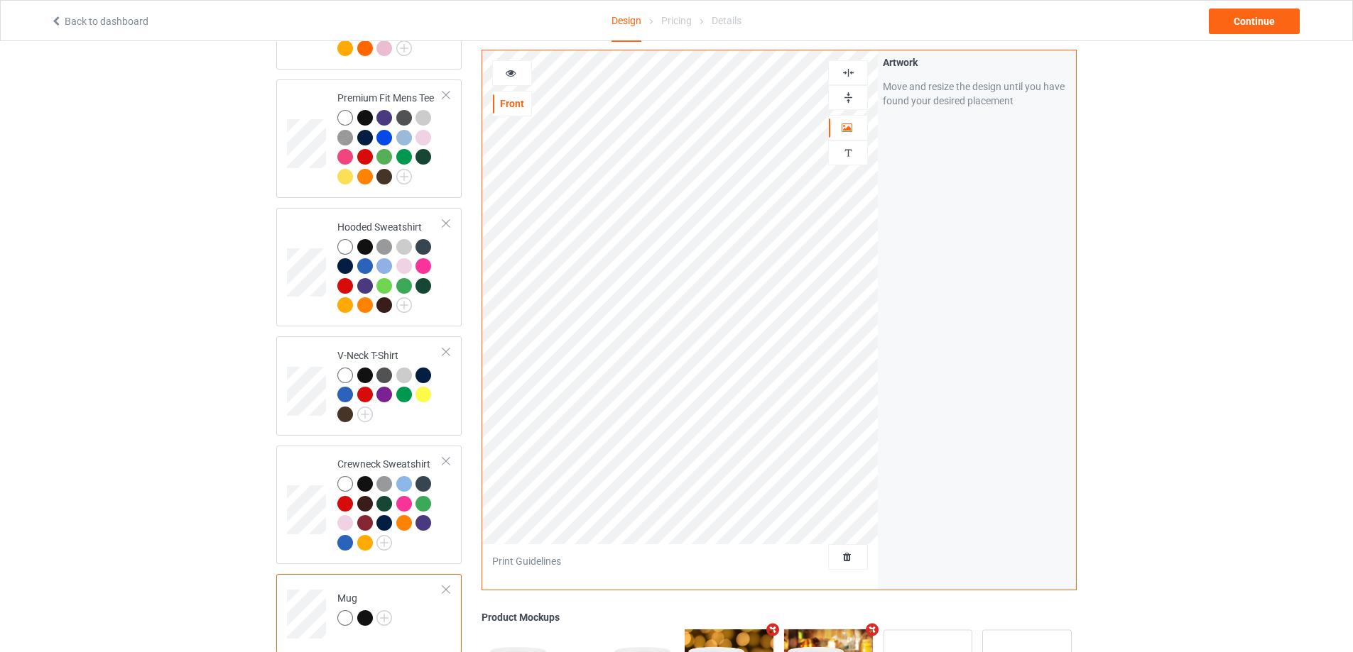
click at [850, 92] on img at bounding box center [847, 97] width 13 height 13
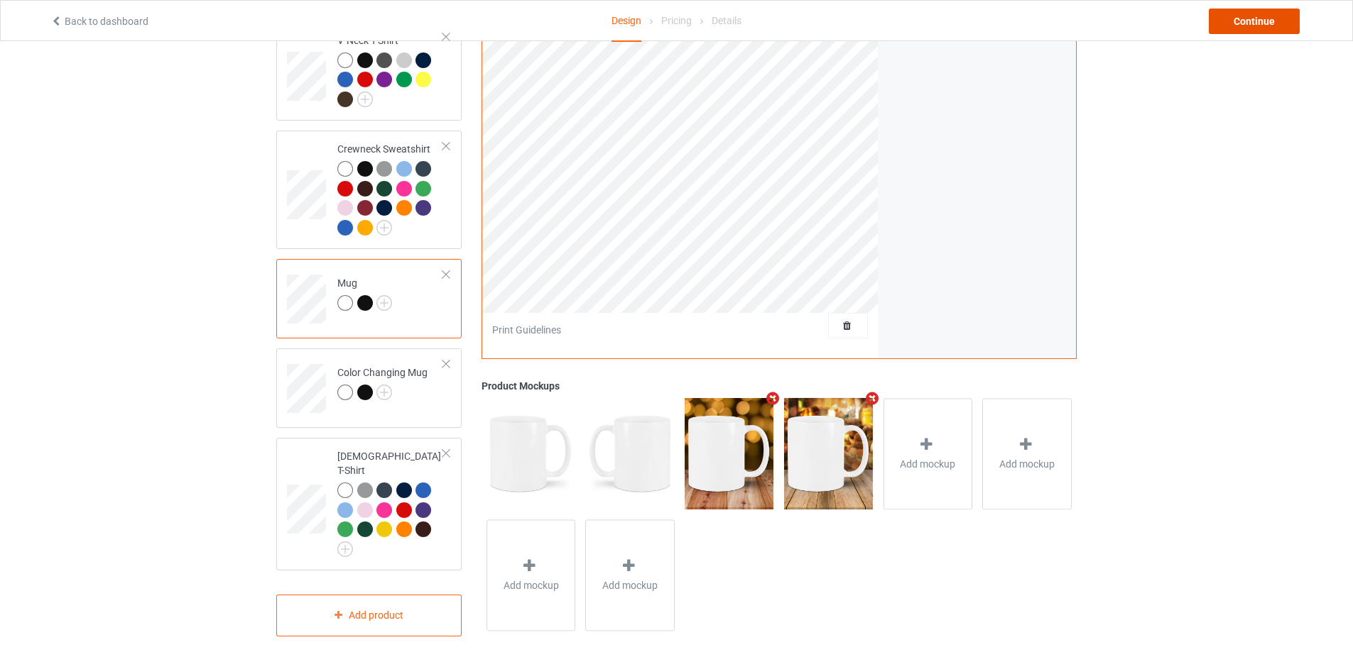
click at [1250, 33] on div "Continue" at bounding box center [1253, 22] width 91 height 26
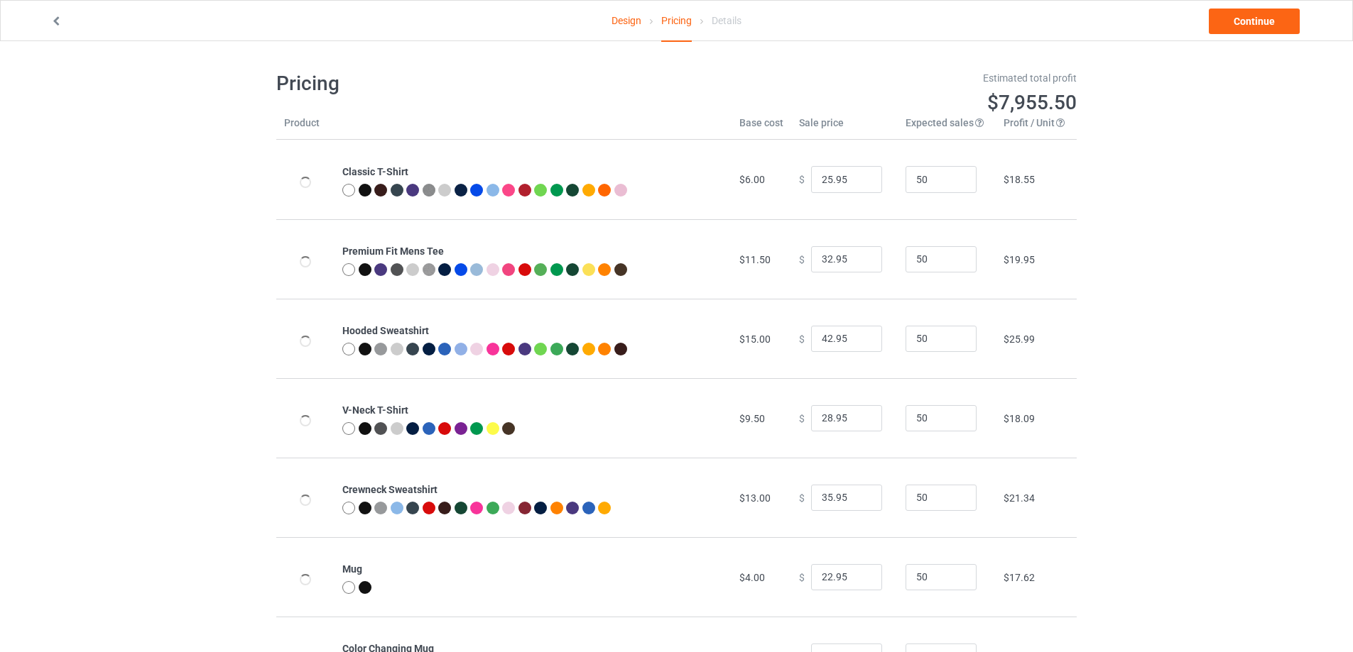
scroll to position [153, 0]
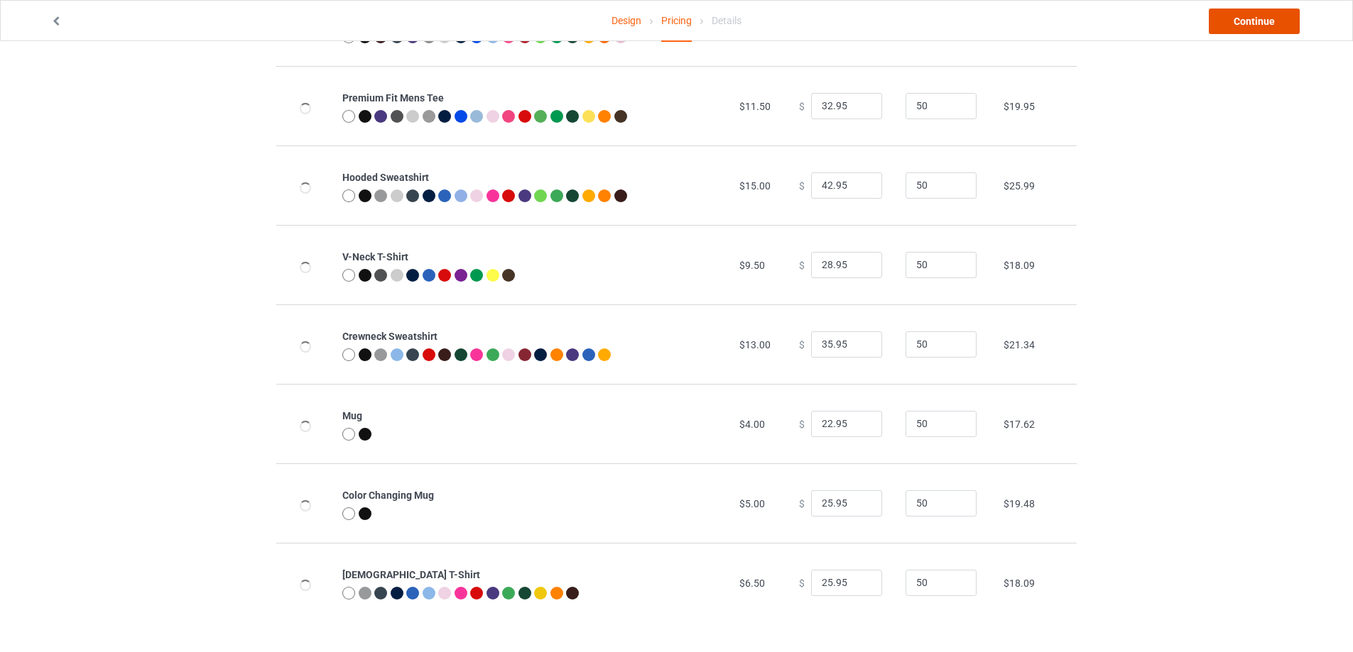
click at [1260, 22] on link "Continue" at bounding box center [1253, 22] width 91 height 26
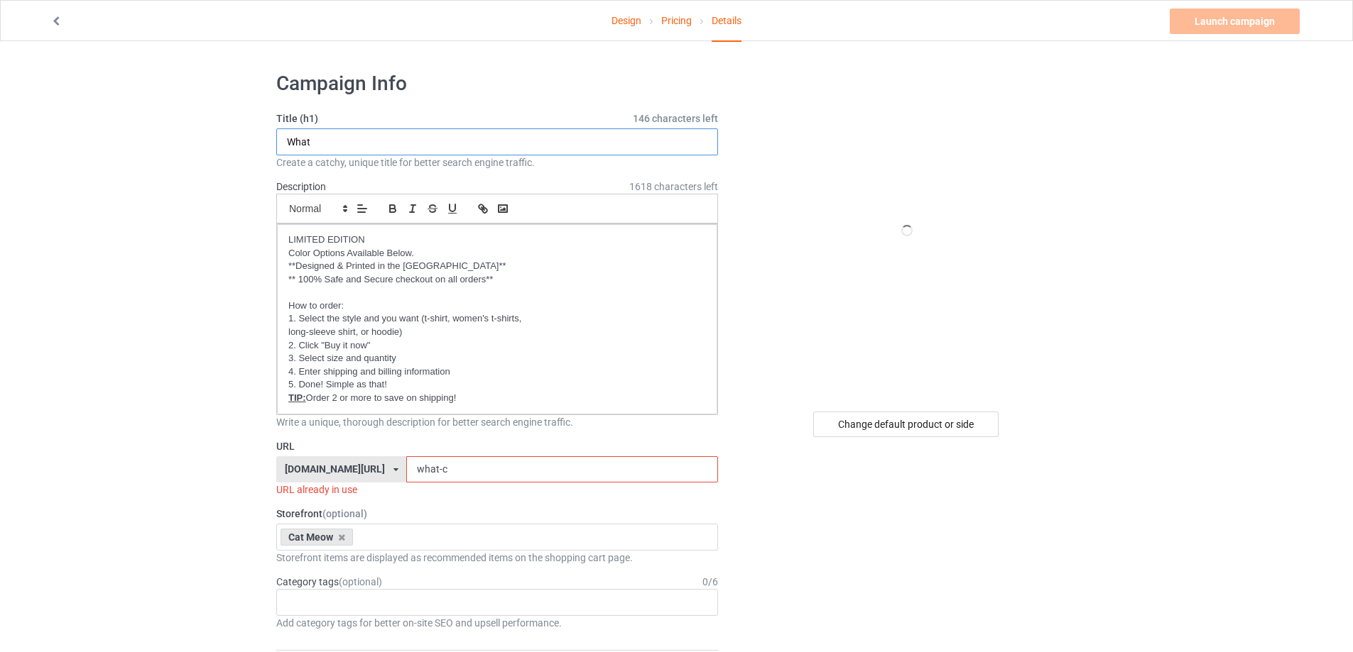
drag, startPoint x: 356, startPoint y: 141, endPoint x: 247, endPoint y: 129, distance: 109.2
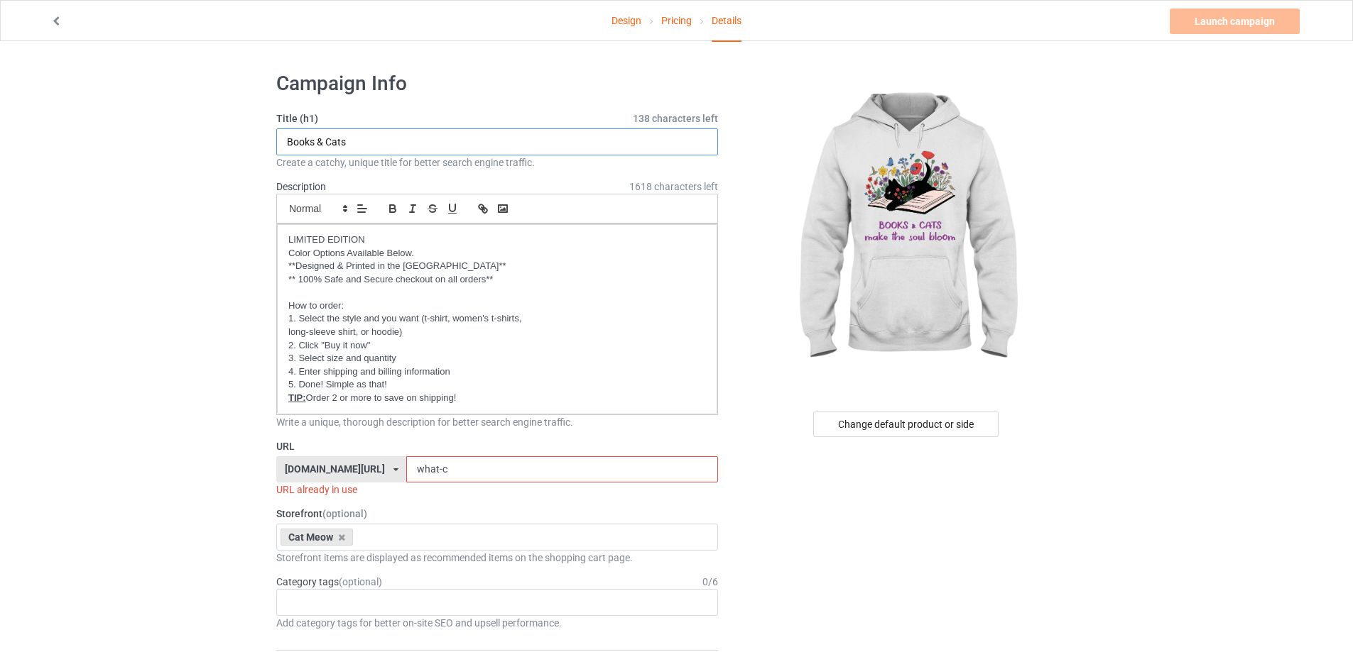
type input "Books & Cats"
drag, startPoint x: 439, startPoint y: 465, endPoint x: 310, endPoint y: 470, distance: 129.3
click at [310, 470] on div "[DOMAIN_NAME][URL] [DOMAIN_NAME][URL] [DOMAIN_NAME][URL] [DOMAIN_NAME][URL] [DO…" at bounding box center [497, 470] width 442 height 27
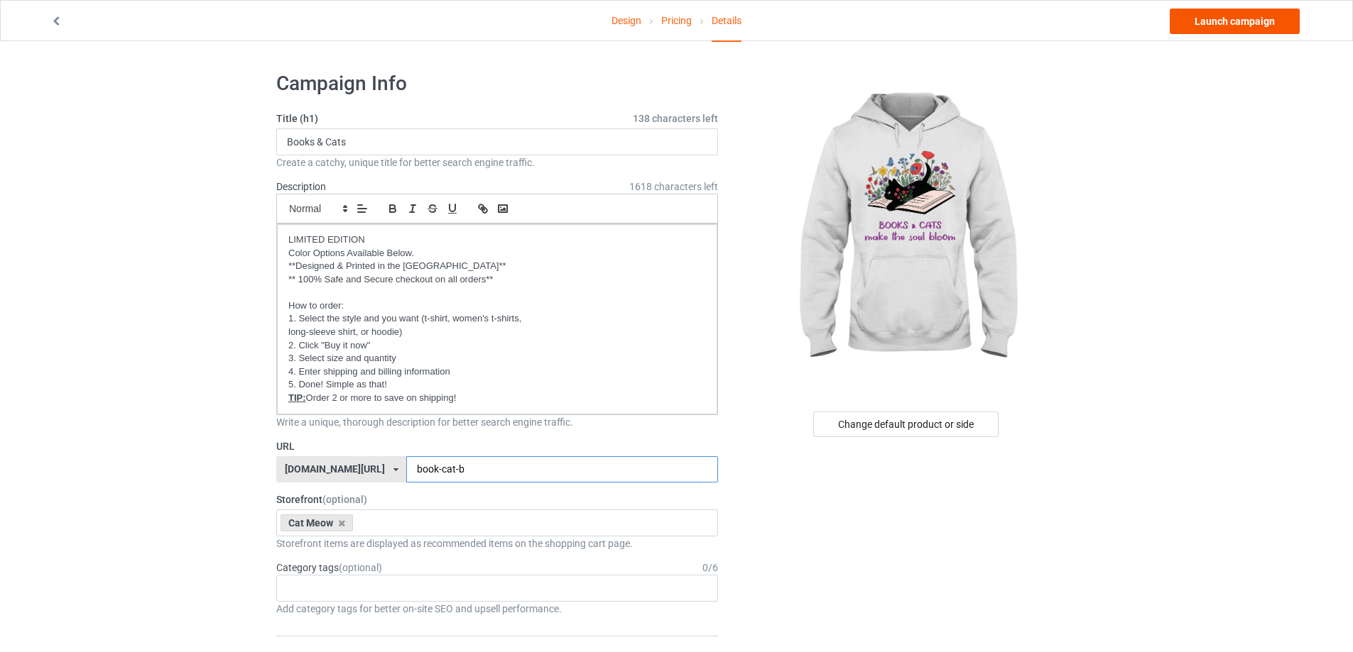
type input "book-cat-b"
click at [1207, 21] on link "Launch campaign" at bounding box center [1234, 22] width 130 height 26
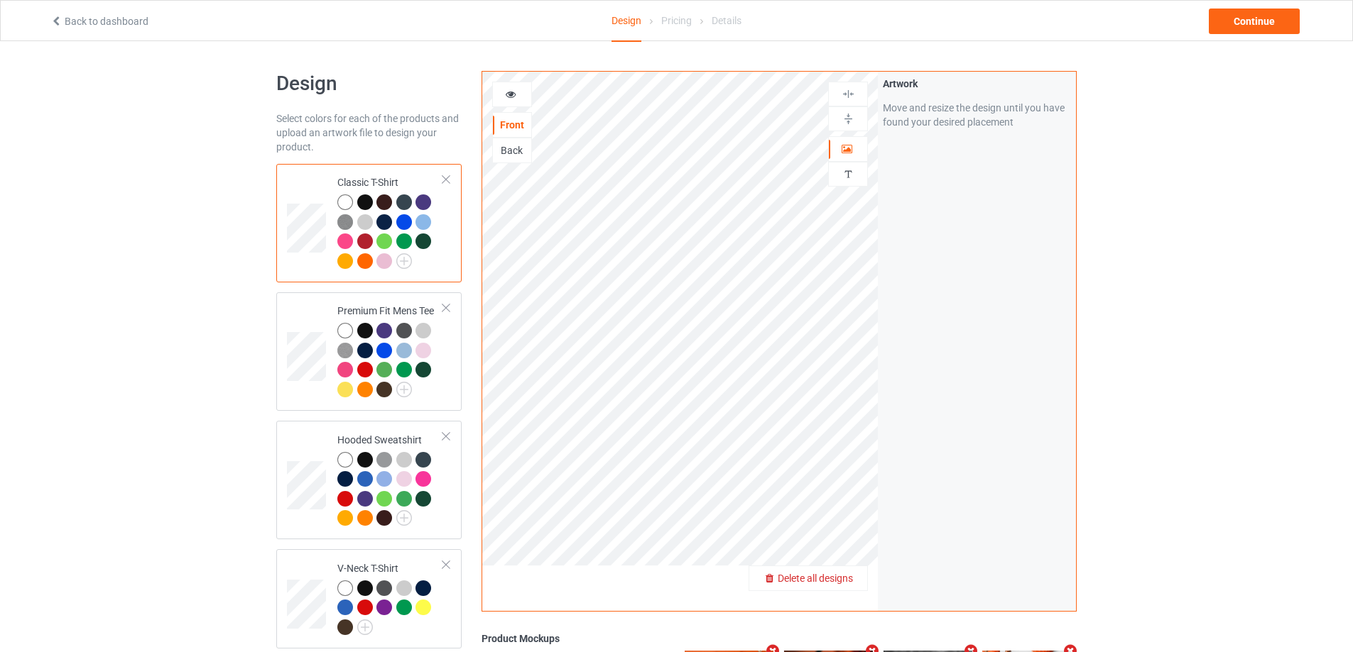
click at [846, 581] on span "Delete all designs" at bounding box center [814, 578] width 75 height 11
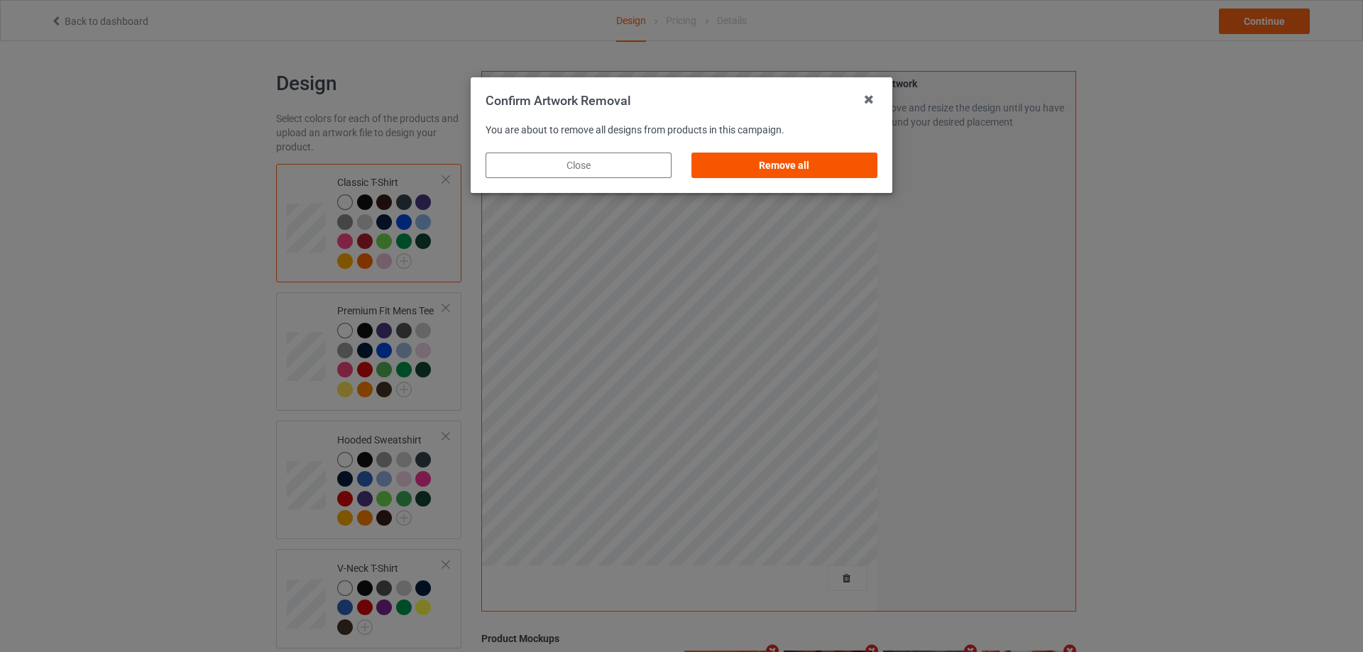
click at [785, 166] on div "Remove all" at bounding box center [785, 166] width 186 height 26
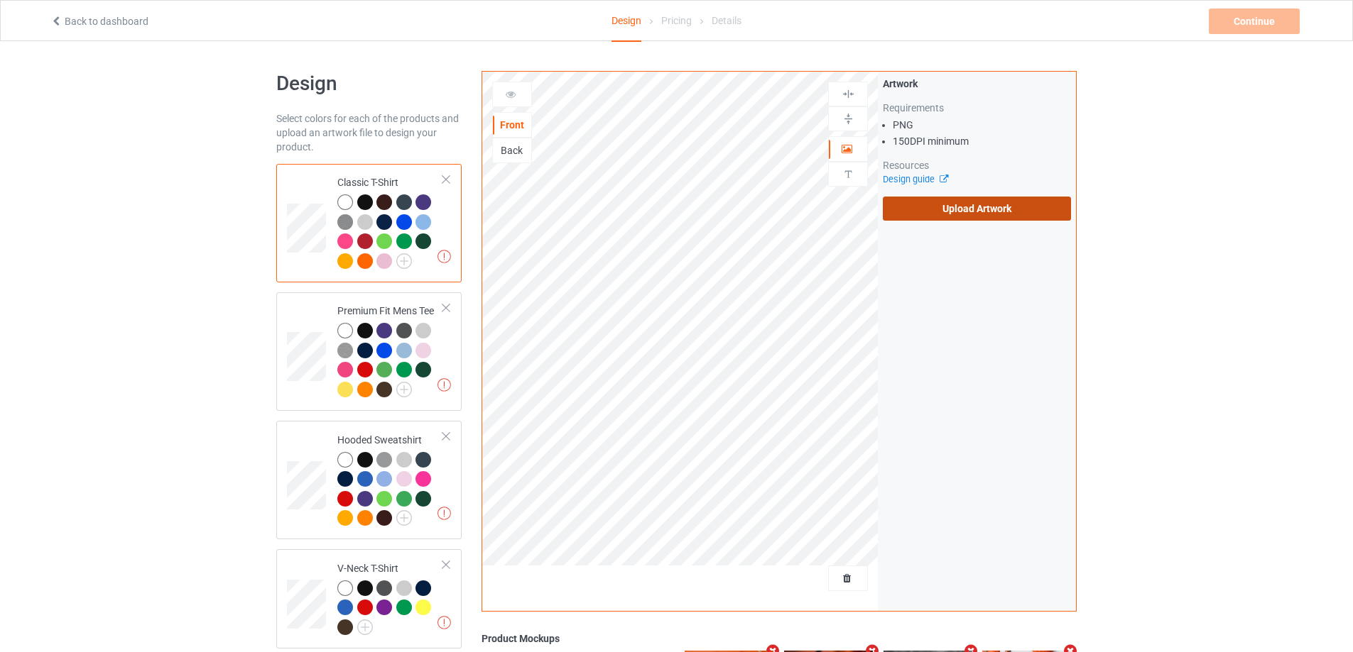
click at [937, 211] on label "Upload Artwork" at bounding box center [977, 209] width 188 height 24
click at [0, 0] on input "Upload Artwork" at bounding box center [0, 0] width 0 height 0
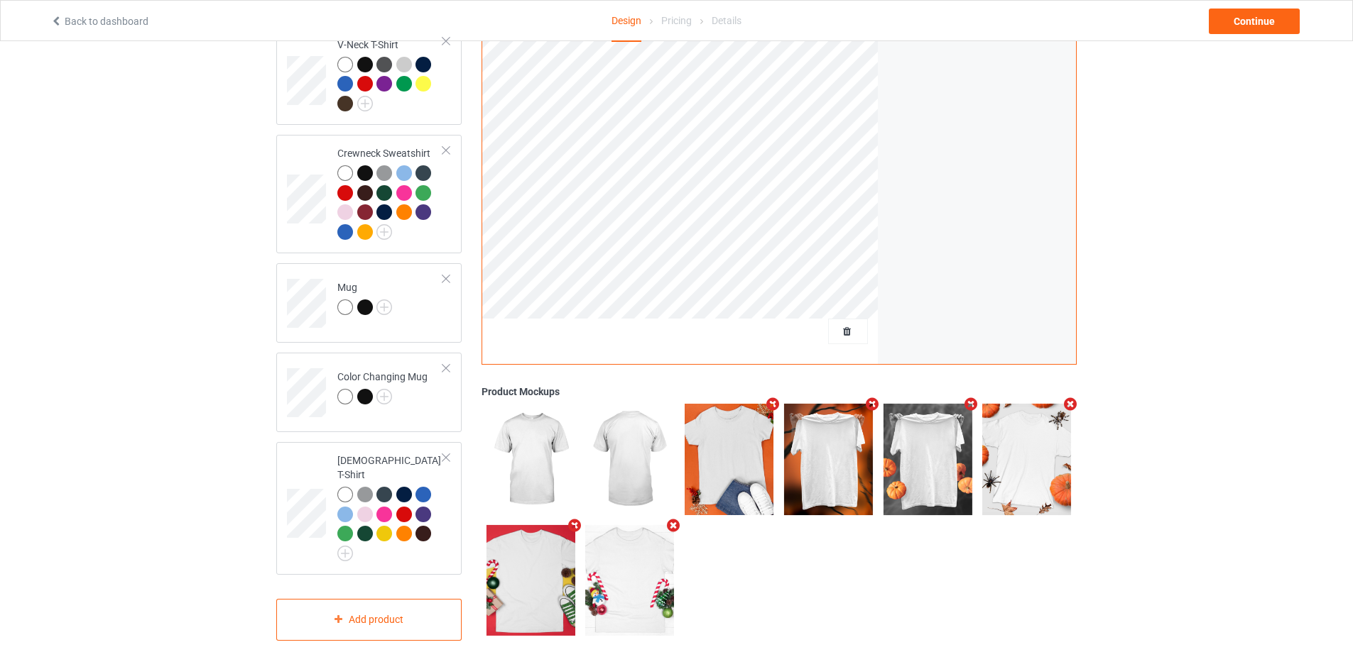
scroll to position [528, 0]
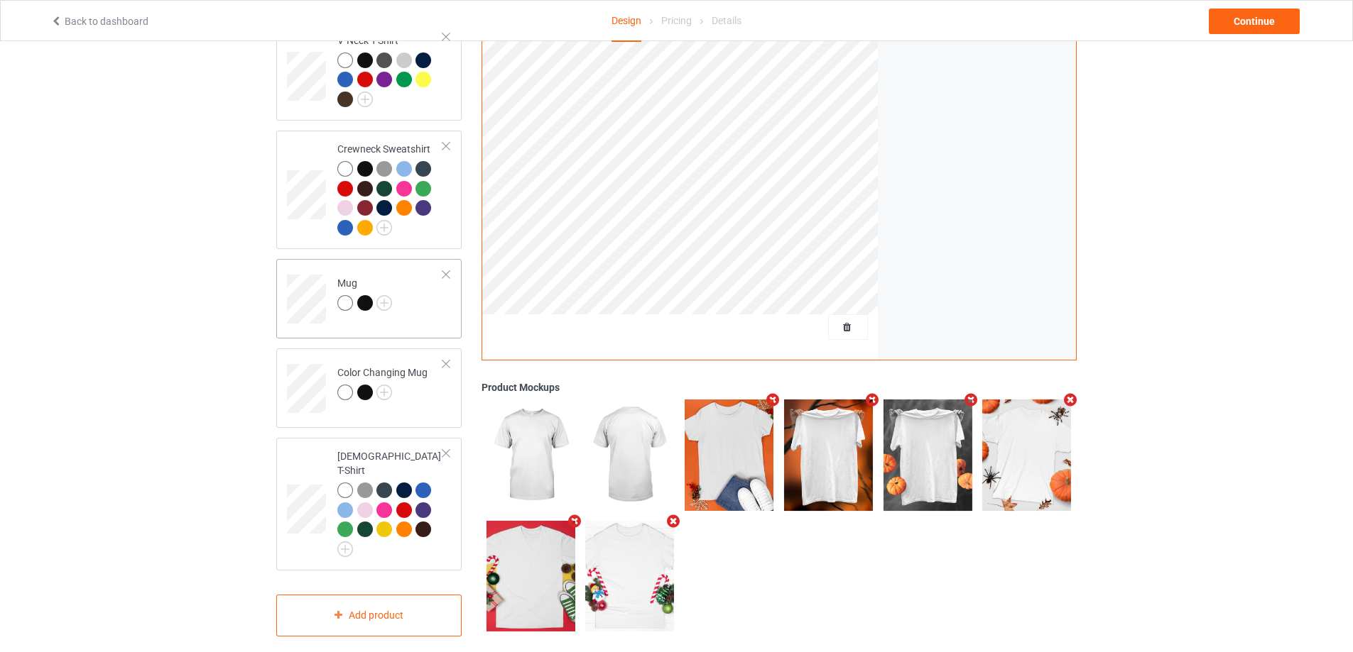
click at [428, 313] on td "Mug" at bounding box center [389, 294] width 121 height 59
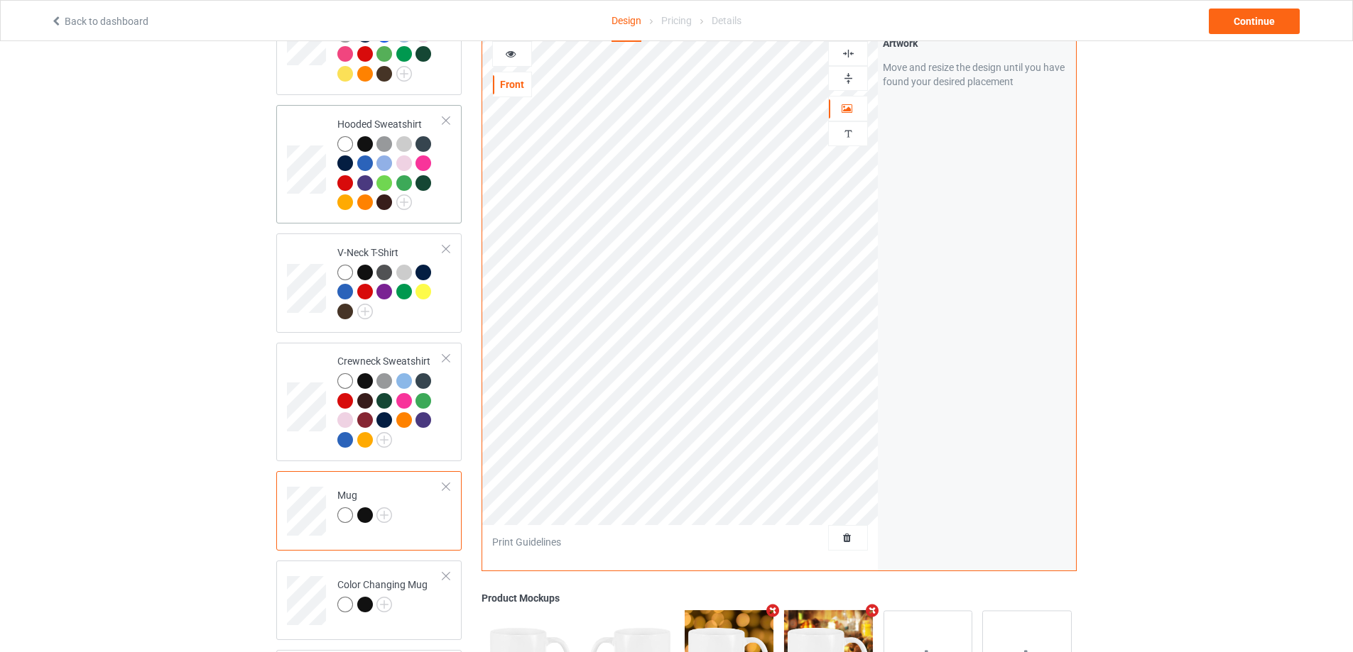
scroll to position [528, 0]
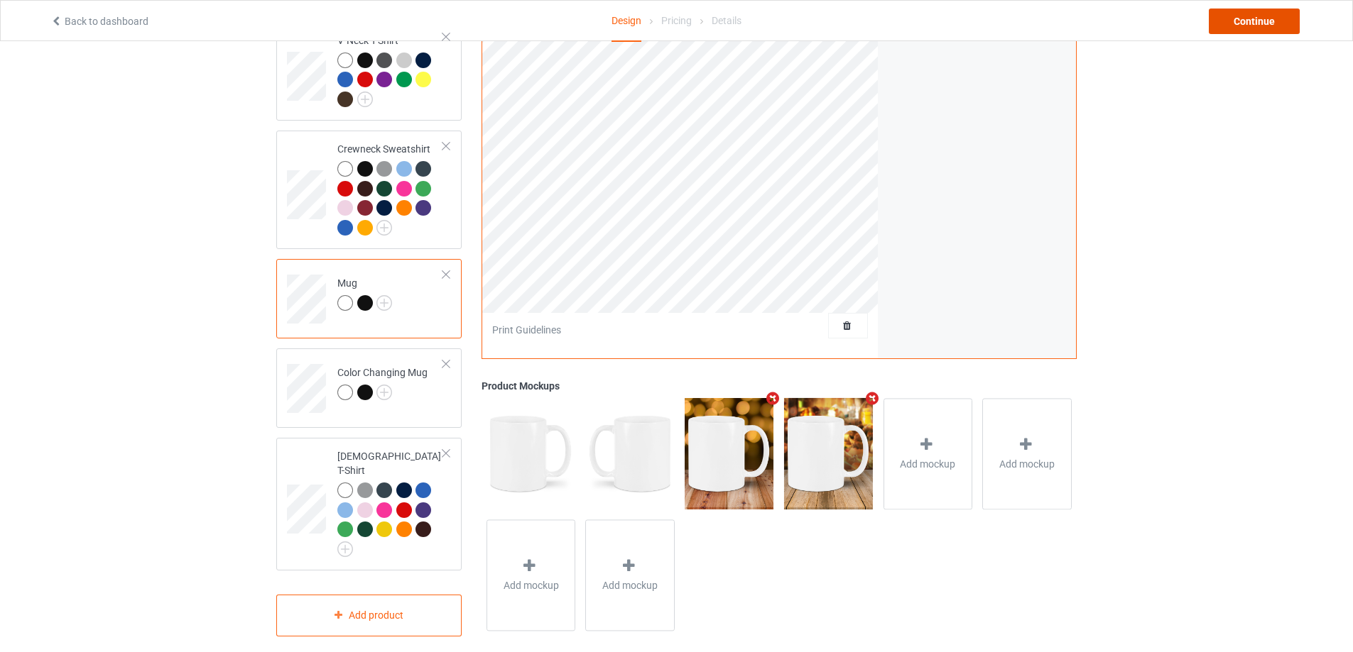
click at [1231, 21] on div "Continue" at bounding box center [1253, 22] width 91 height 26
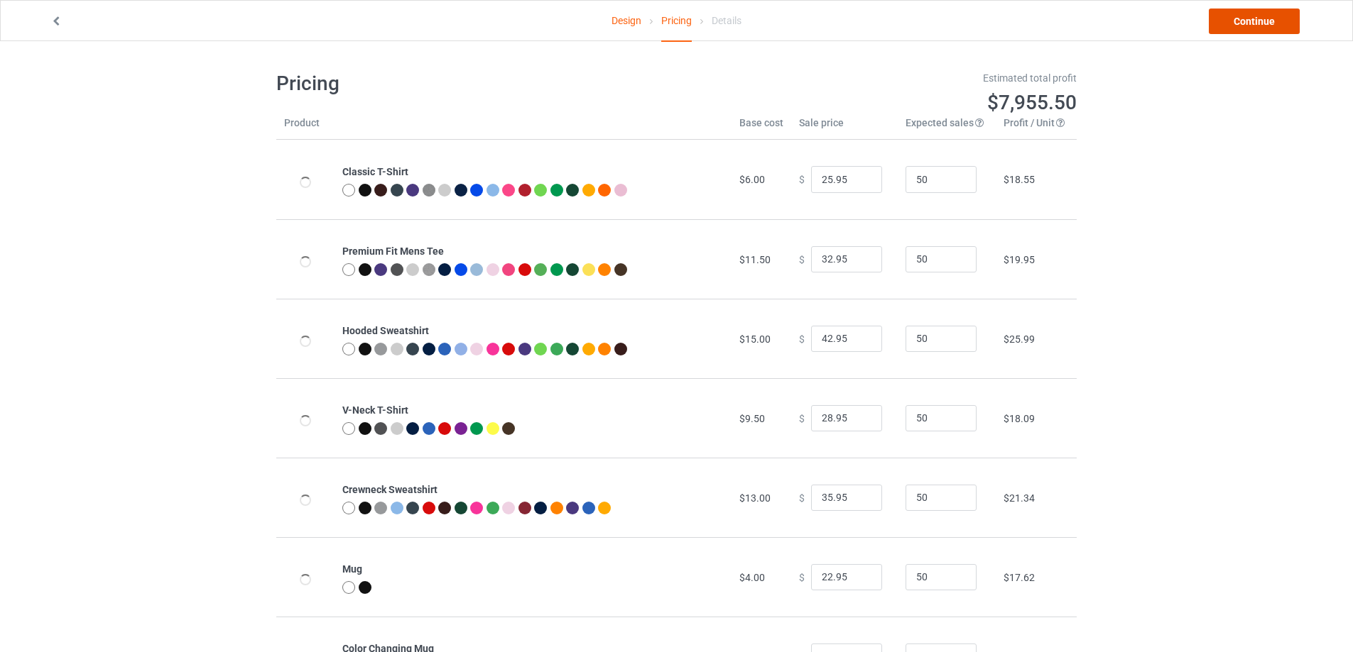
click at [1231, 21] on link "Continue" at bounding box center [1253, 22] width 91 height 26
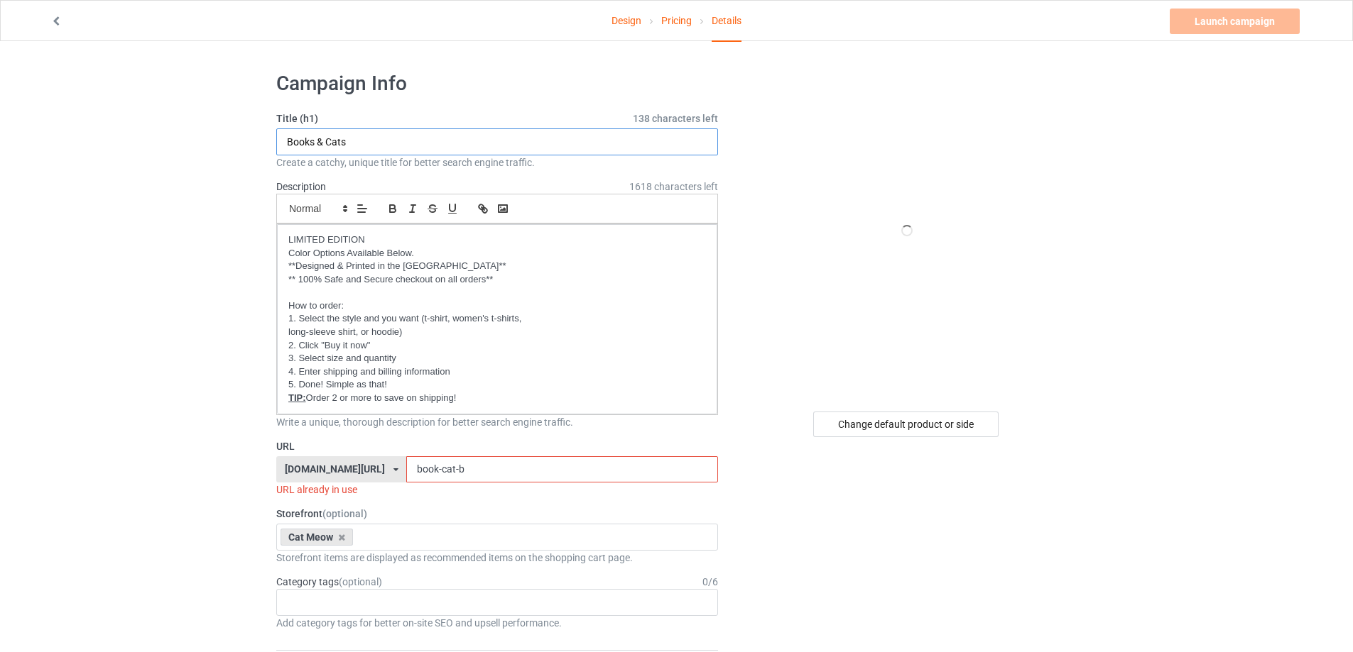
click at [319, 143] on input "Books & Cats" at bounding box center [497, 142] width 442 height 27
click at [314, 142] on input "Books & Cats" at bounding box center [497, 142] width 442 height 27
drag, startPoint x: 314, startPoint y: 142, endPoint x: 251, endPoint y: 138, distance: 63.3
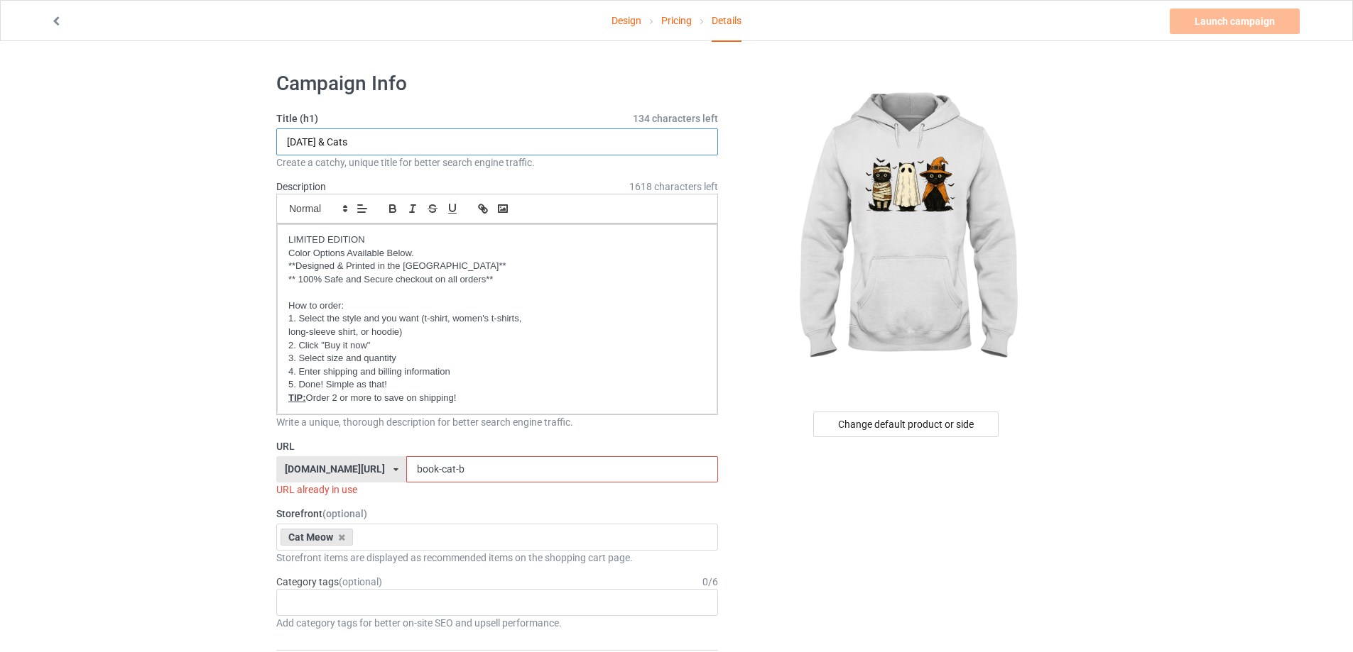
type input "Halloween & Cats"
drag, startPoint x: 479, startPoint y: 469, endPoint x: 328, endPoint y: 444, distance: 153.3
click at [328, 444] on div "URL gift4family.com/ gift4family.com/ homely-gift.com/ homely-gift1960s.com/ te…" at bounding box center [497, 468] width 442 height 58
type input "l"
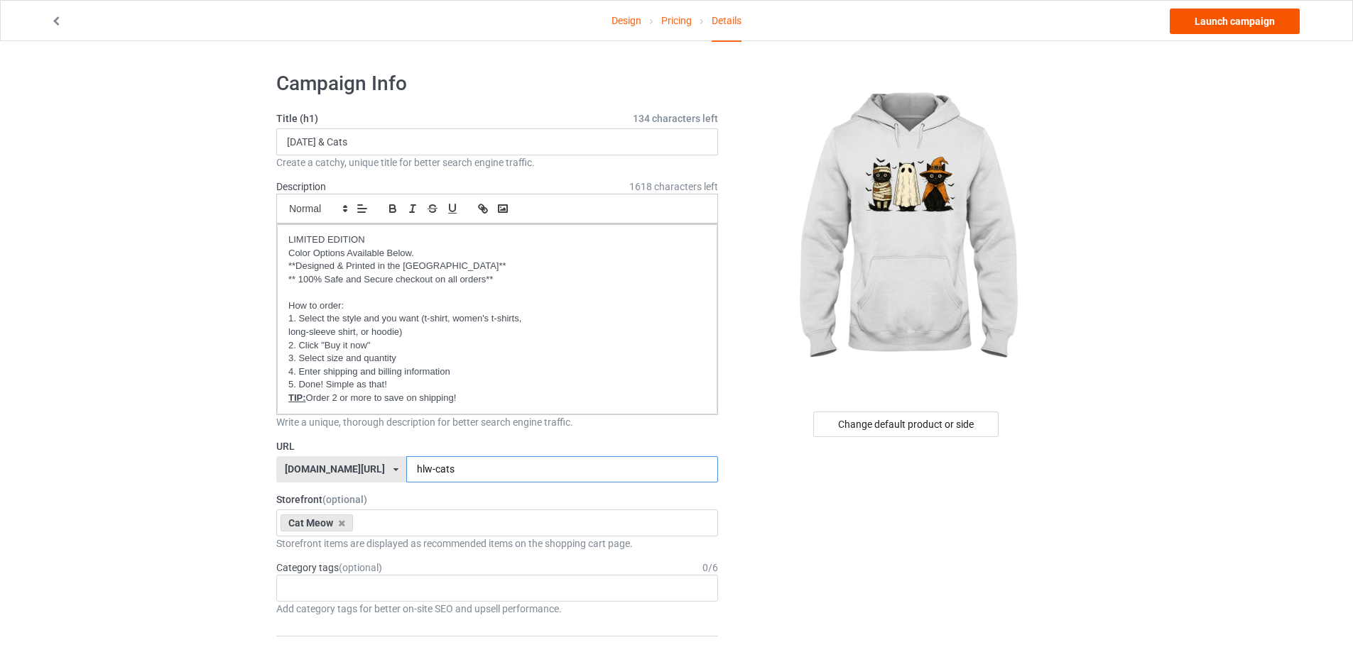
type input "hlw-cats"
click at [1224, 27] on link "Launch campaign" at bounding box center [1234, 22] width 130 height 26
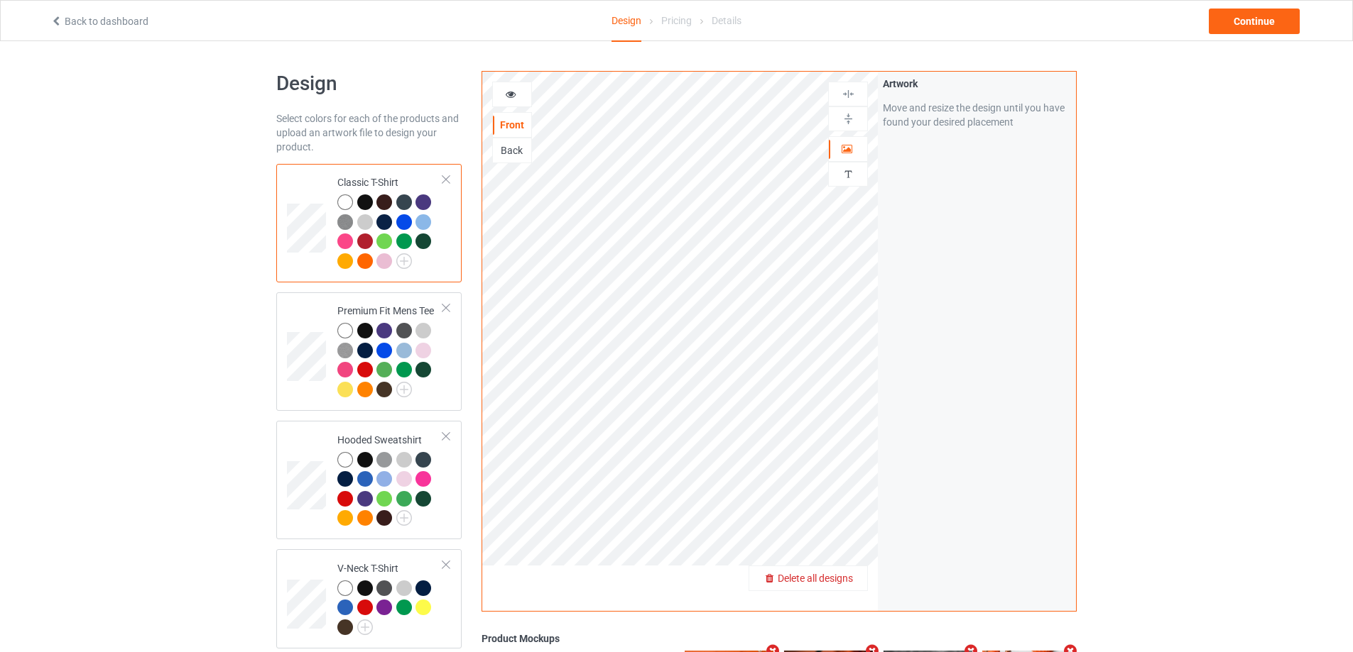
click at [846, 579] on span "Delete all designs" at bounding box center [814, 578] width 75 height 11
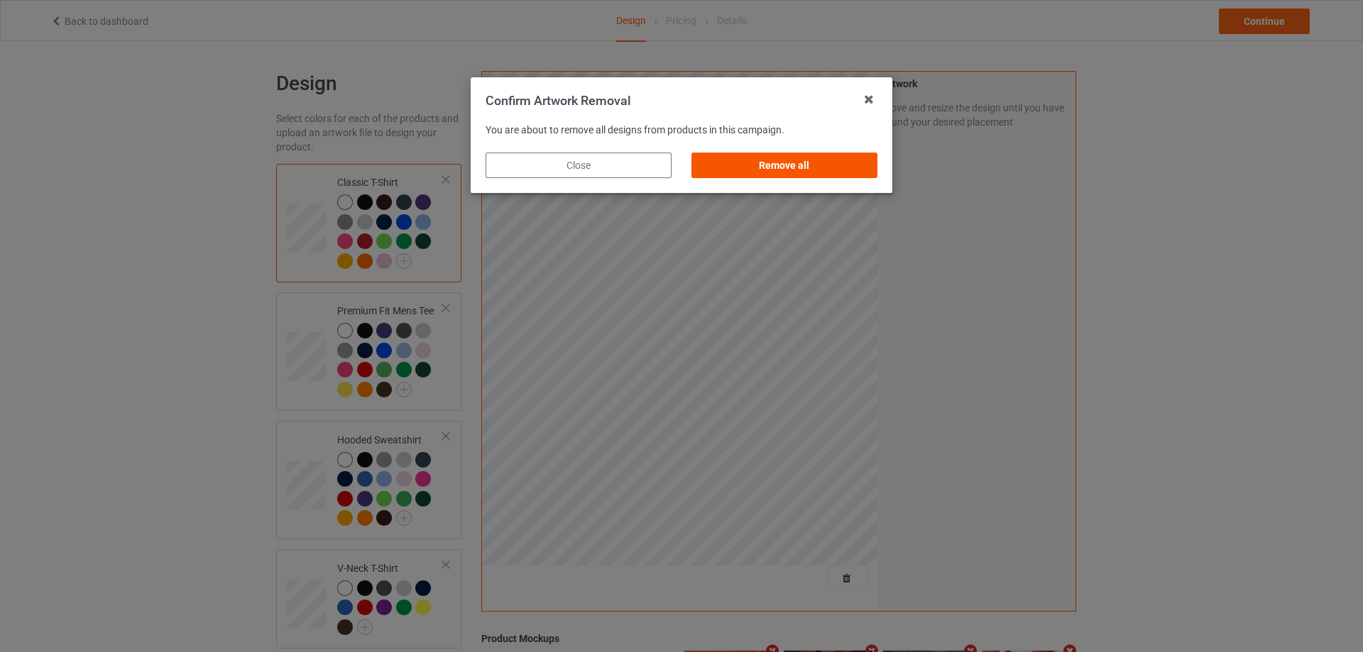
click at [770, 160] on div "Remove all" at bounding box center [785, 166] width 186 height 26
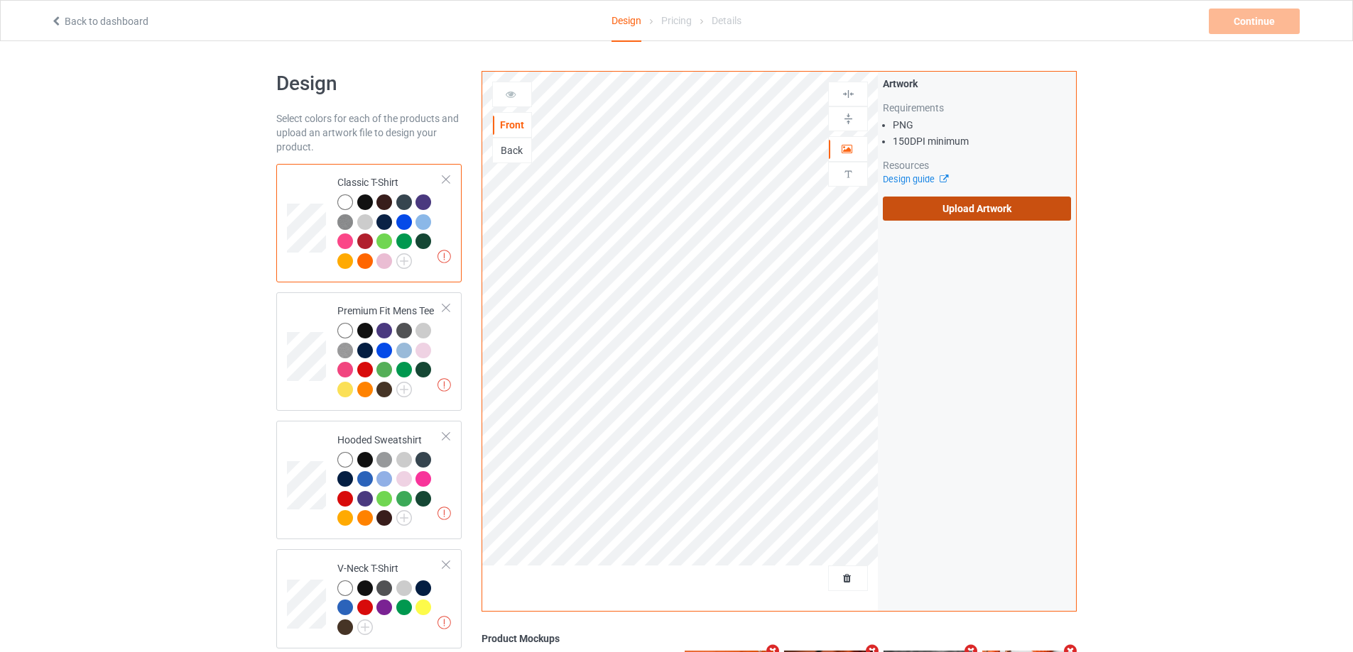
click at [968, 214] on label "Upload Artwork" at bounding box center [977, 209] width 188 height 24
click at [0, 0] on input "Upload Artwork" at bounding box center [0, 0] width 0 height 0
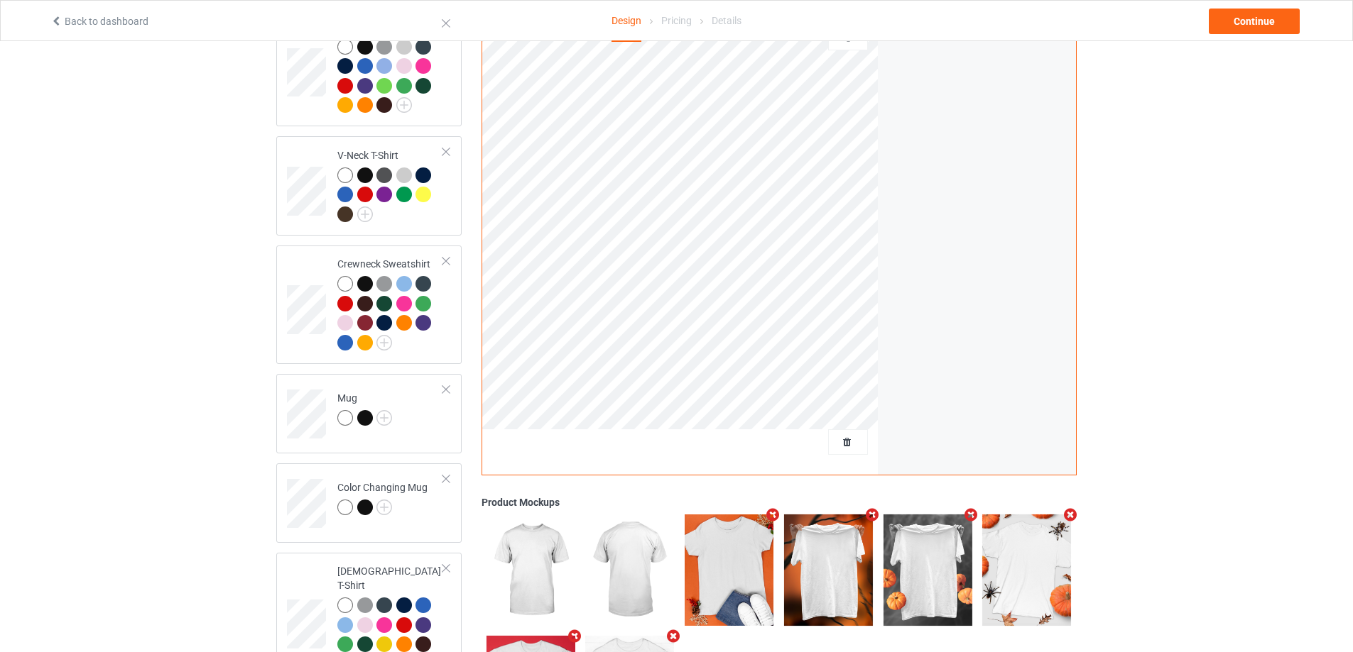
scroll to position [426, 0]
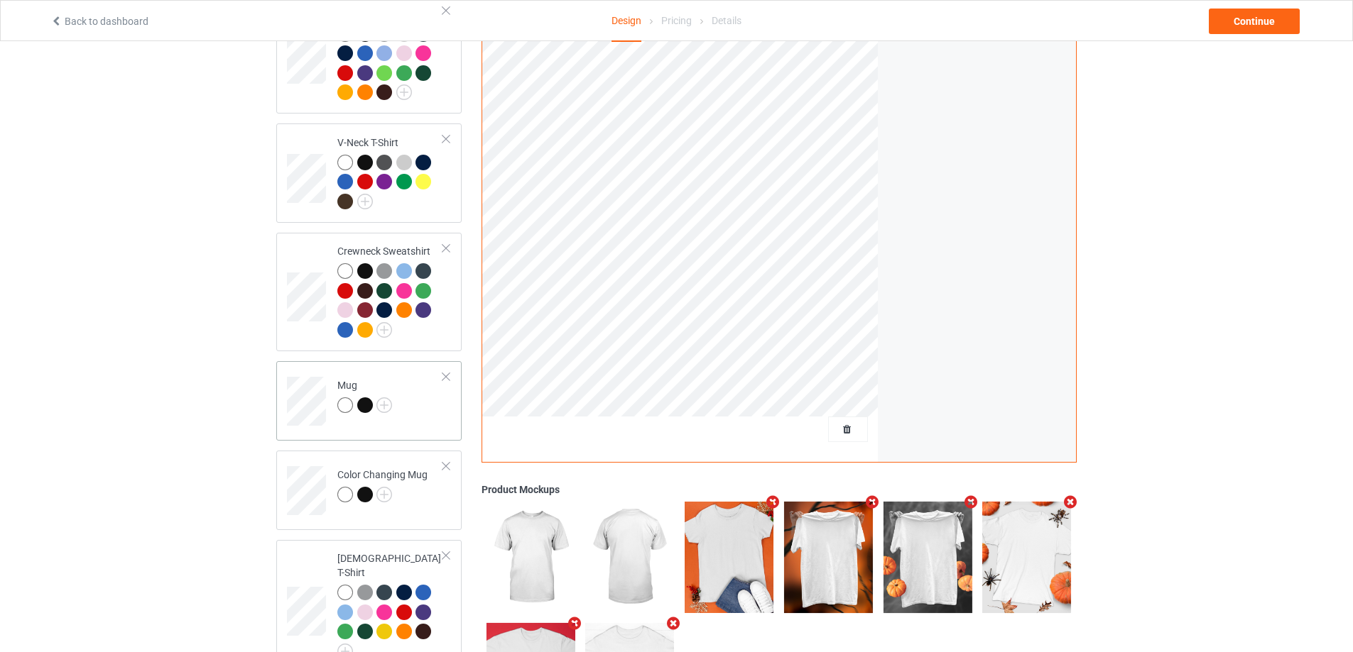
click at [422, 408] on td "Mug" at bounding box center [389, 396] width 121 height 59
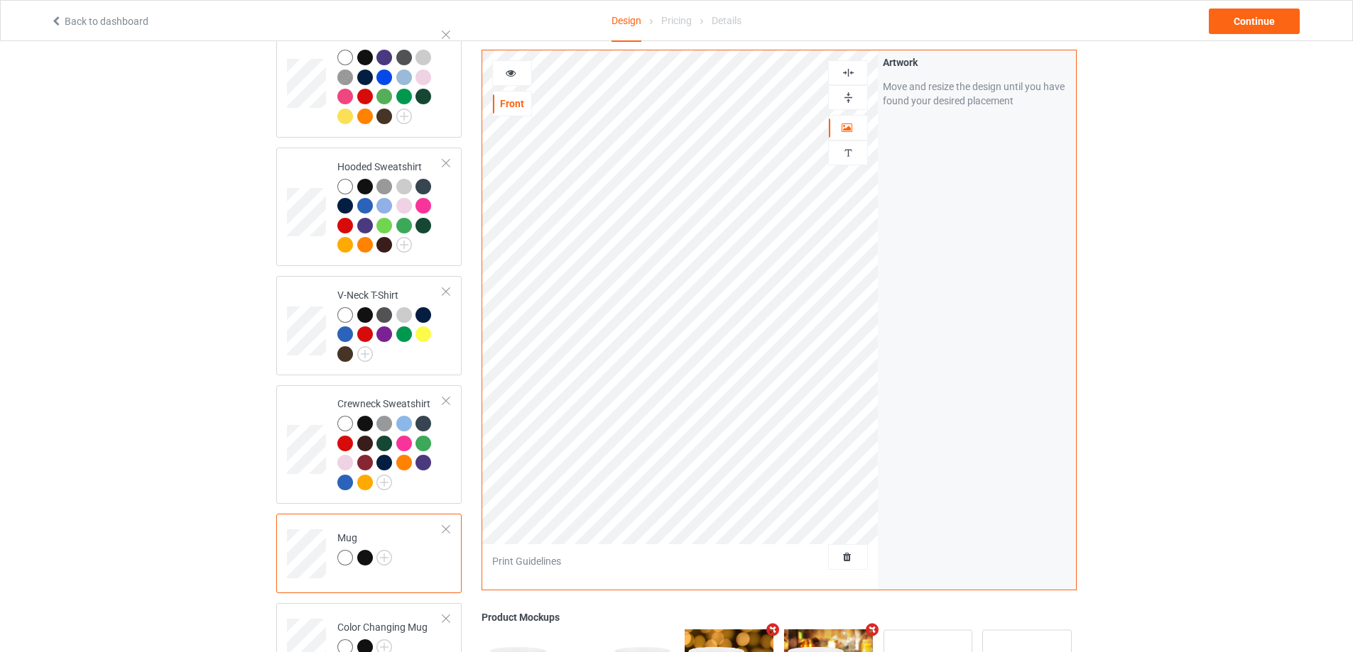
scroll to position [213, 0]
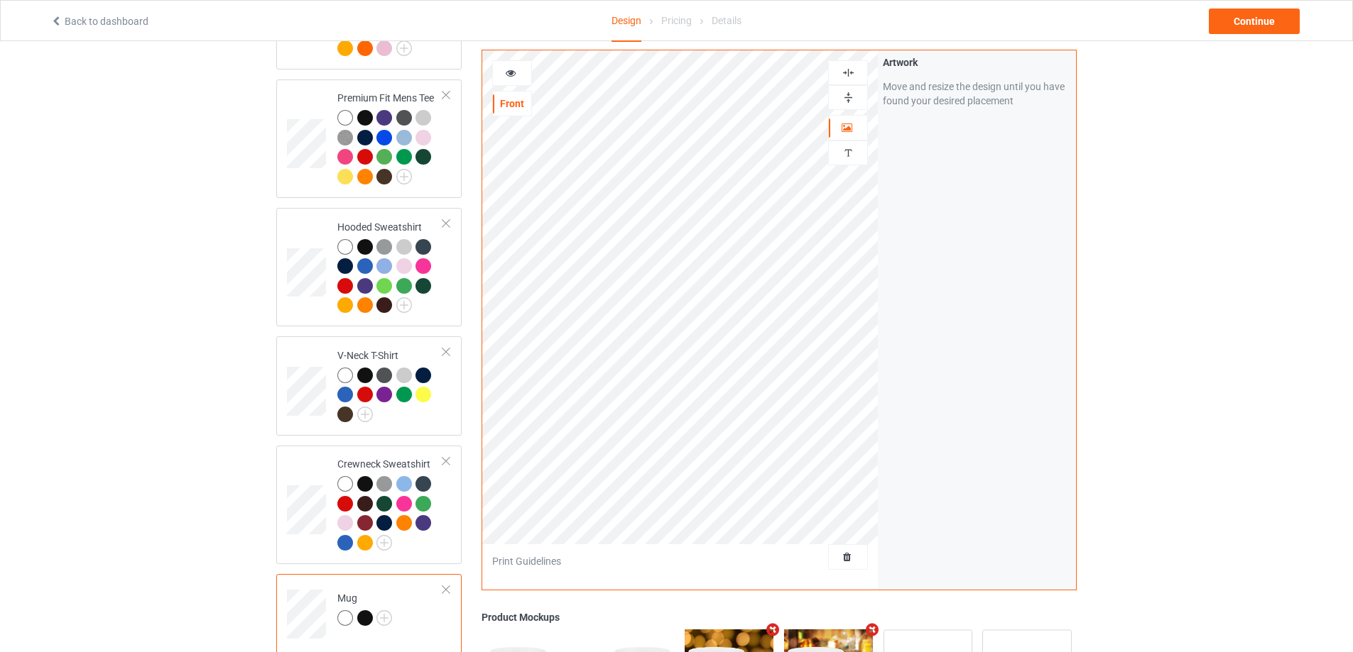
click at [849, 96] on img at bounding box center [847, 97] width 13 height 13
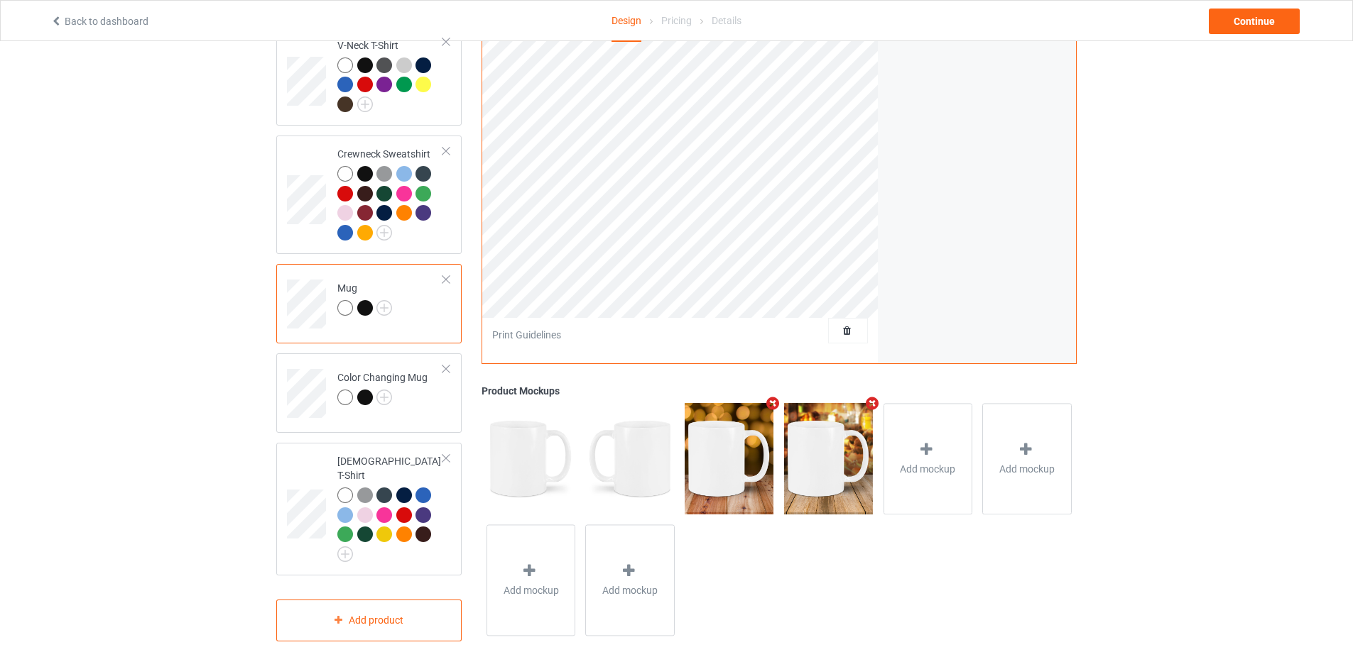
scroll to position [528, 0]
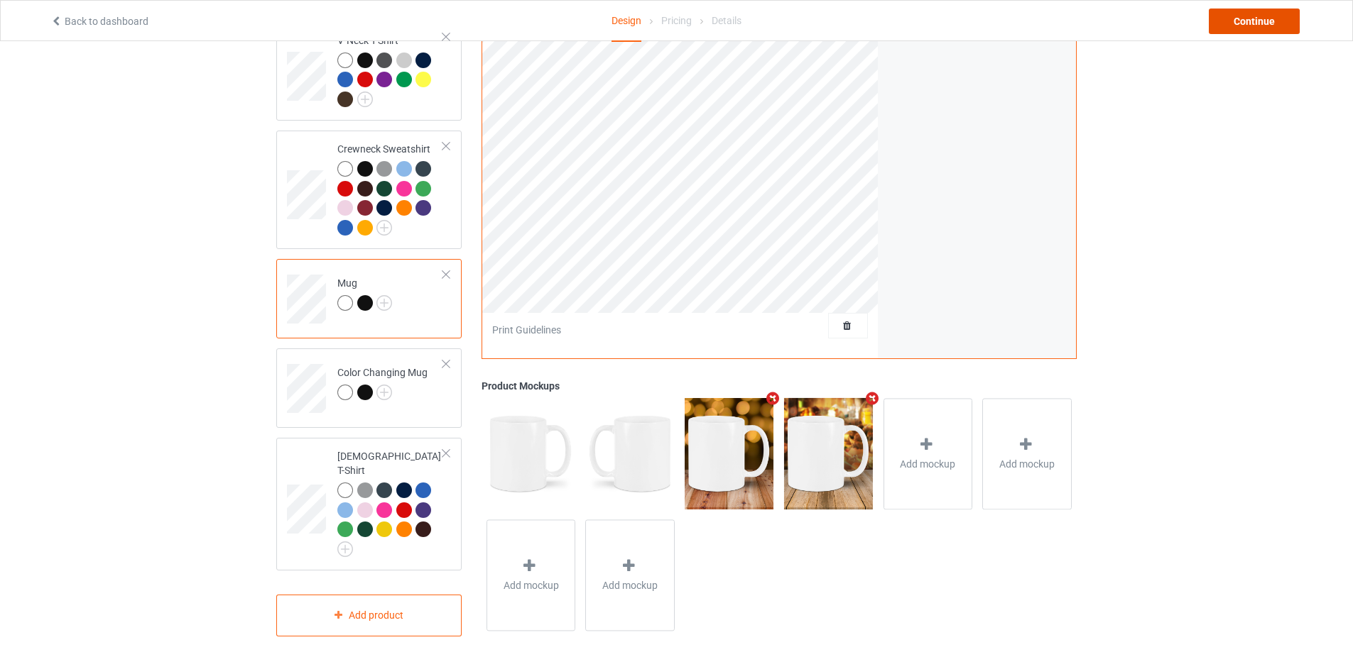
click at [1263, 18] on div "Continue" at bounding box center [1253, 22] width 91 height 26
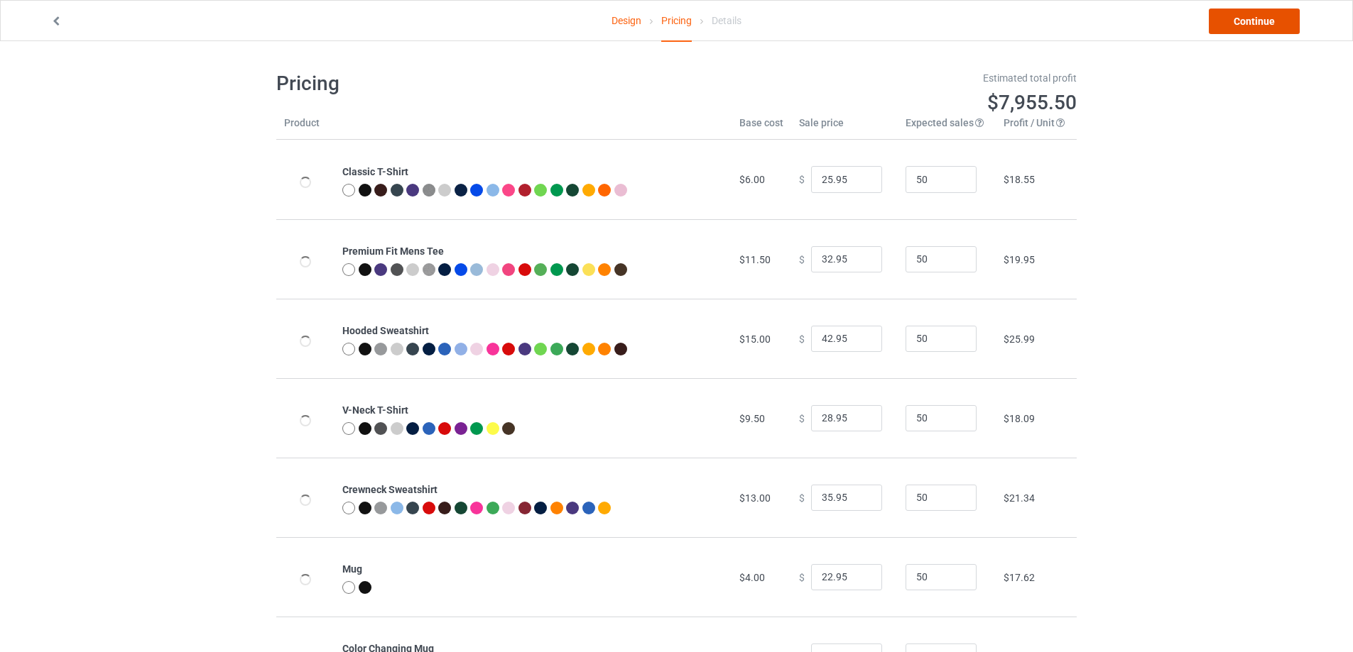
click at [1262, 18] on link "Continue" at bounding box center [1253, 22] width 91 height 26
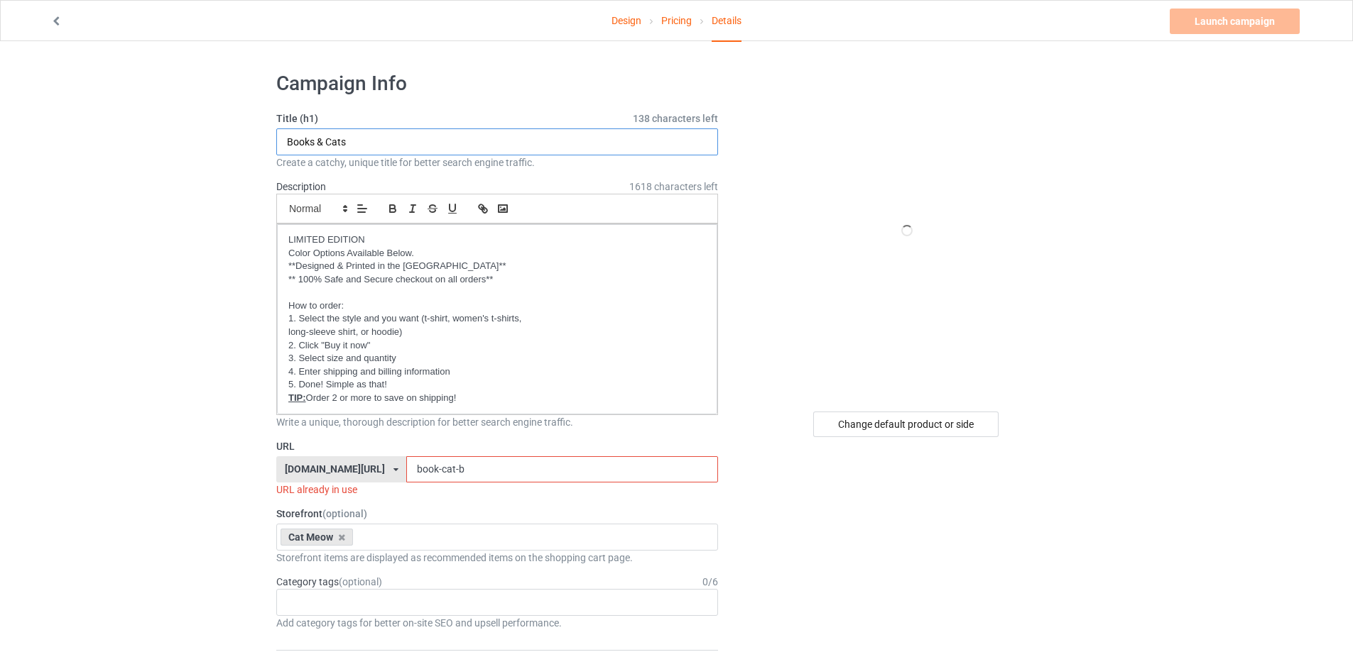
drag, startPoint x: 314, startPoint y: 141, endPoint x: 235, endPoint y: 140, distance: 78.8
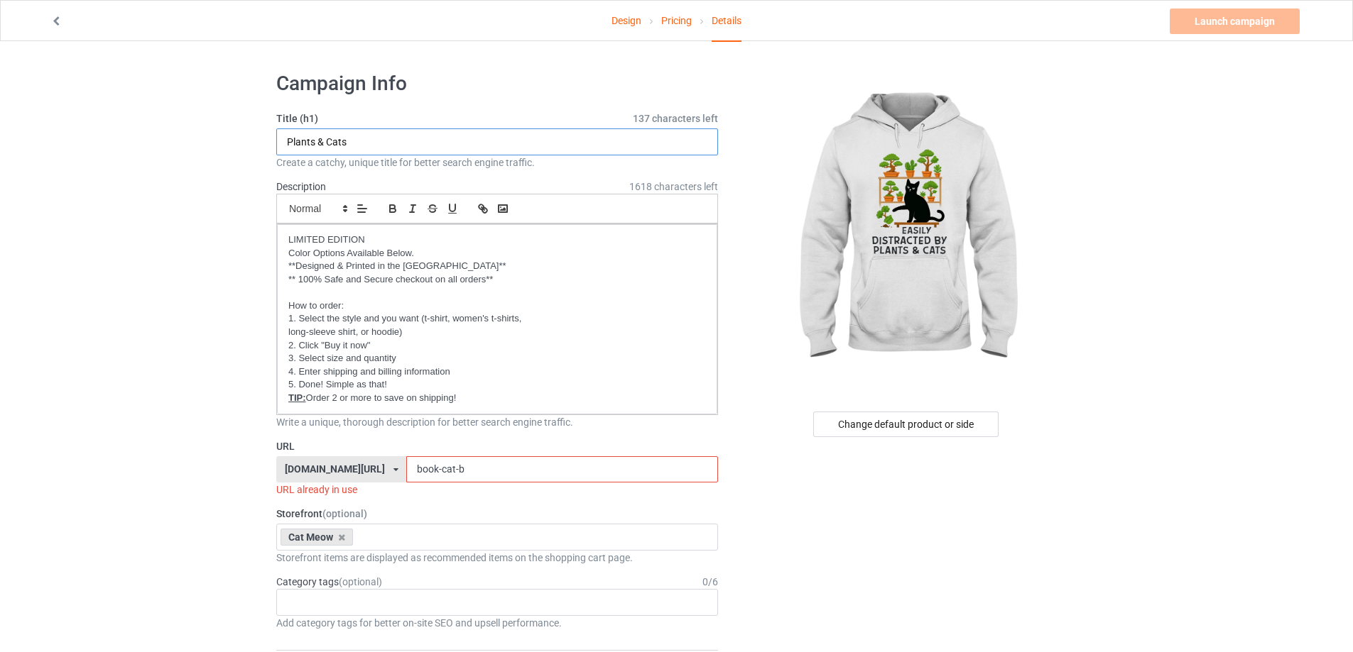
type input "Plants & Cats"
click at [463, 465] on input "book-cat-b" at bounding box center [561, 470] width 311 height 27
drag, startPoint x: 413, startPoint y: 469, endPoint x: 368, endPoint y: 470, distance: 44.7
click at [368, 470] on div "gift4family.com/ gift4family.com/ homely-gift.com/ homely-gift1960s.com/ teefuf…" at bounding box center [497, 470] width 442 height 27
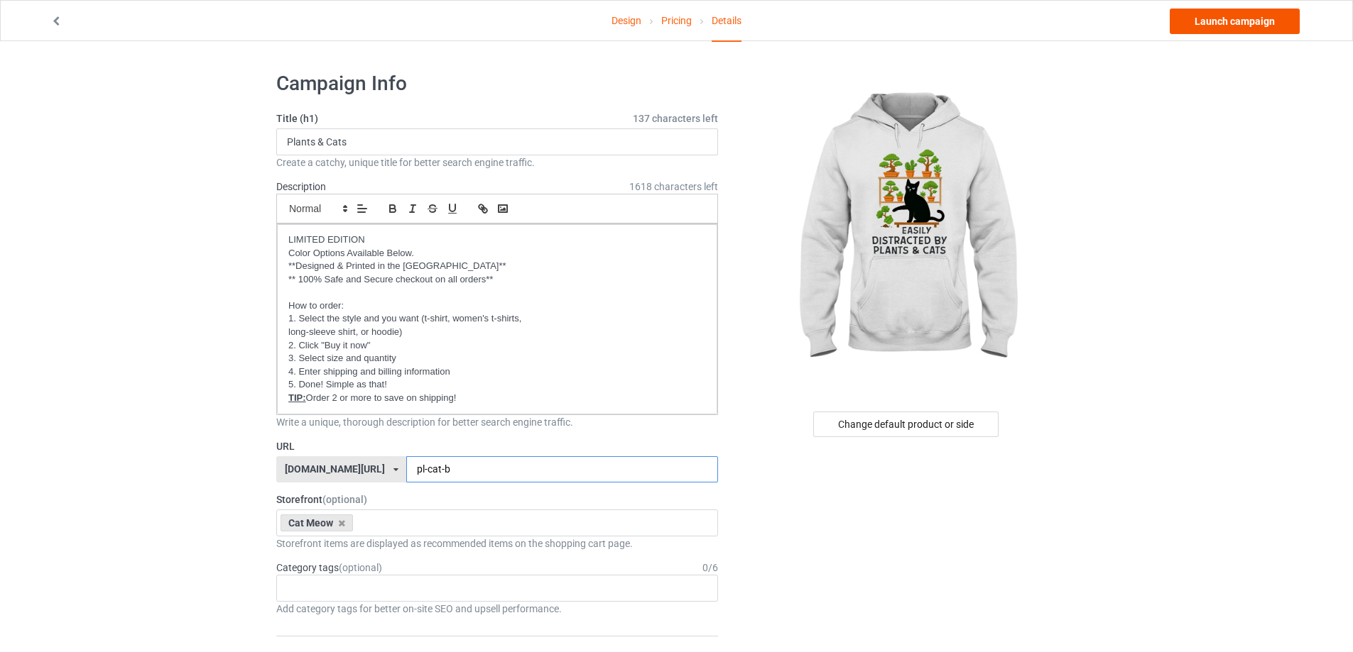
type input "pl-cat-b"
click at [1233, 21] on link "Launch campaign" at bounding box center [1234, 22] width 130 height 26
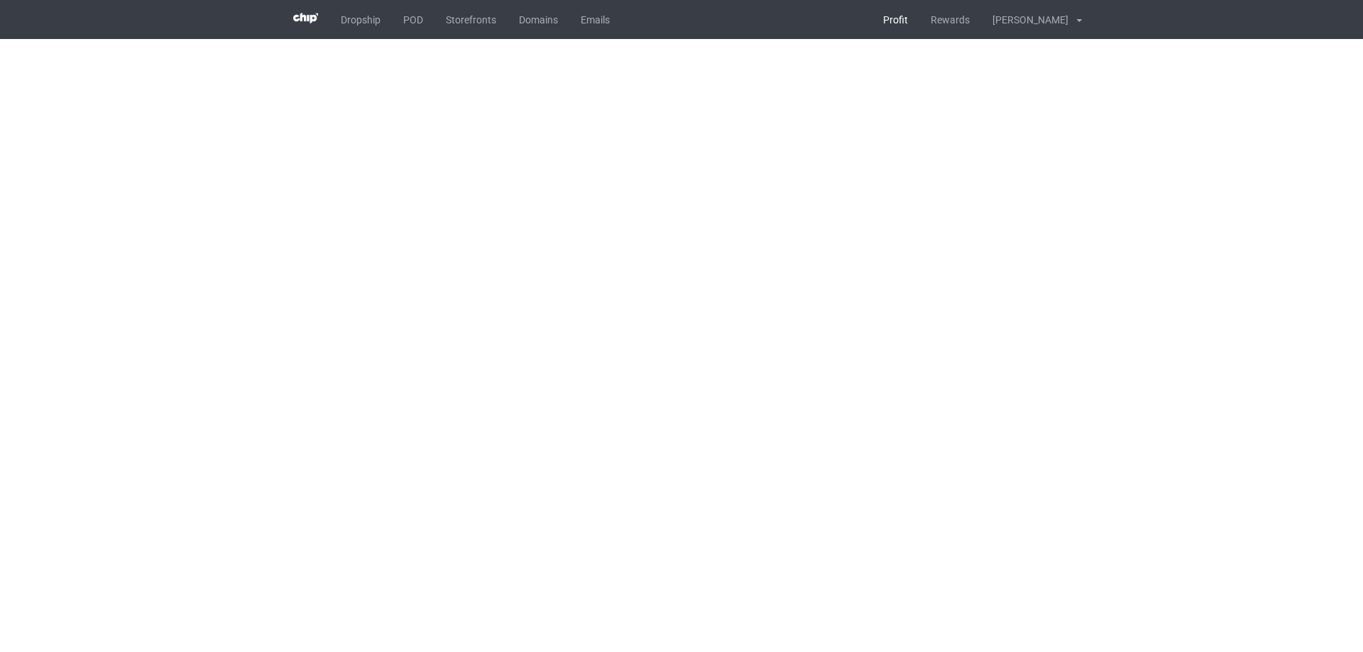
click at [897, 21] on link "Profit" at bounding box center [896, 19] width 48 height 39
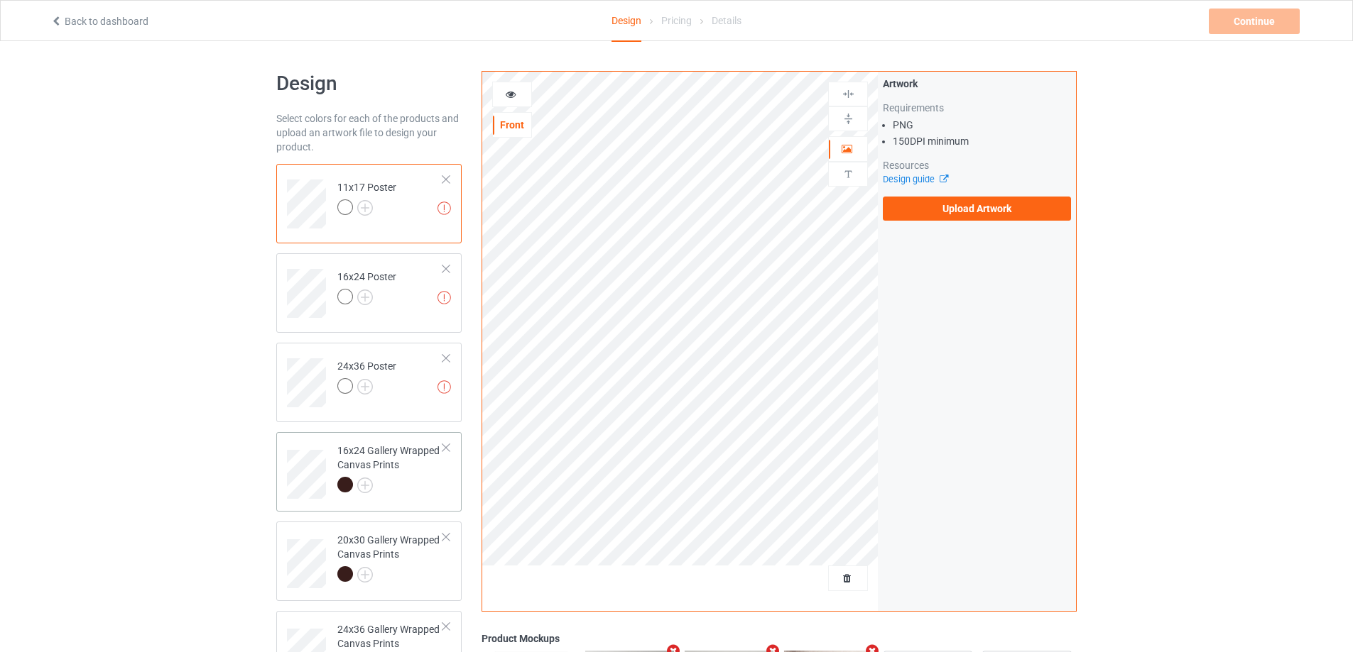
click at [439, 481] on div at bounding box center [390, 487] width 106 height 20
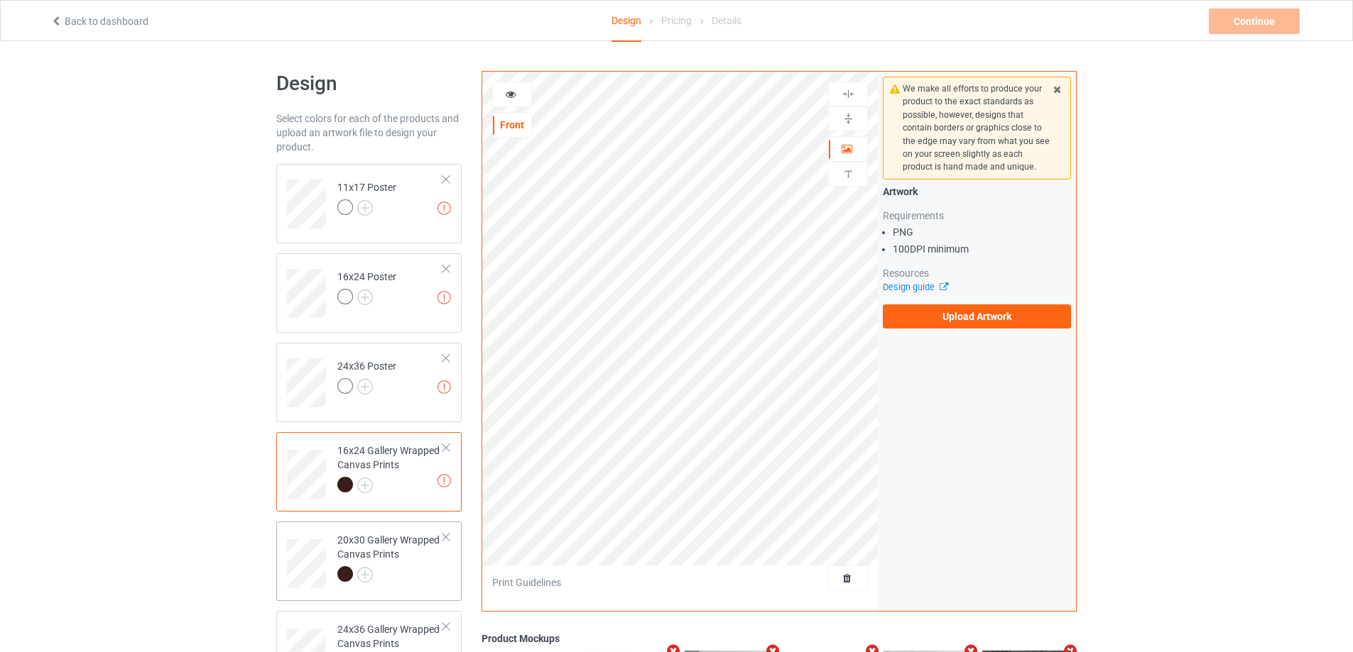
click at [375, 554] on div "20x30 Gallery Wrapped Canvas Prints" at bounding box center [390, 557] width 106 height 48
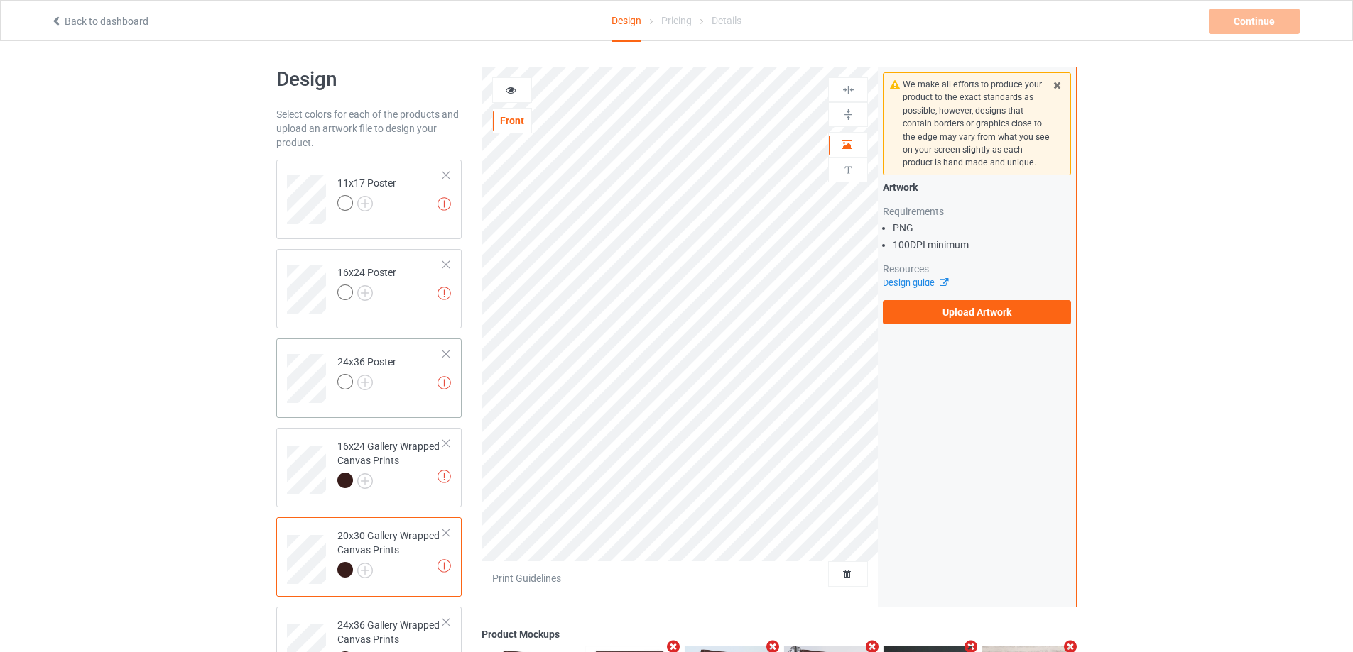
scroll to position [213, 0]
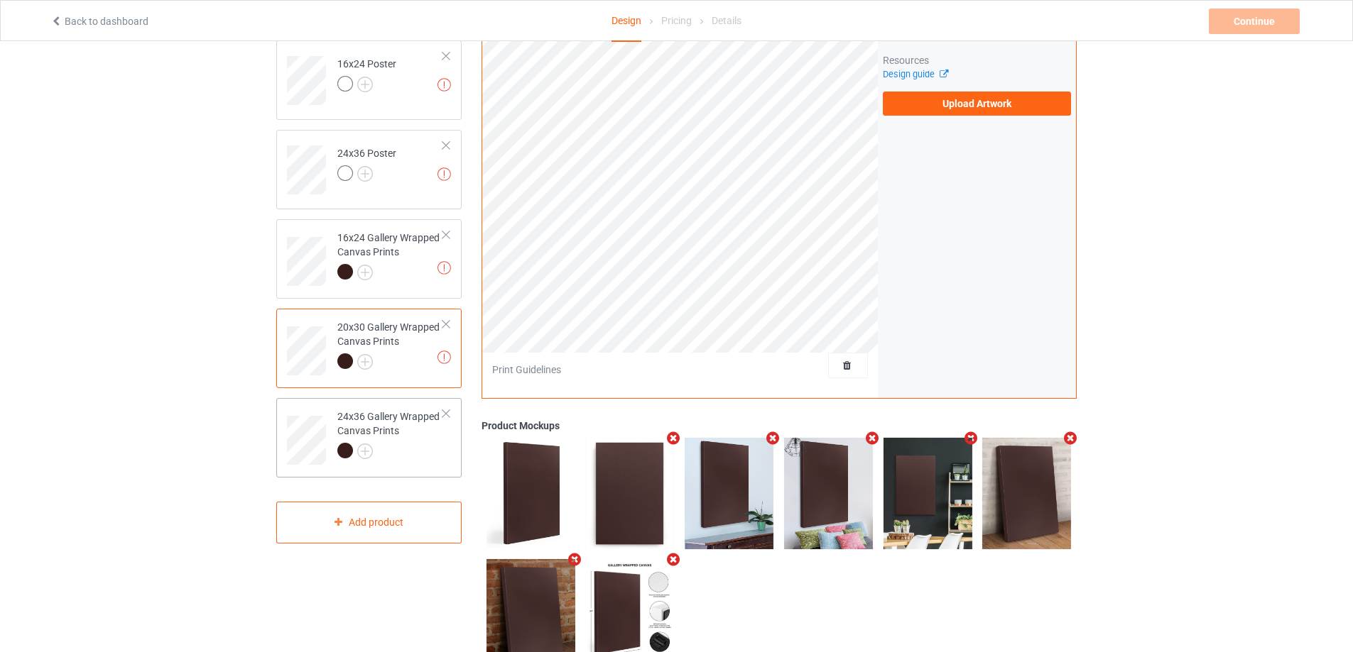
click at [403, 435] on div "24x36 Gallery Wrapped Canvas Prints" at bounding box center [390, 434] width 106 height 48
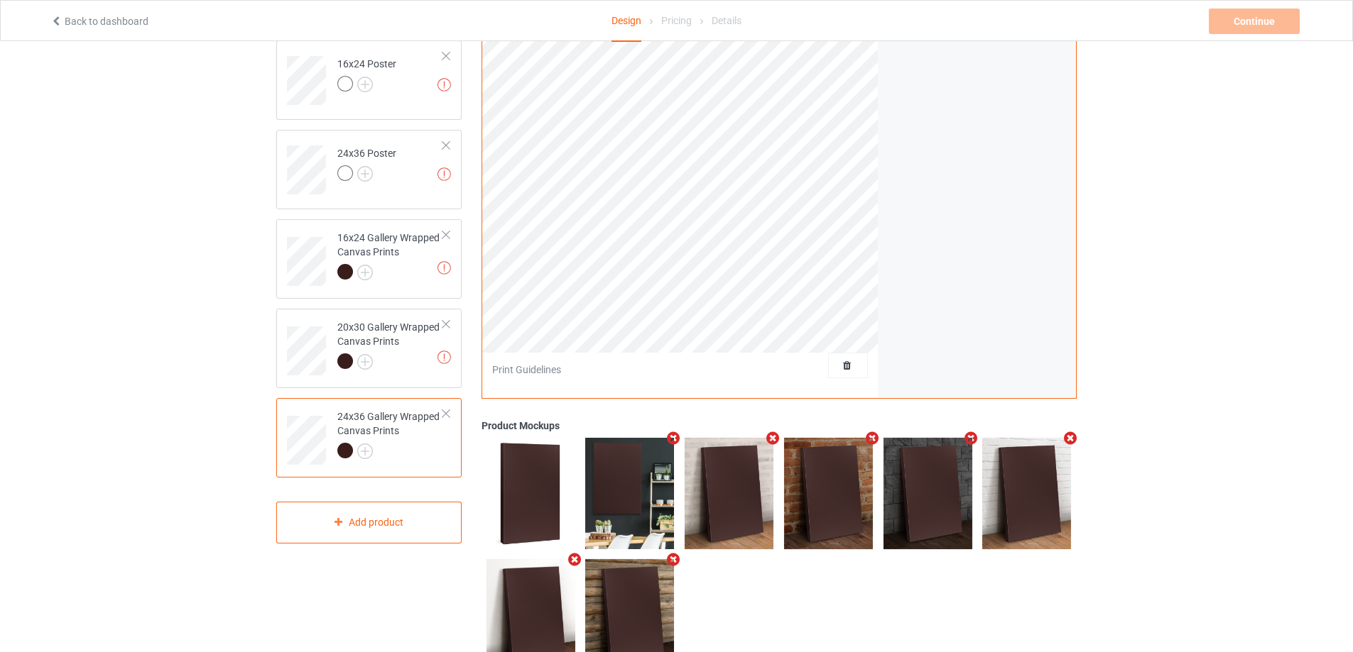
scroll to position [71, 0]
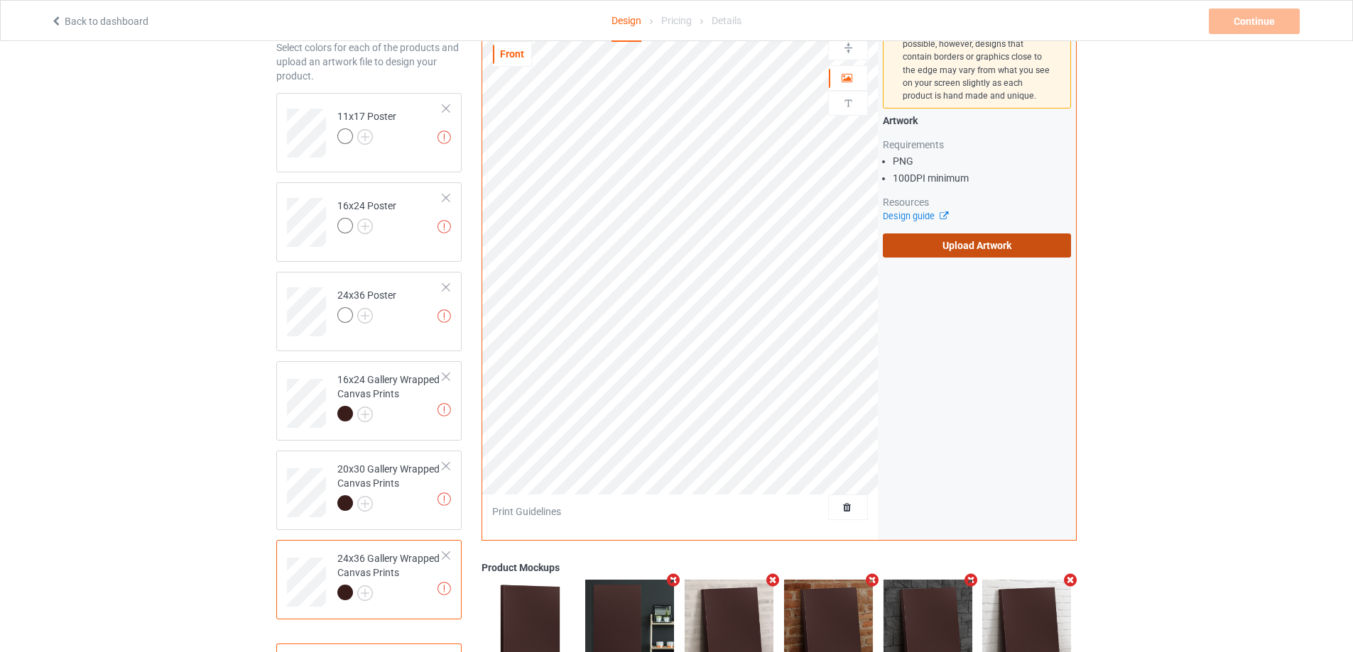
click at [932, 243] on label "Upload Artwork" at bounding box center [977, 246] width 188 height 24
click at [0, 0] on input "Upload Artwork" at bounding box center [0, 0] width 0 height 0
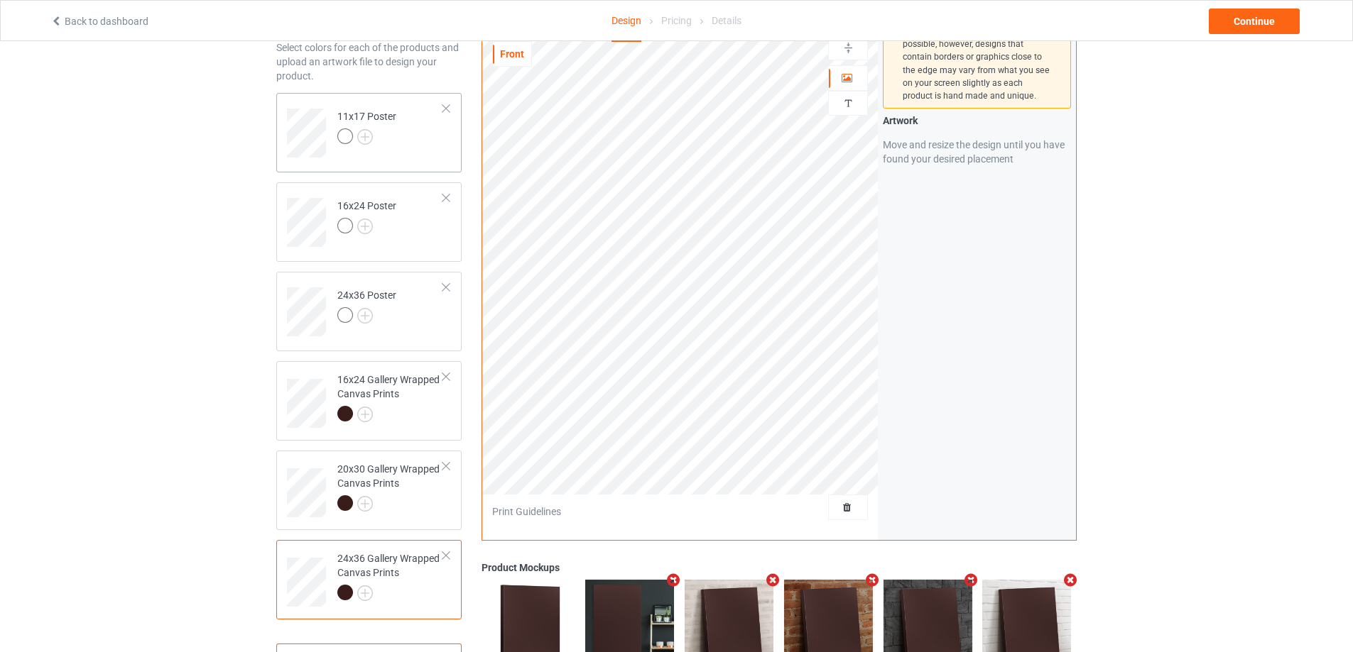
click at [415, 143] on td "11x17 Poster" at bounding box center [389, 128] width 121 height 59
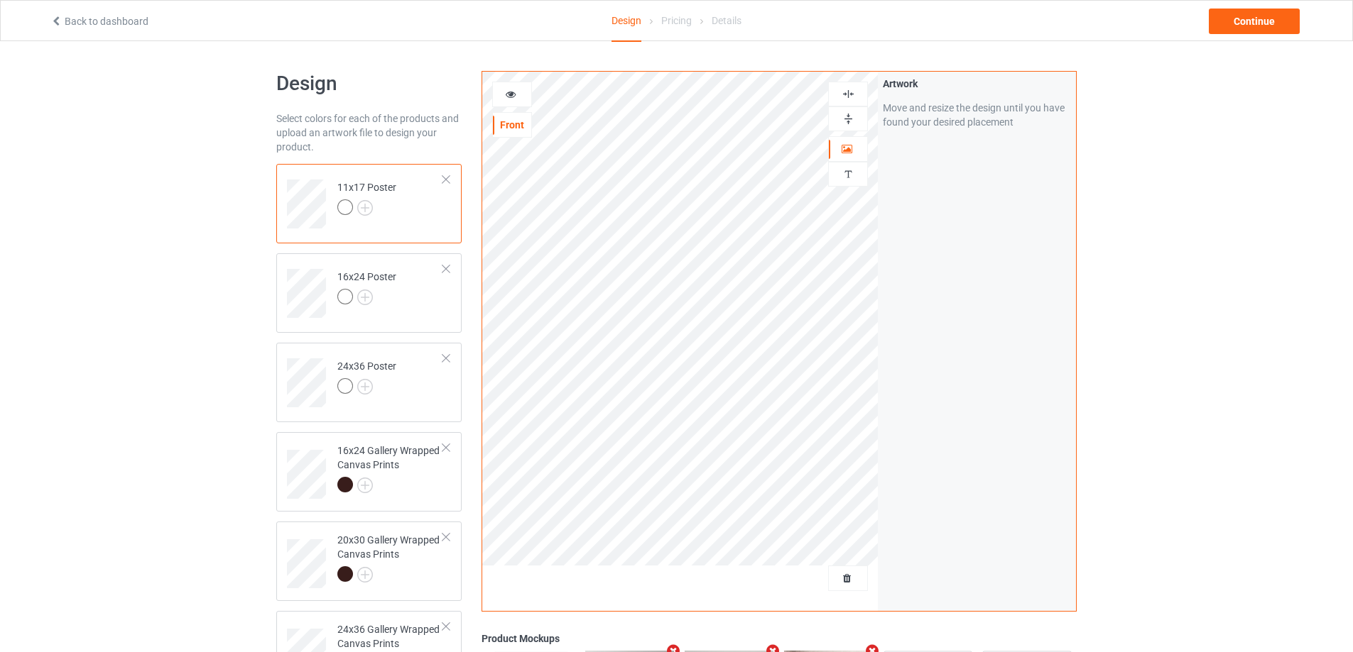
click at [844, 119] on img at bounding box center [847, 118] width 13 height 13
click at [846, 84] on div at bounding box center [848, 94] width 40 height 25
click at [847, 92] on img at bounding box center [847, 93] width 13 height 13
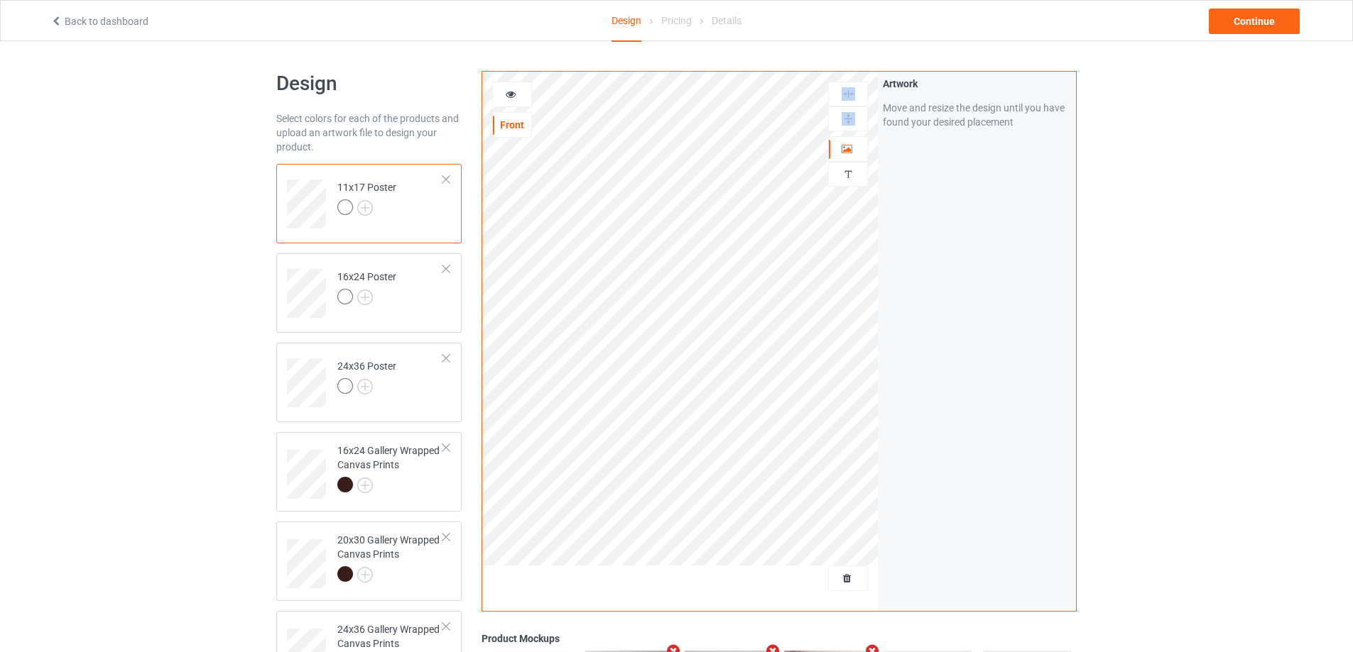
click at [847, 92] on img at bounding box center [847, 93] width 13 height 13
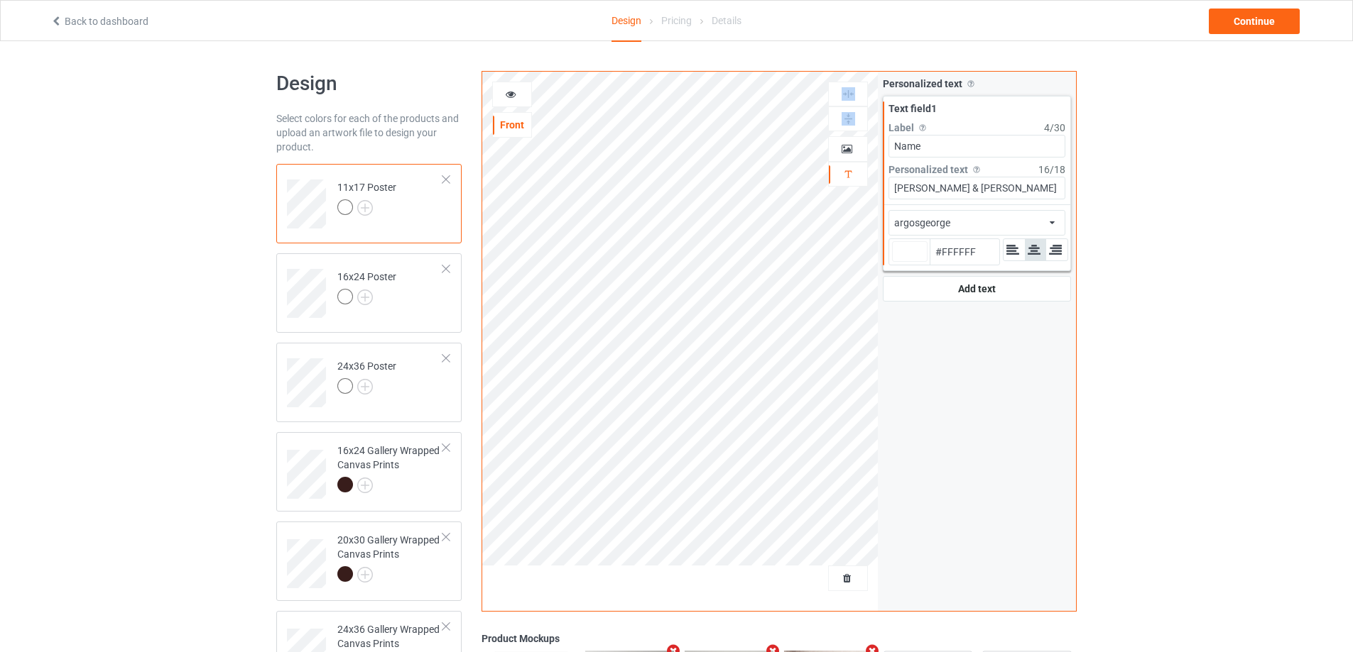
type input "#ffffff"
click at [395, 488] on div at bounding box center [390, 487] width 106 height 20
type input "#ffffff"
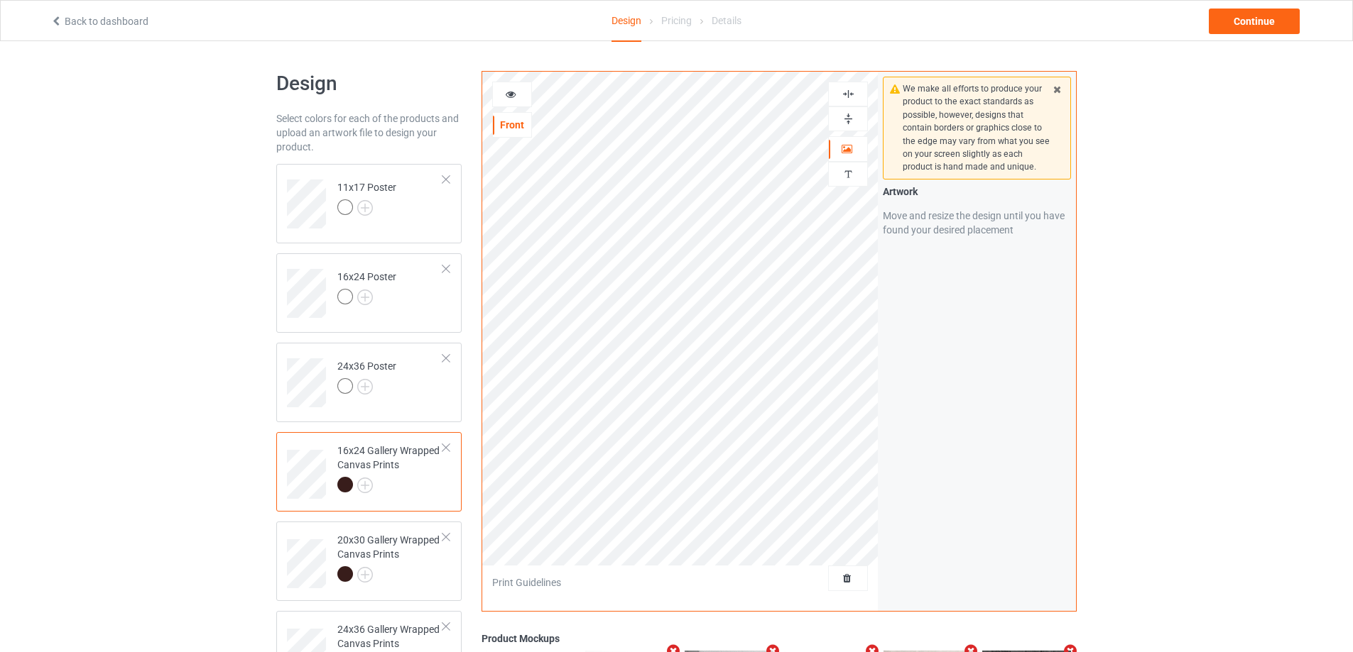
drag, startPoint x: 844, startPoint y: 114, endPoint x: 846, endPoint y: 92, distance: 22.1
click at [845, 114] on img at bounding box center [847, 118] width 13 height 13
click at [847, 90] on img at bounding box center [847, 93] width 13 height 13
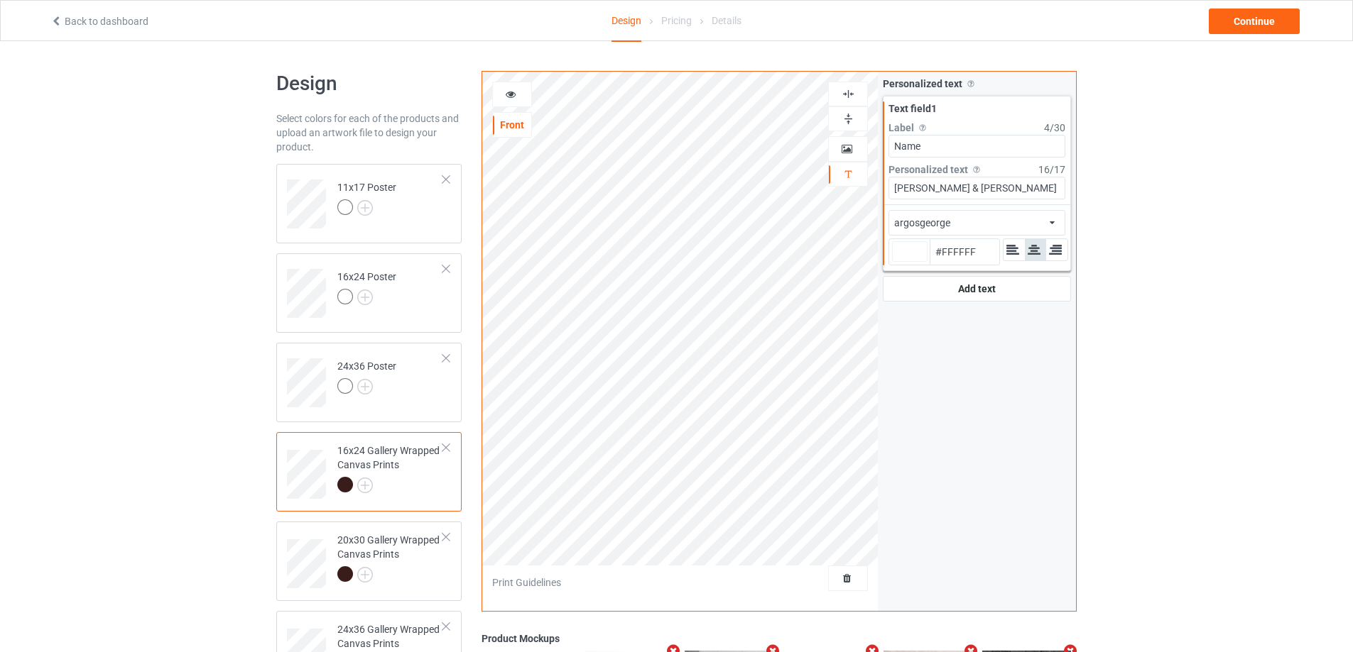
type input "#ffffff"
click at [404, 572] on div at bounding box center [390, 577] width 106 height 20
type input "#ffffff"
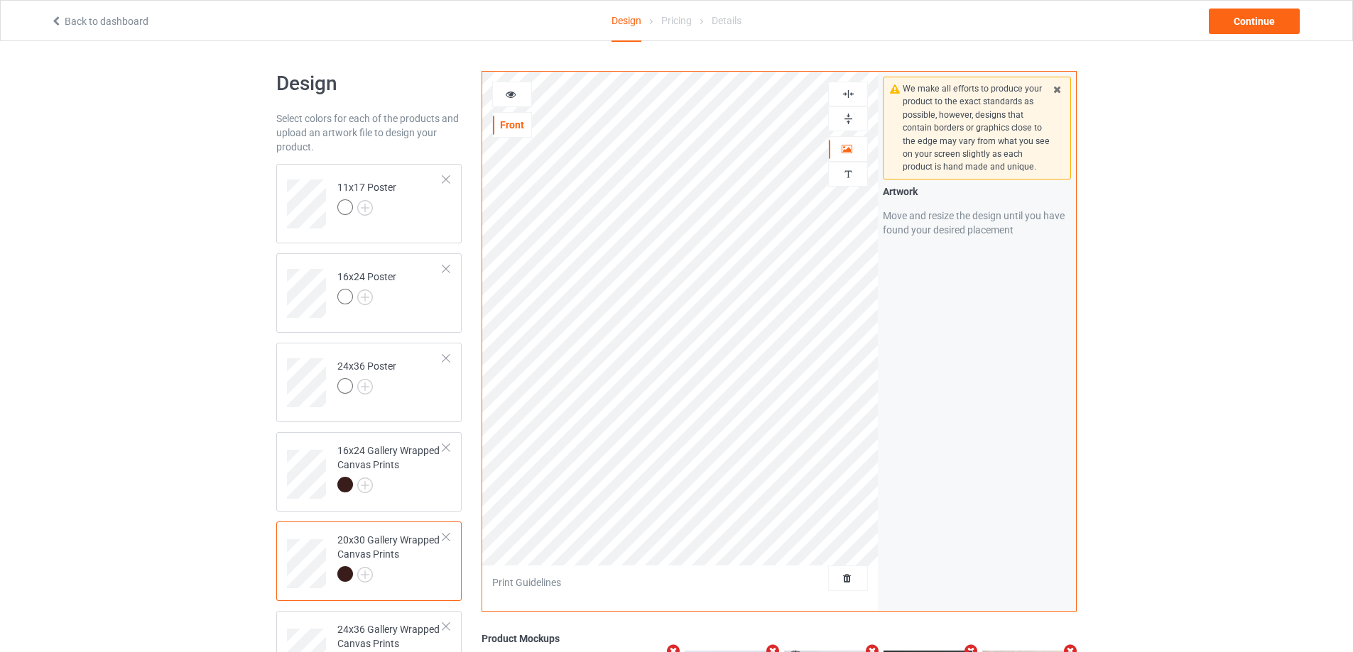
click at [850, 114] on img at bounding box center [847, 118] width 13 height 13
click at [846, 94] on img at bounding box center [847, 93] width 13 height 13
click at [851, 115] on img at bounding box center [847, 118] width 13 height 13
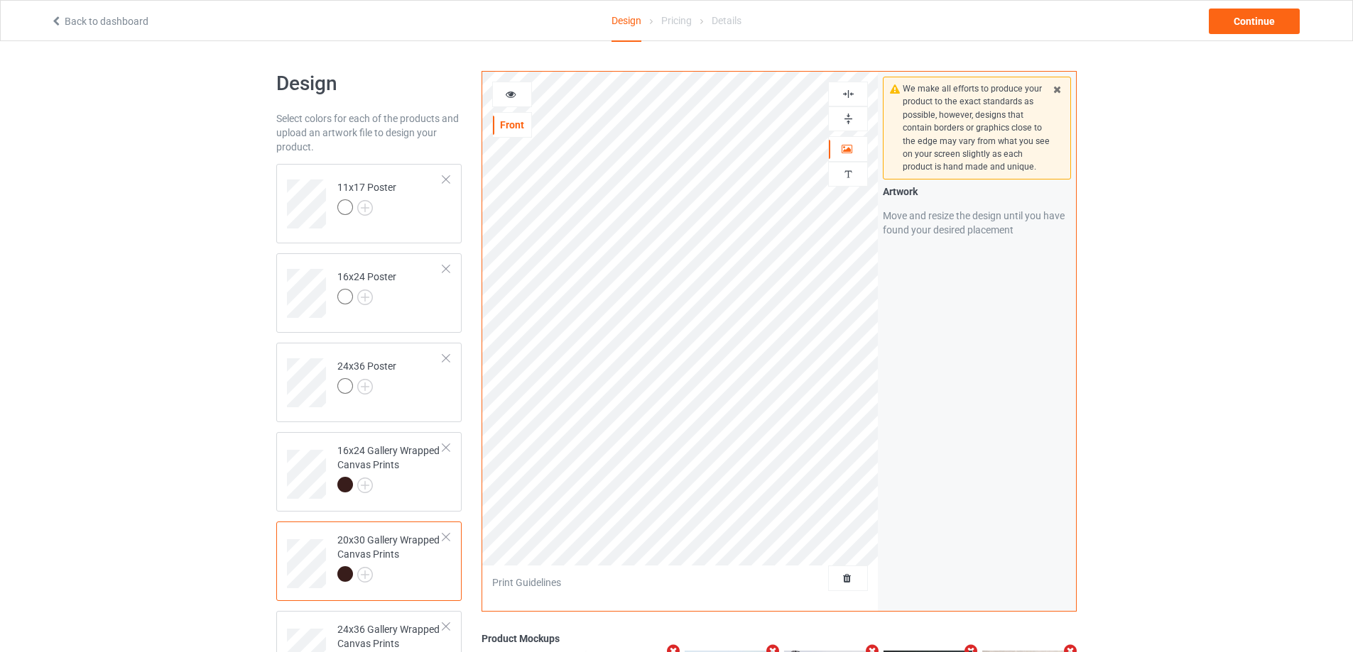
click at [851, 119] on img at bounding box center [847, 118] width 13 height 13
click at [849, 93] on img at bounding box center [847, 93] width 13 height 13
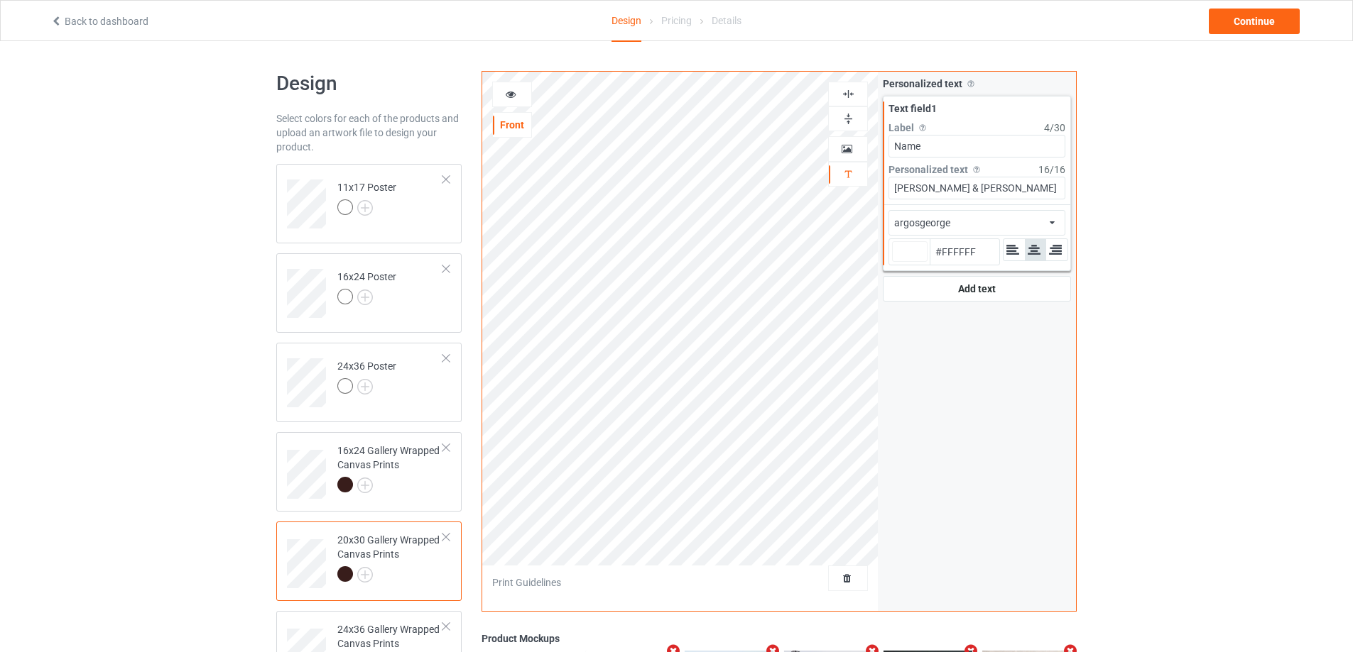
type input "#ffffff"
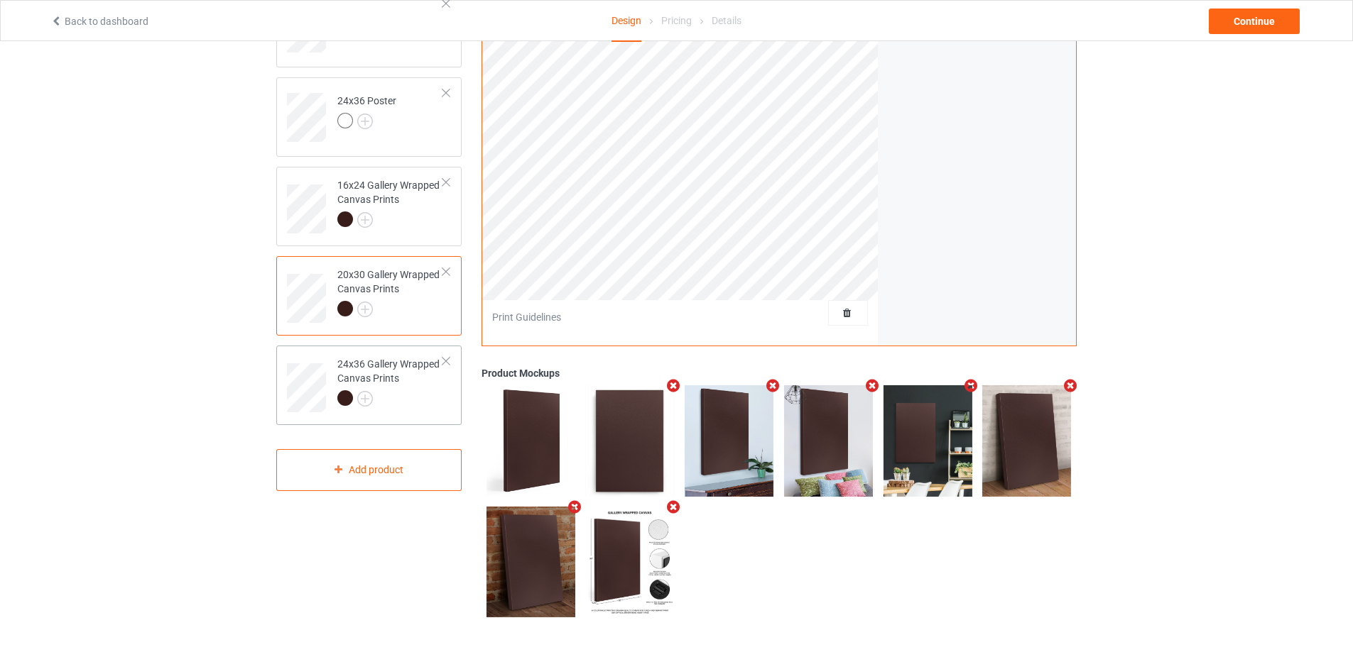
click at [388, 407] on div at bounding box center [390, 400] width 106 height 20
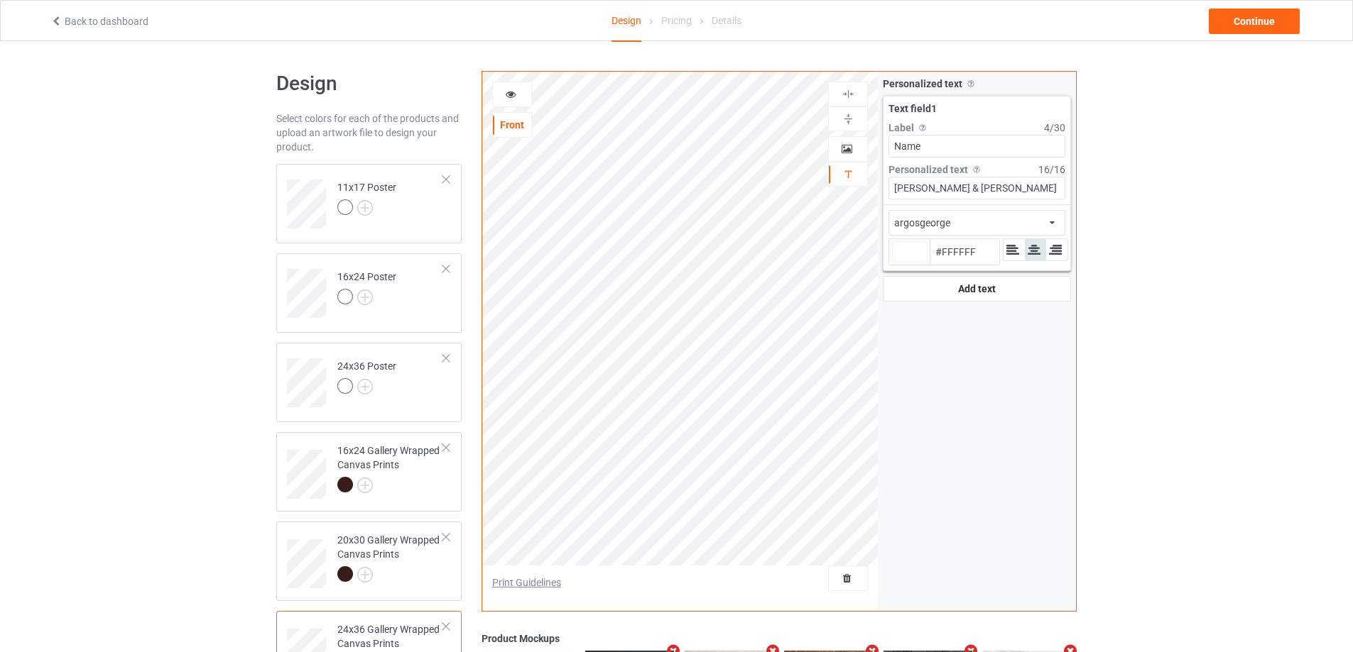
type input "#ffffff"
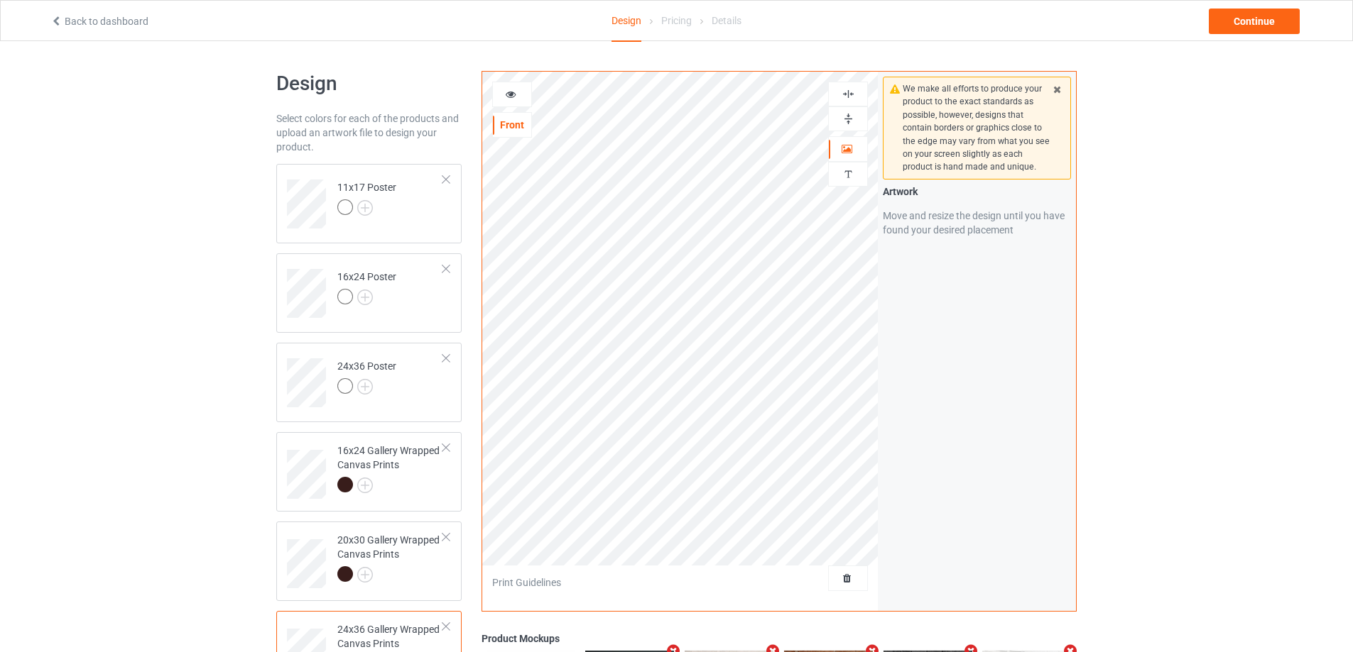
click at [851, 117] on img at bounding box center [847, 118] width 13 height 13
click at [851, 99] on img at bounding box center [847, 93] width 13 height 13
click at [851, 97] on img at bounding box center [847, 93] width 13 height 13
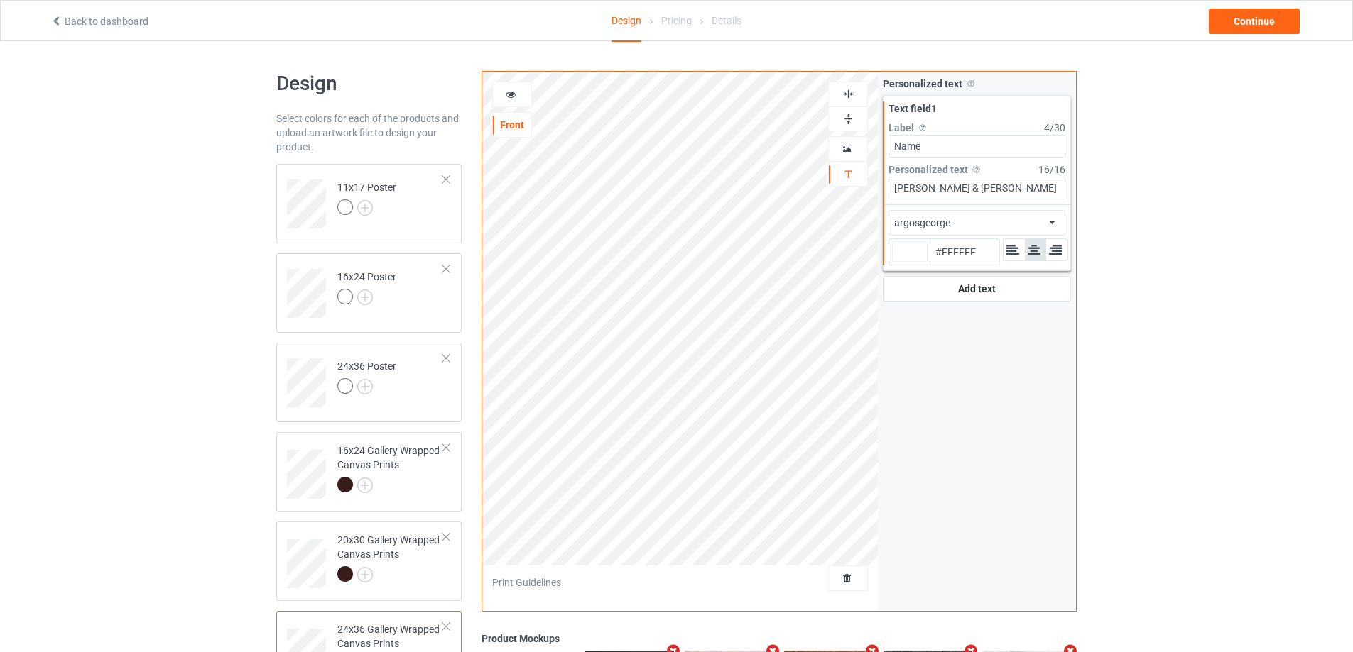
type input "#ffffff"
click at [1239, 11] on div "Continue" at bounding box center [1253, 22] width 91 height 26
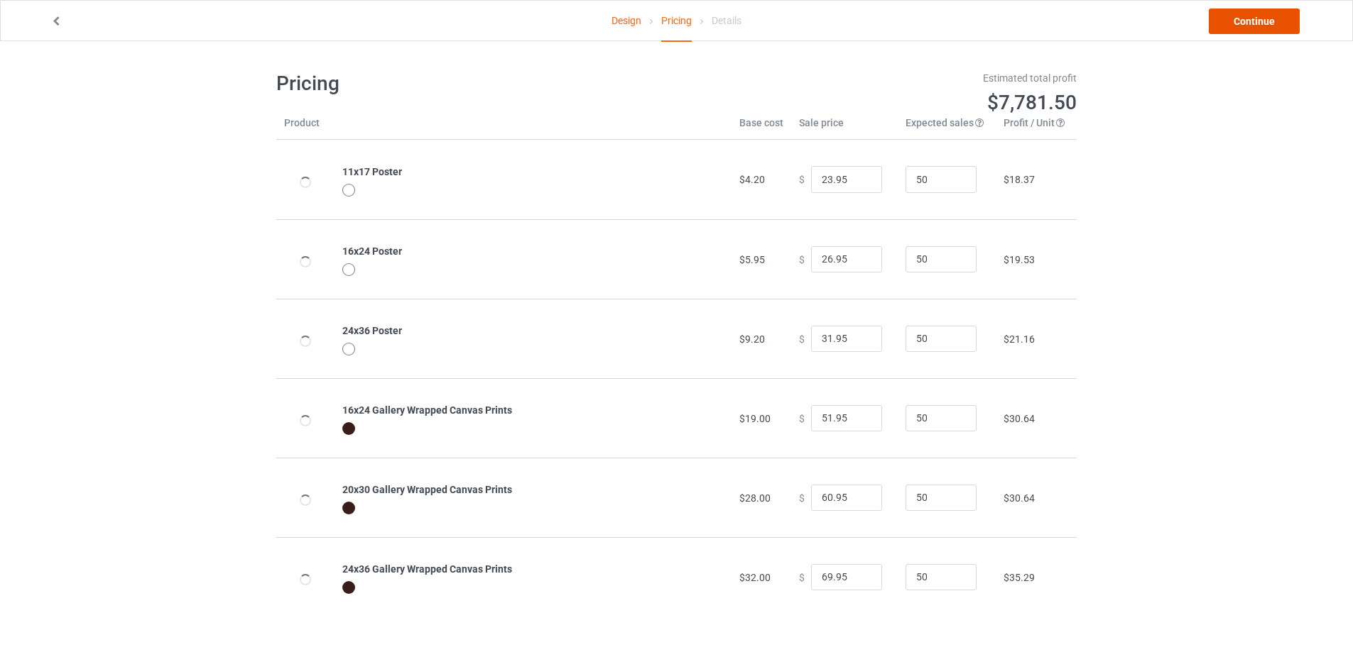
click at [1248, 21] on link "Continue" at bounding box center [1253, 22] width 91 height 26
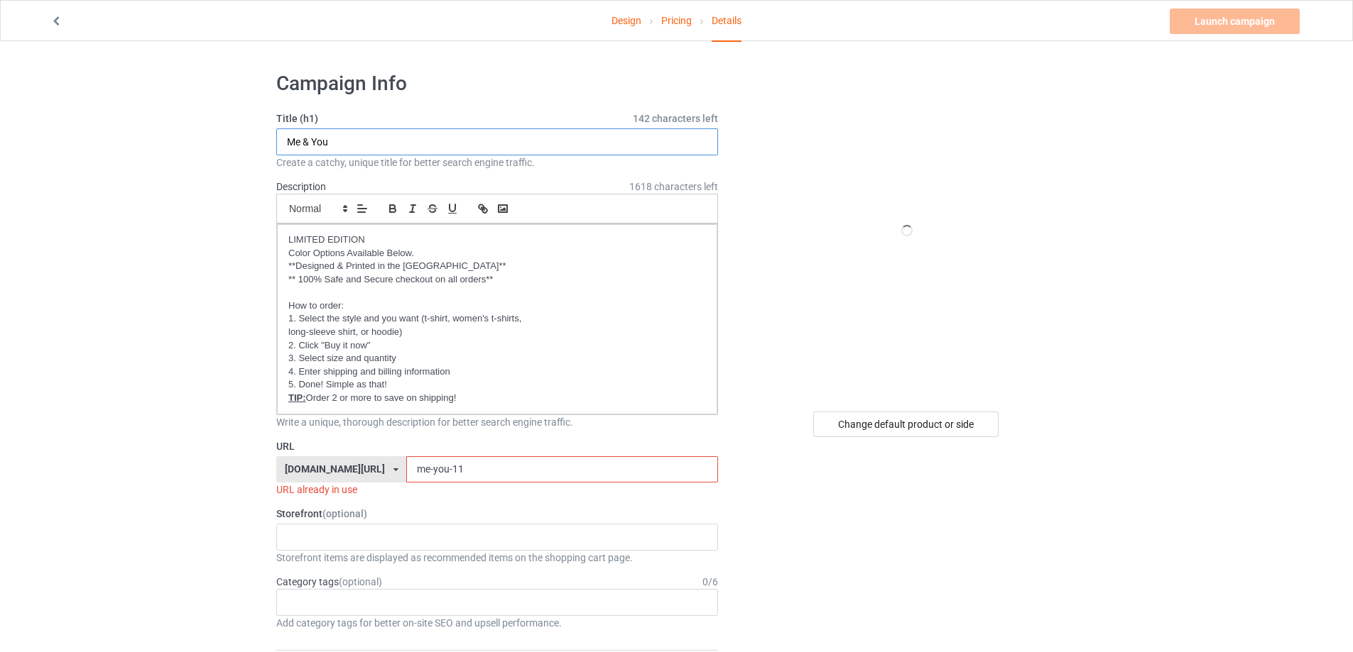
drag, startPoint x: 344, startPoint y: 143, endPoint x: 257, endPoint y: 138, distance: 87.5
click at [310, 535] on div "Oh look! A Bookstore! Best friends/ Besties 2025 [DEMOGRAPHIC_DATA] 2025 To my …" at bounding box center [497, 537] width 442 height 27
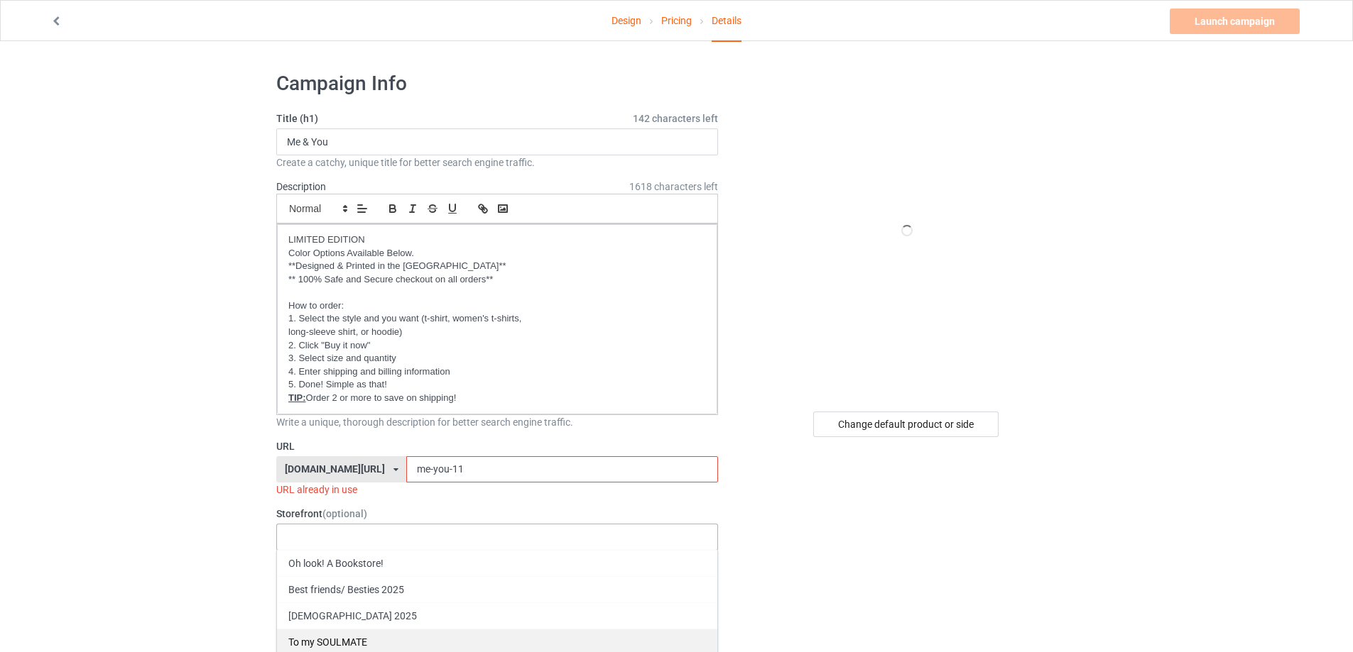
click at [332, 640] on div "To my SOULMATE" at bounding box center [497, 642] width 440 height 26
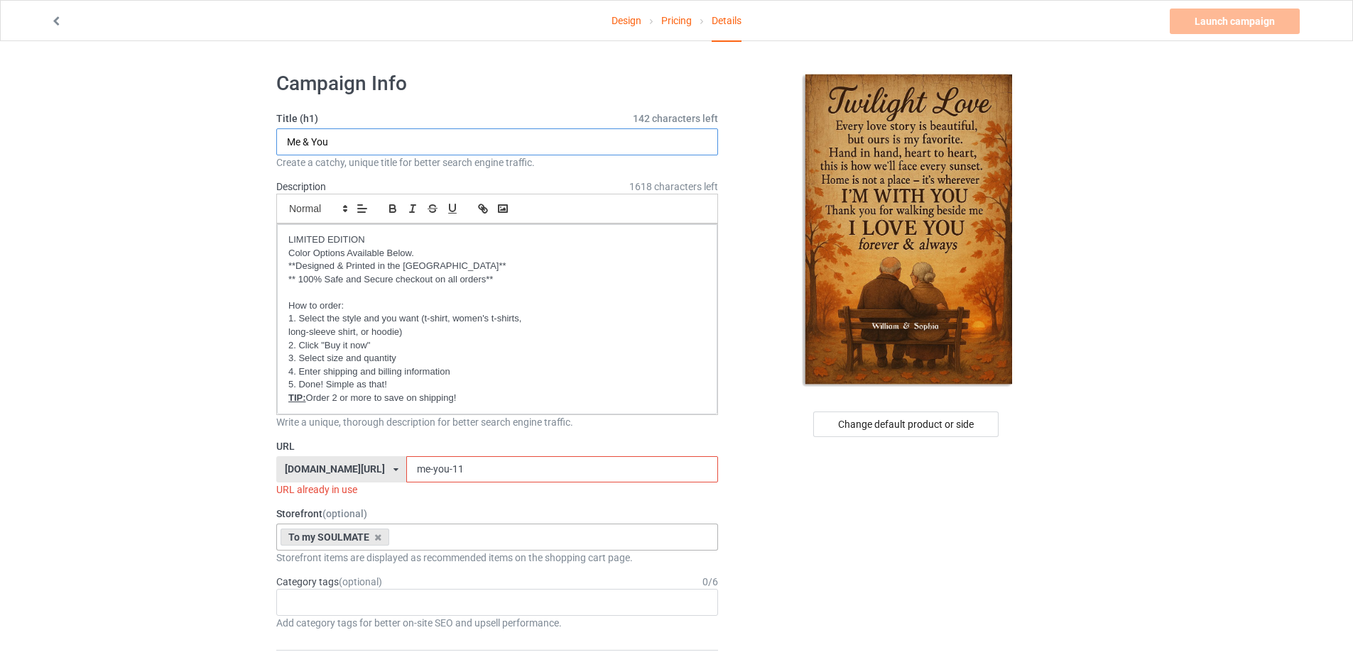
drag, startPoint x: 366, startPoint y: 141, endPoint x: 232, endPoint y: 127, distance: 134.2
type input "Twilight Love"
drag, startPoint x: 459, startPoint y: 474, endPoint x: 210, endPoint y: 445, distance: 250.8
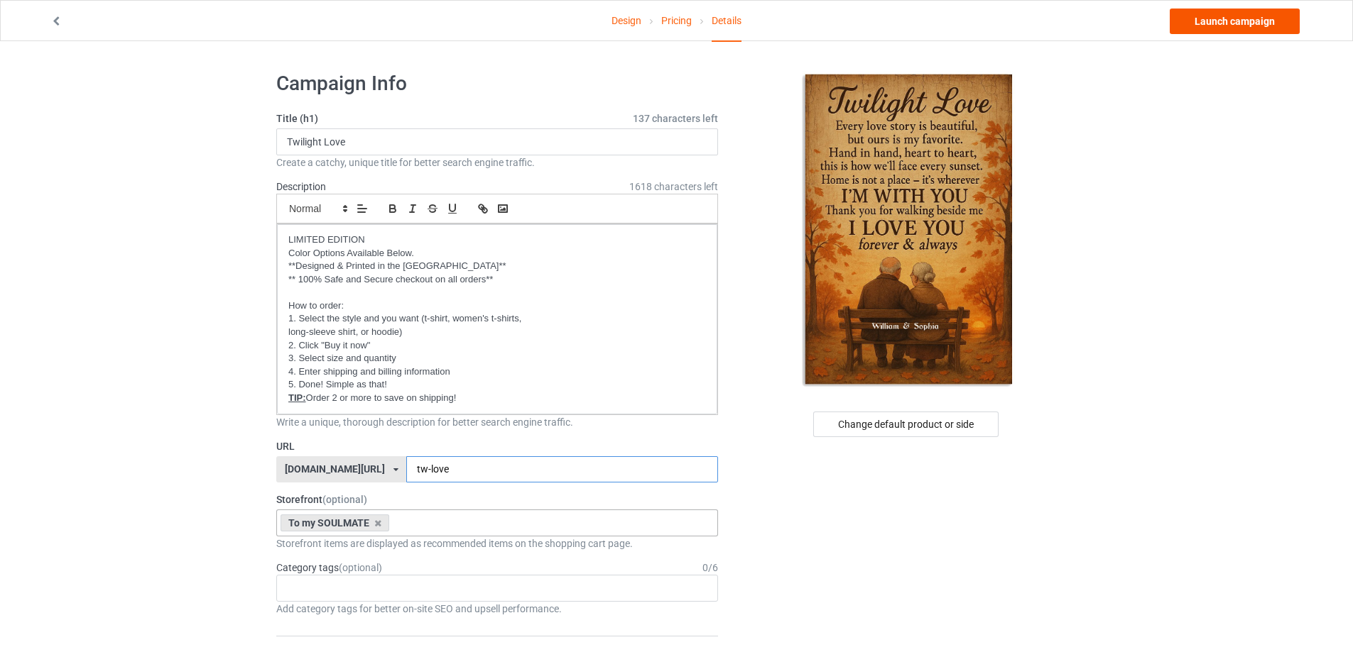
type input "tw-love"
click at [1209, 22] on link "Launch campaign" at bounding box center [1234, 22] width 130 height 26
